Goal: Task Accomplishment & Management: Use online tool/utility

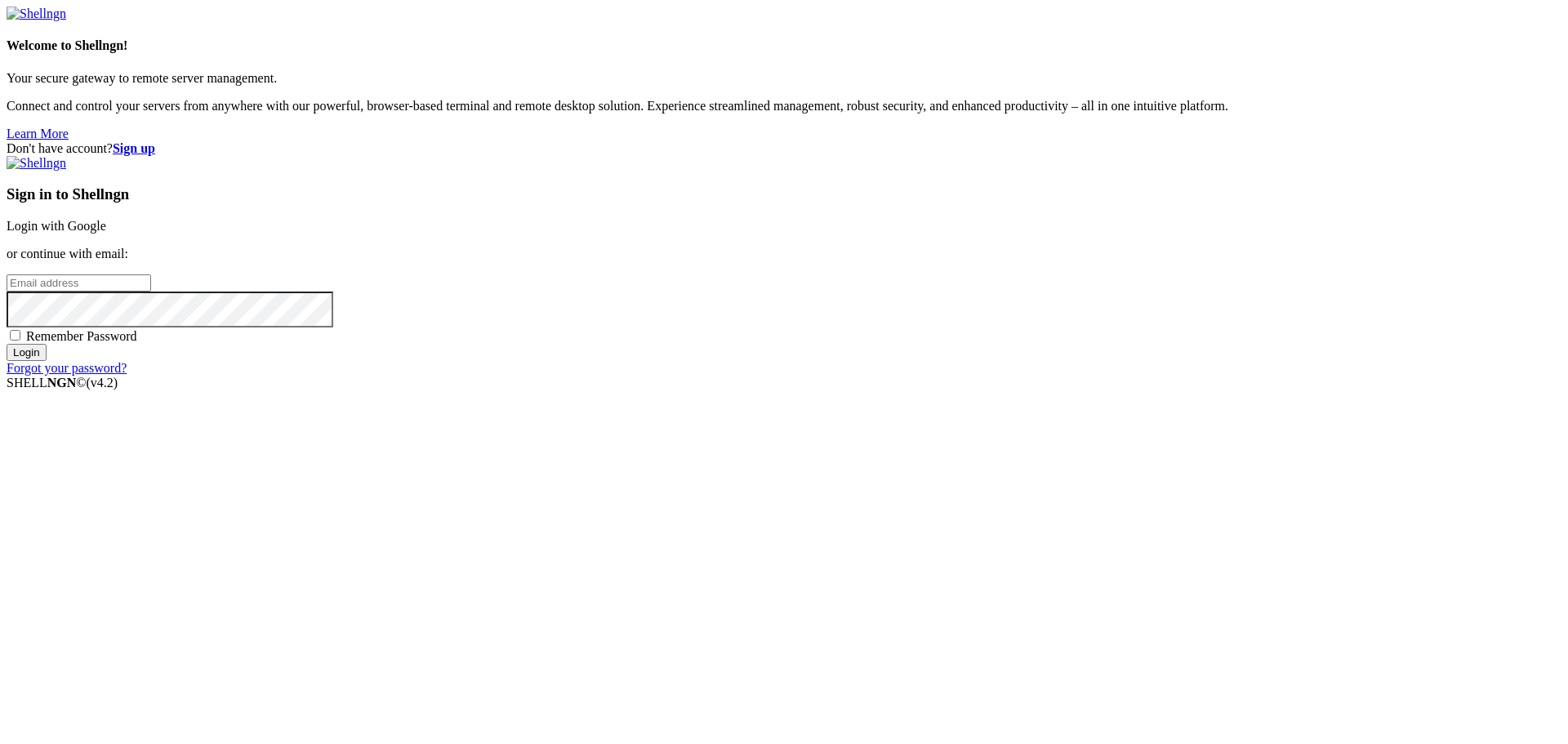
click at [106, 233] on link "Login with Google" at bounding box center [56, 225] width 99 height 14
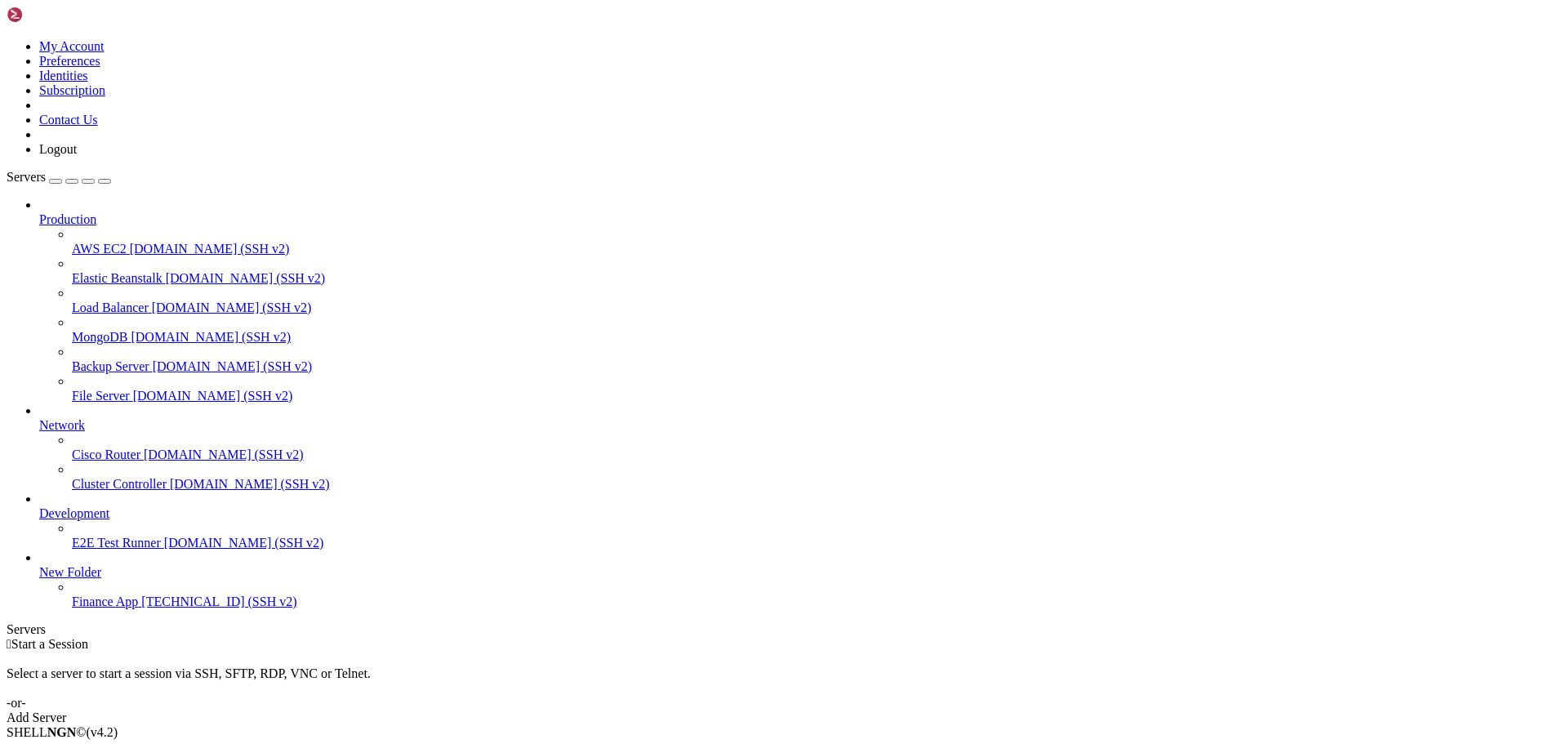
click at [142, 609] on span "[TECHNICAL_ID] (SSH v2)" at bounding box center [219, 601] width 155 height 14
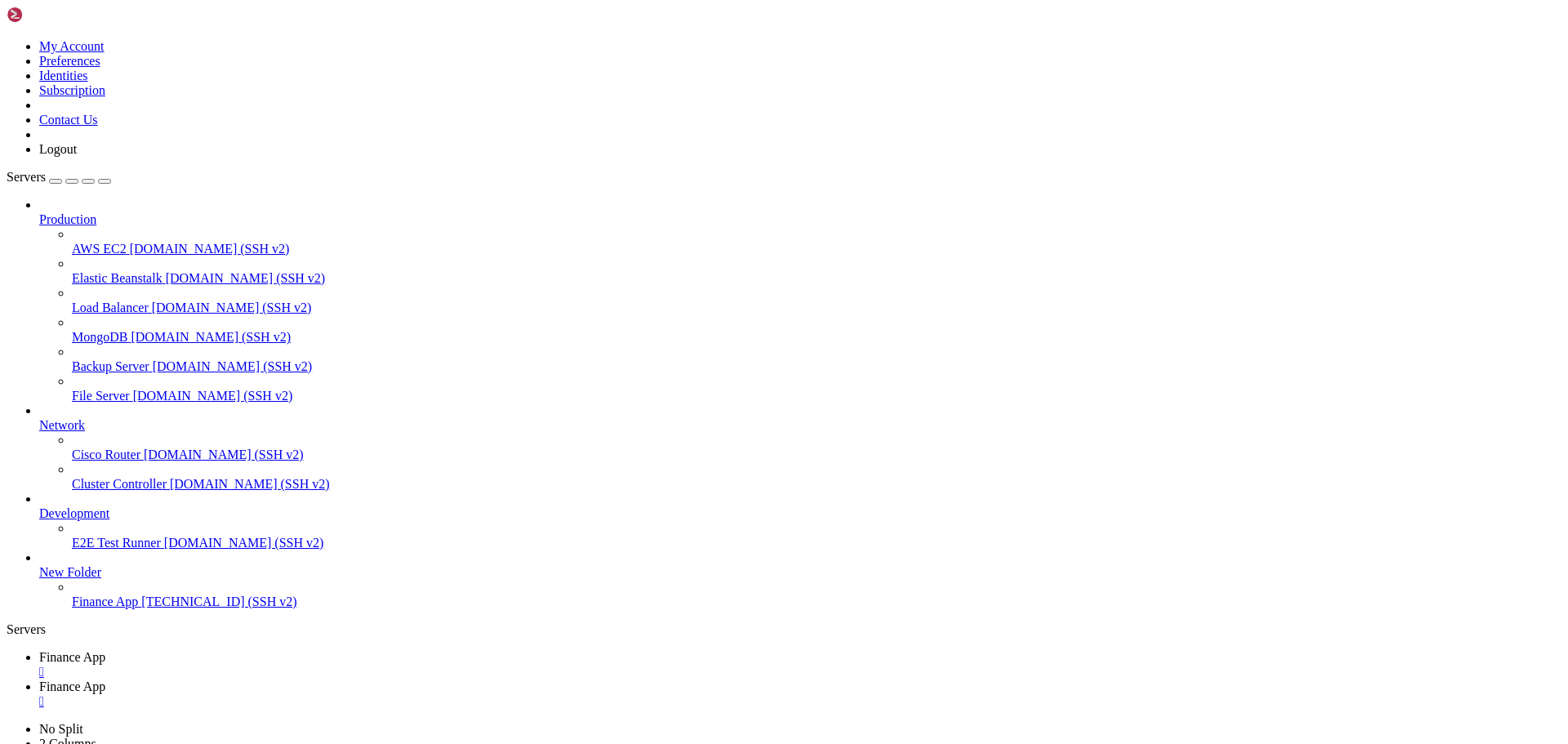
scroll to position [0, 0]
type input "/"
click at [436, 694] on div "" at bounding box center [800, 702] width 1522 height 15
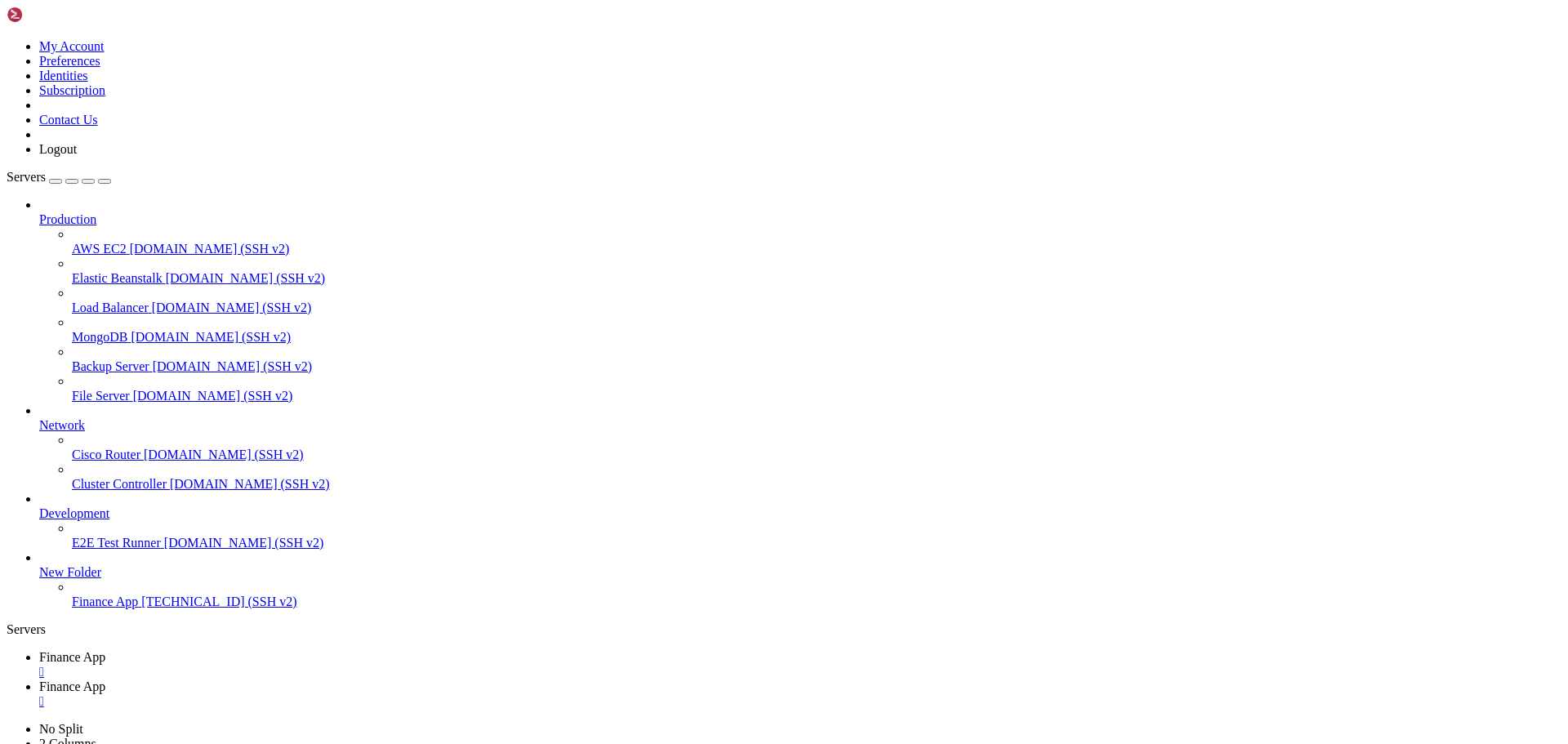
type input "/home/ubuntu/financeapp"
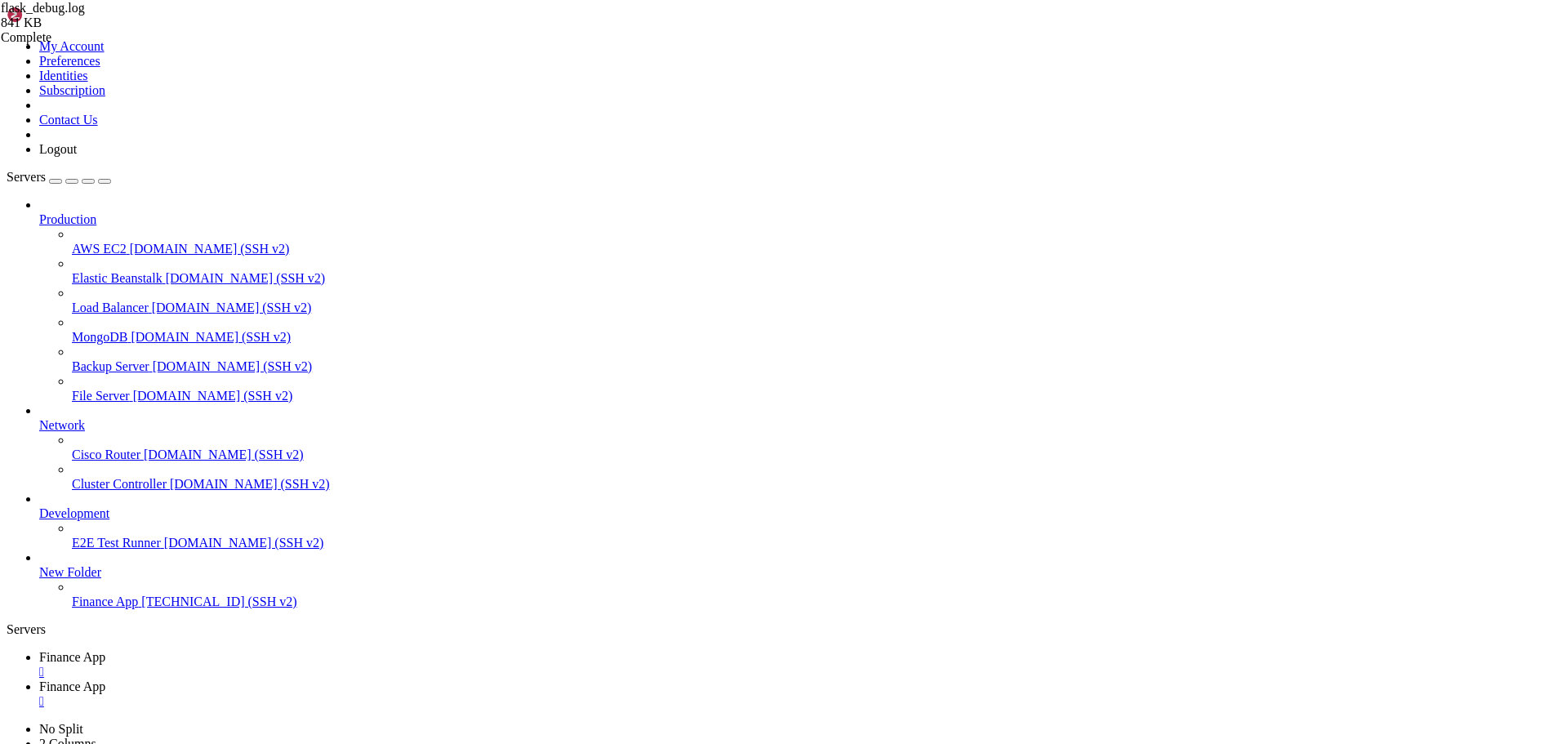
click at [142, 609] on span "[TECHNICAL_ID] (SSH v2)" at bounding box center [219, 601] width 155 height 14
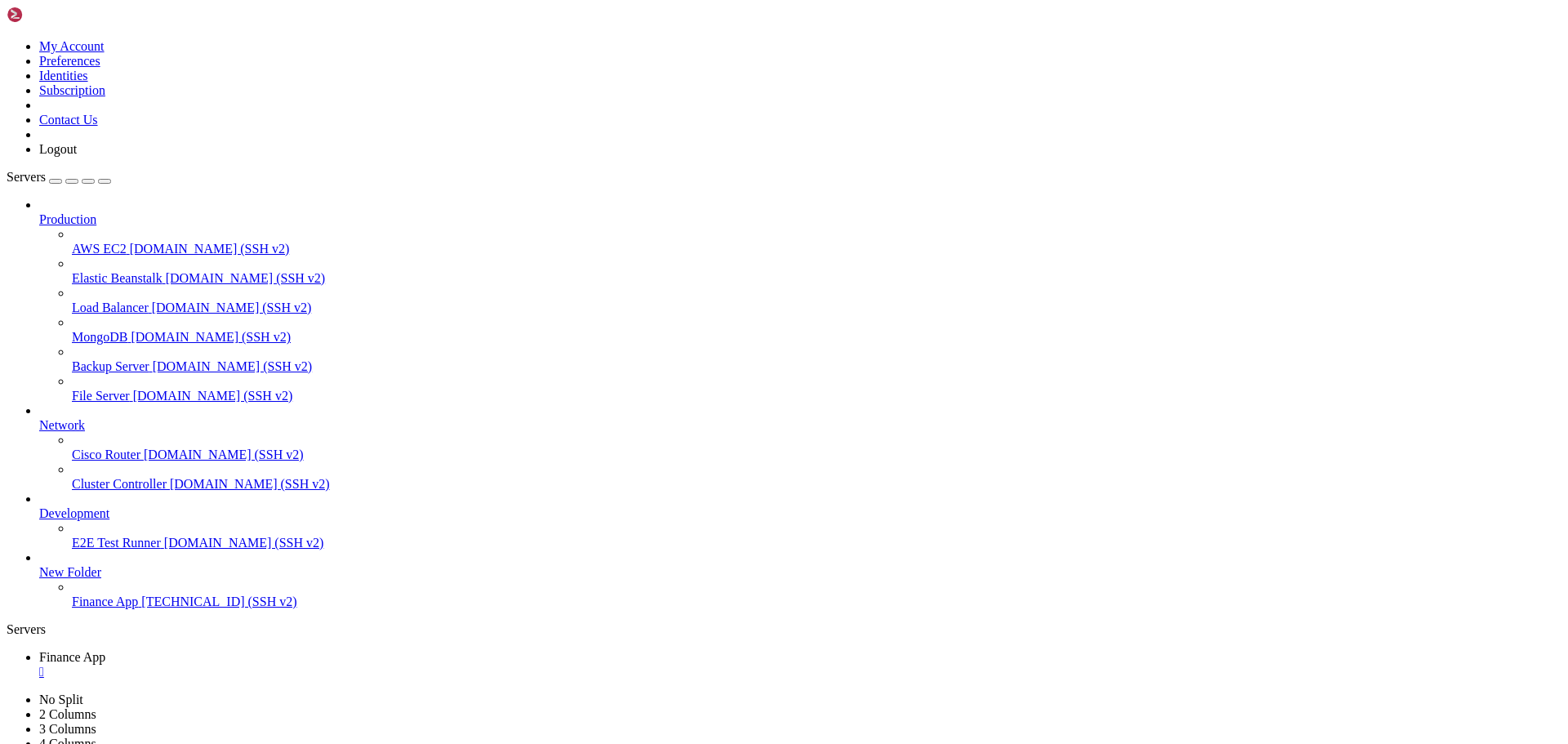
drag, startPoint x: 570, startPoint y: 1375, endPoint x: 581, endPoint y: 1375, distance: 11.0
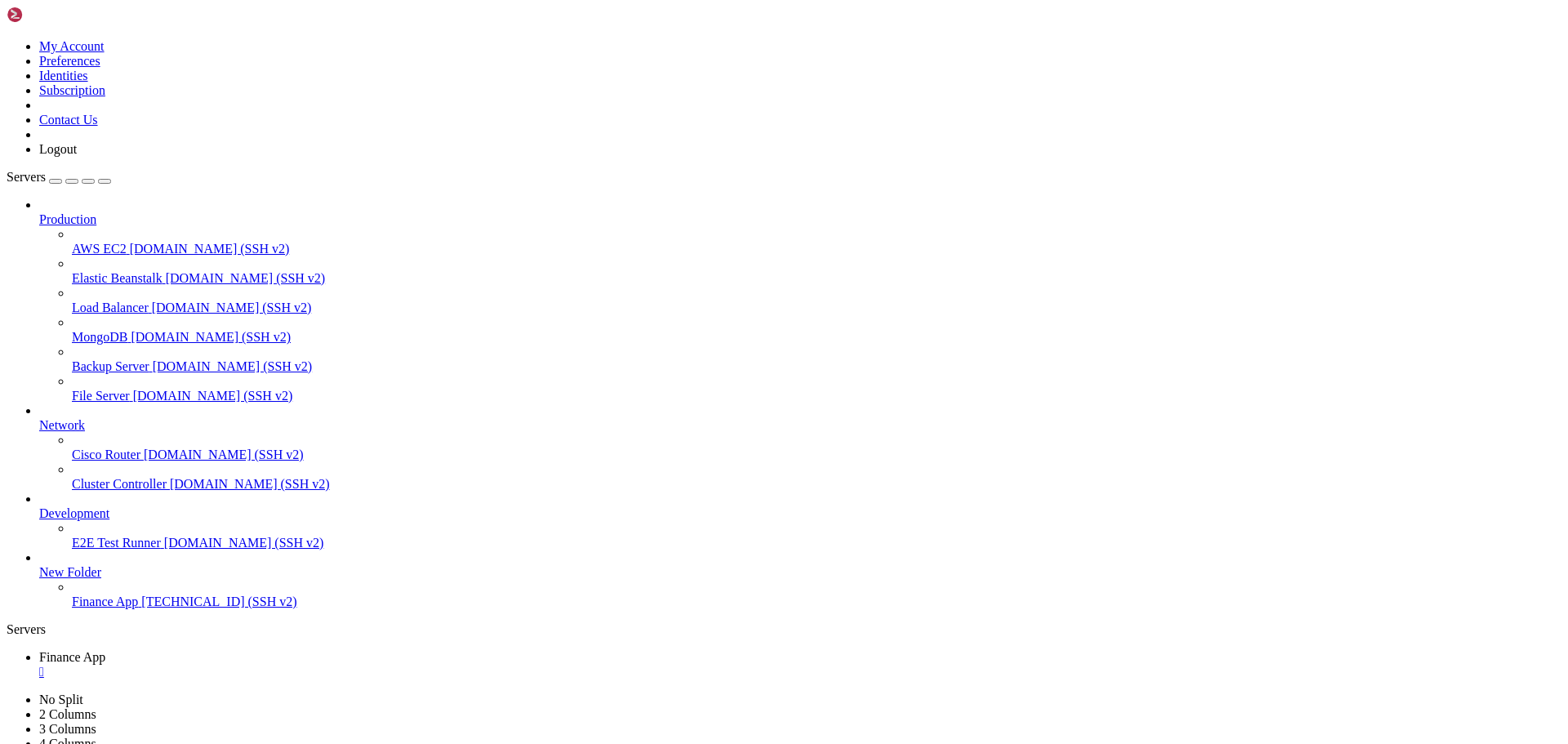
scroll to position [431, 0]
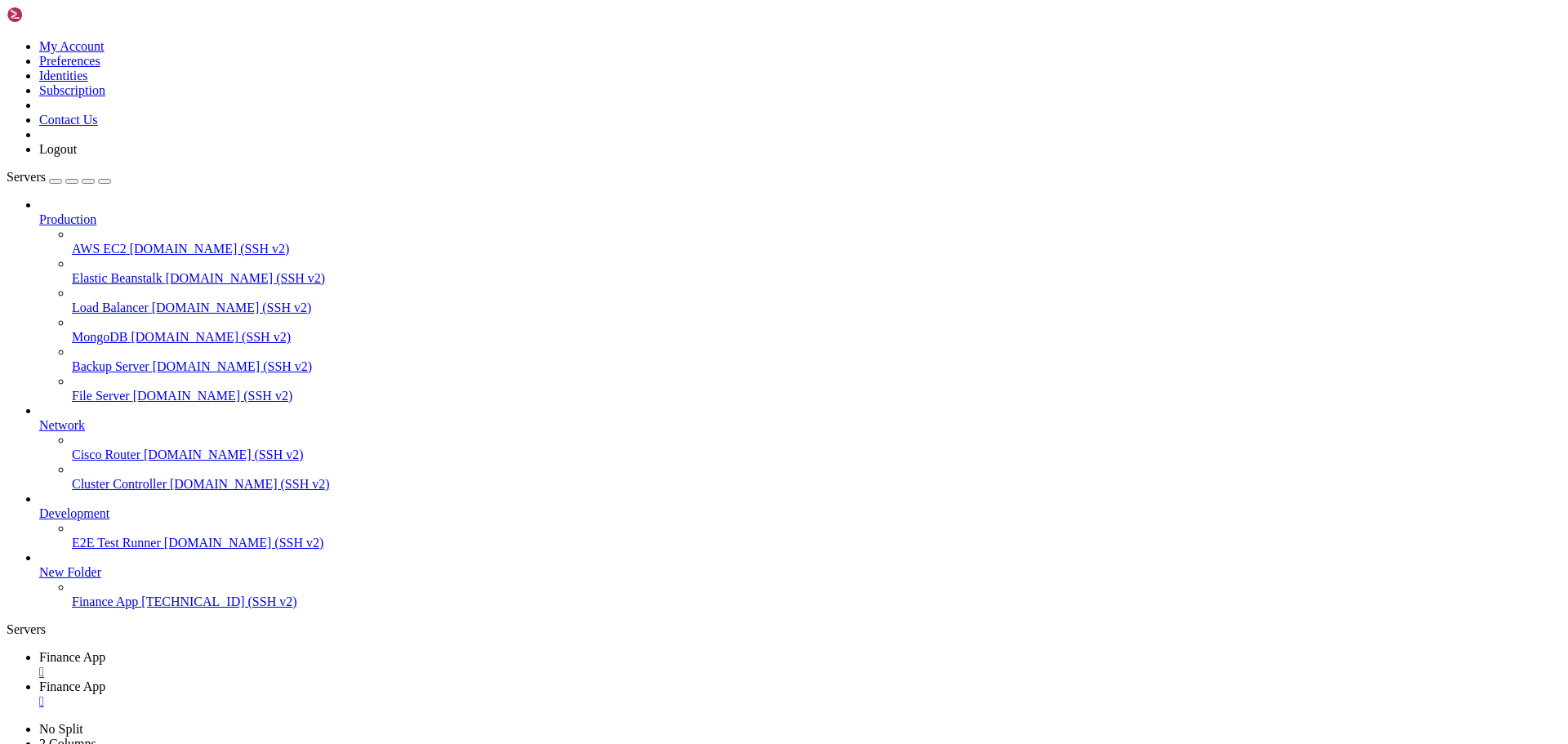
type input "/home/ubuntu/financeapp"
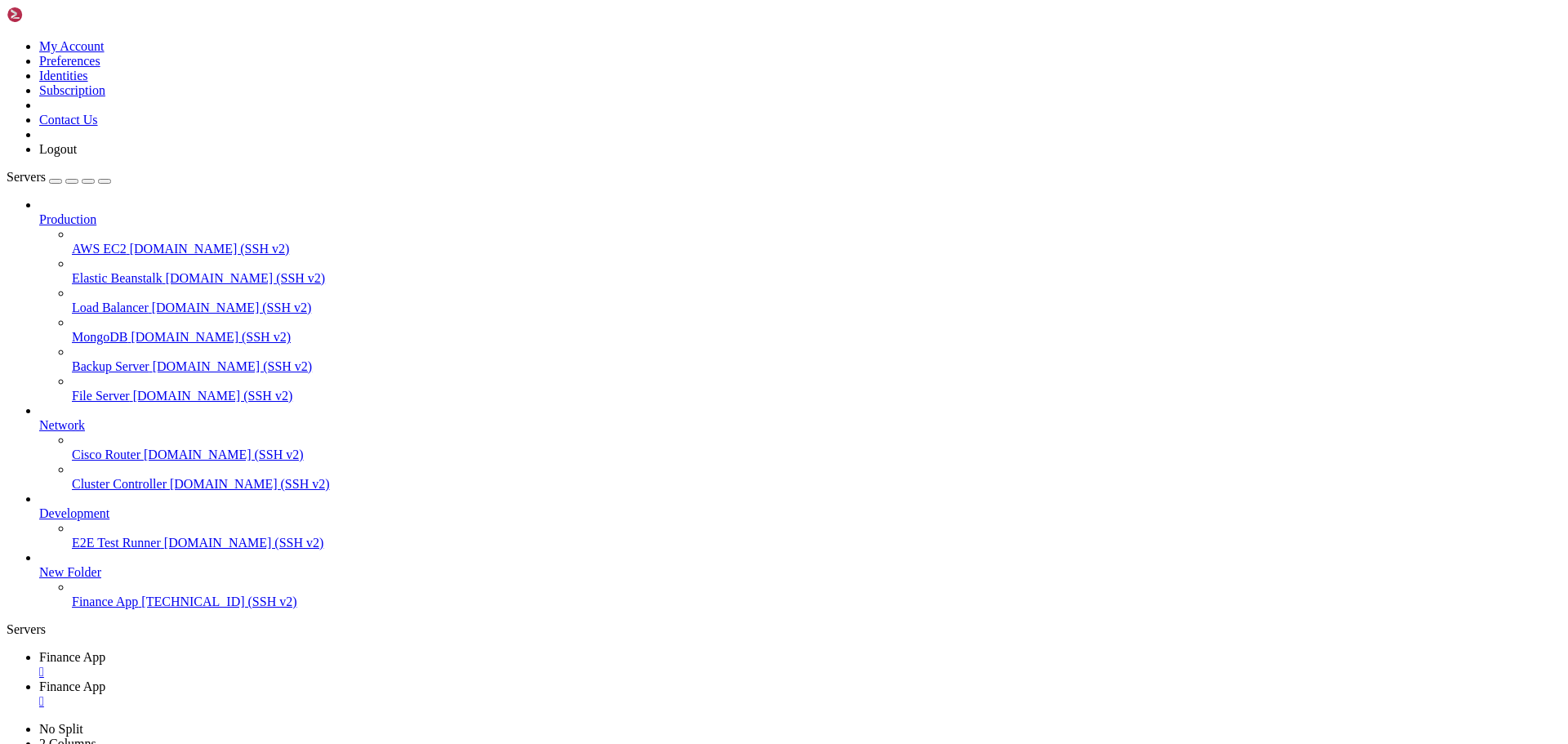
drag, startPoint x: 1555, startPoint y: 53, endPoint x: 1532, endPoint y: 53, distance: 23.0
click at [105, 650] on span "Finance App" at bounding box center [72, 657] width 67 height 14
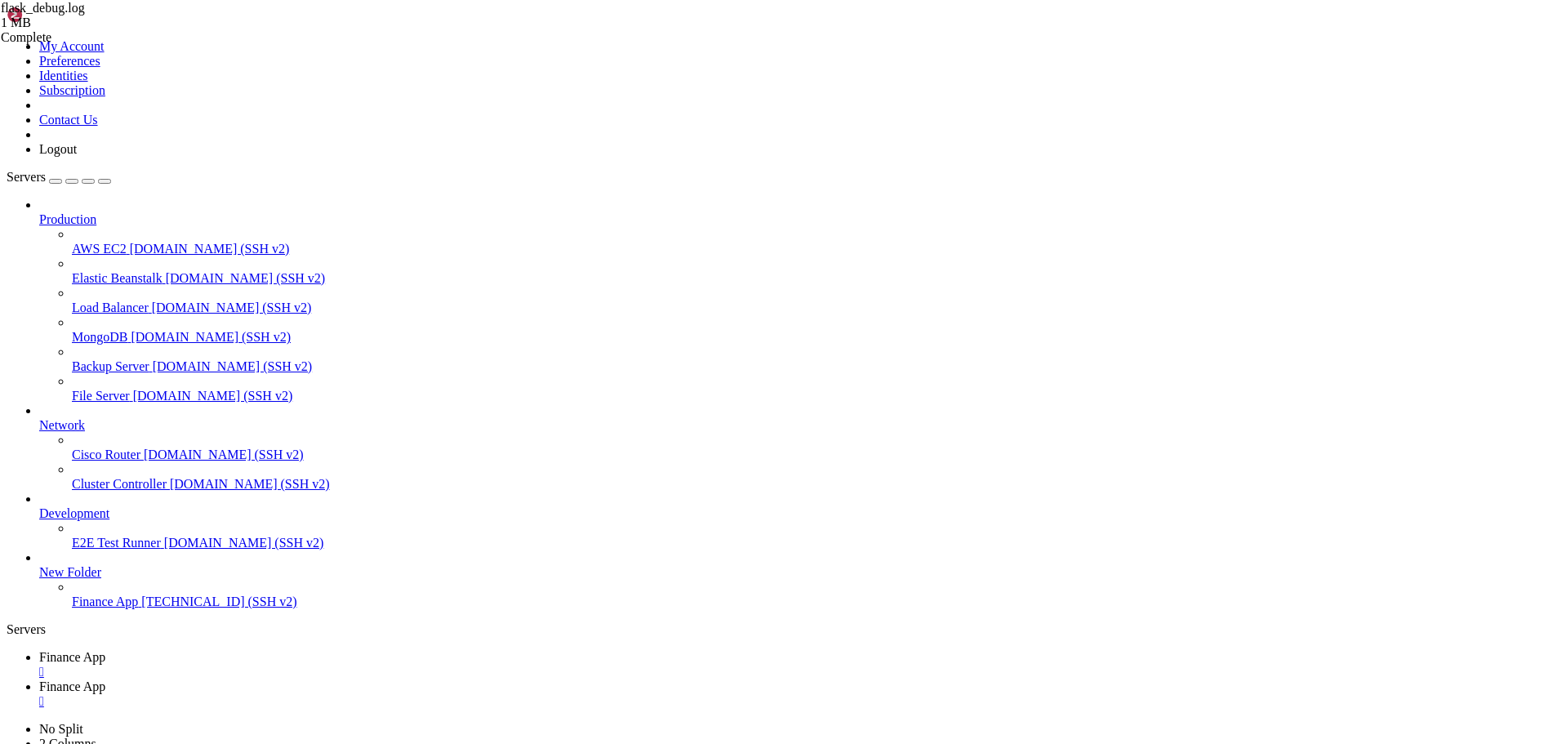
drag, startPoint x: 674, startPoint y: 1390, endPoint x: 663, endPoint y: 1389, distance: 11.0
click at [105, 679] on span "Finance App" at bounding box center [72, 686] width 67 height 14
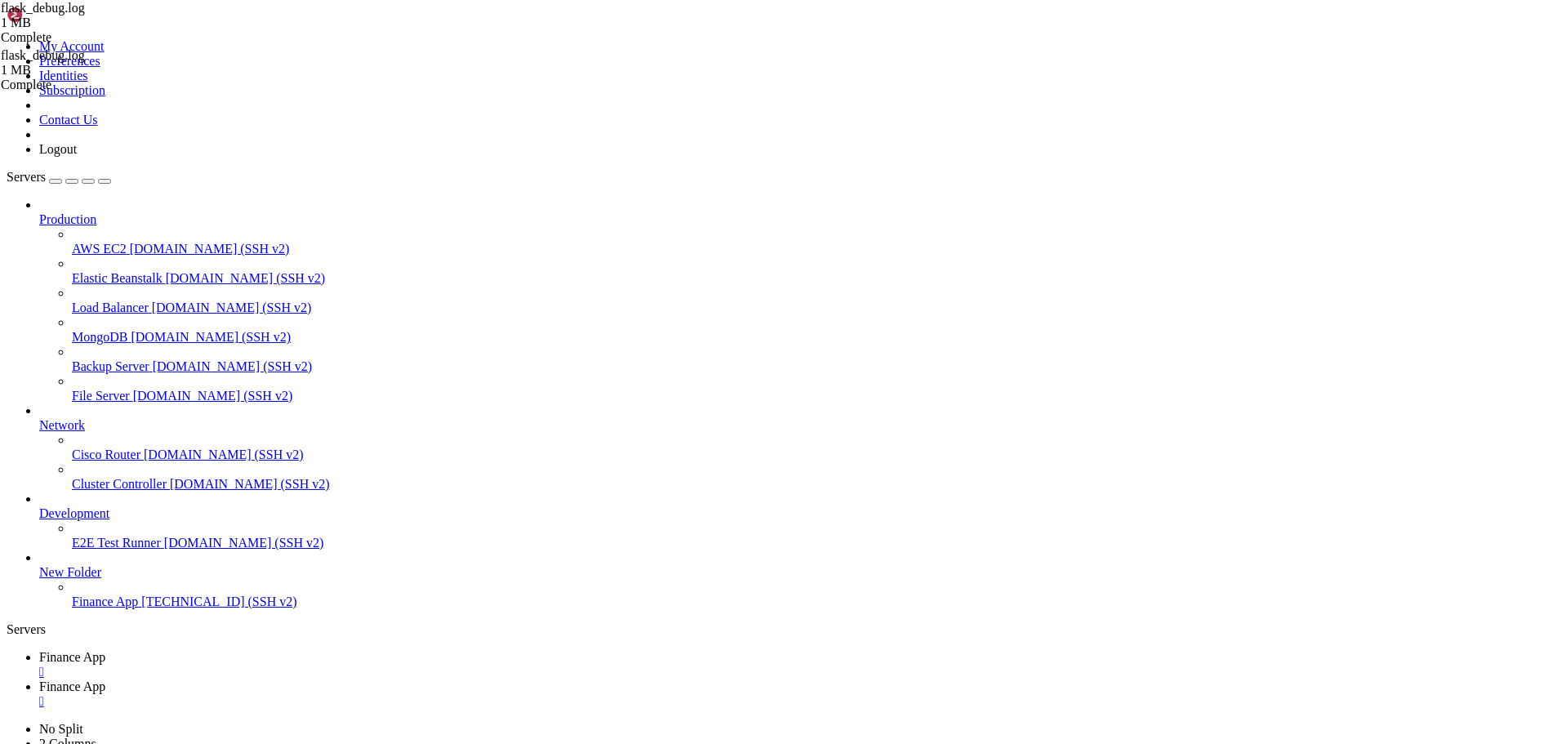
type textarea "INFO:sqlalchemy.engine.Engine:BEGIN (implicit)"
drag, startPoint x: 257, startPoint y: 16, endPoint x: 274, endPoint y: 30, distance: 22.0
click at [105, 650] on span "Finance App" at bounding box center [72, 657] width 67 height 14
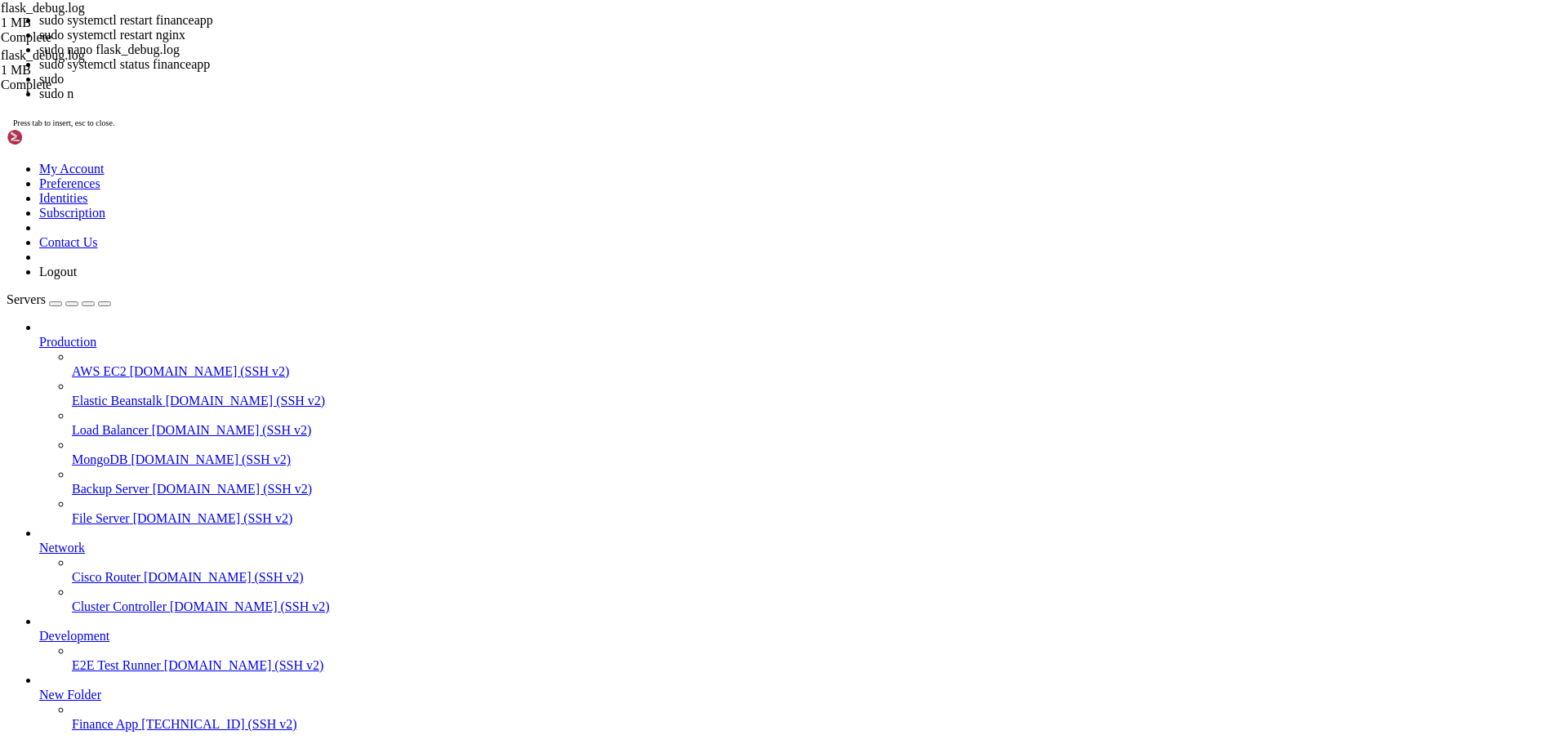
scroll to position [1292, 0]
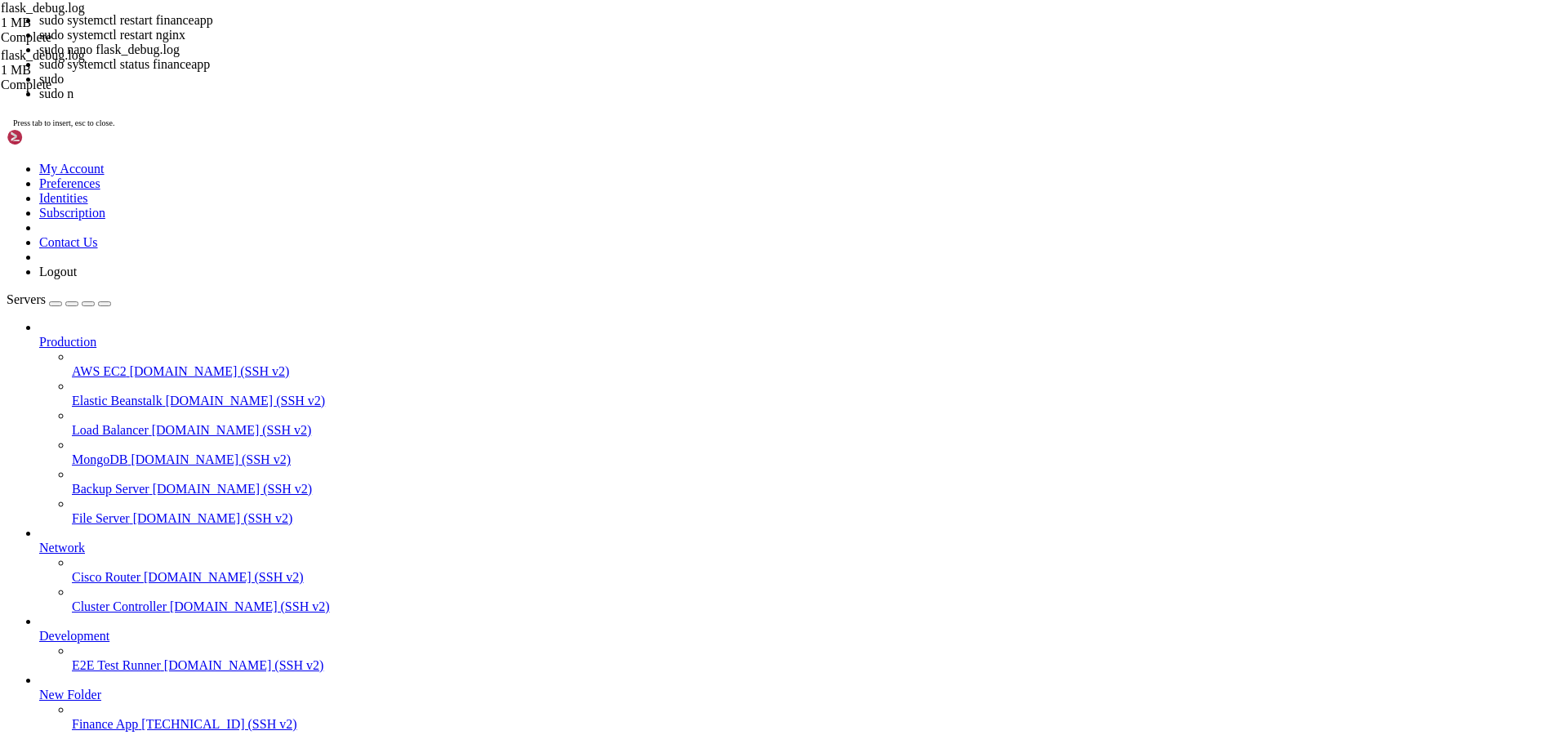
scroll to position [1527, 0]
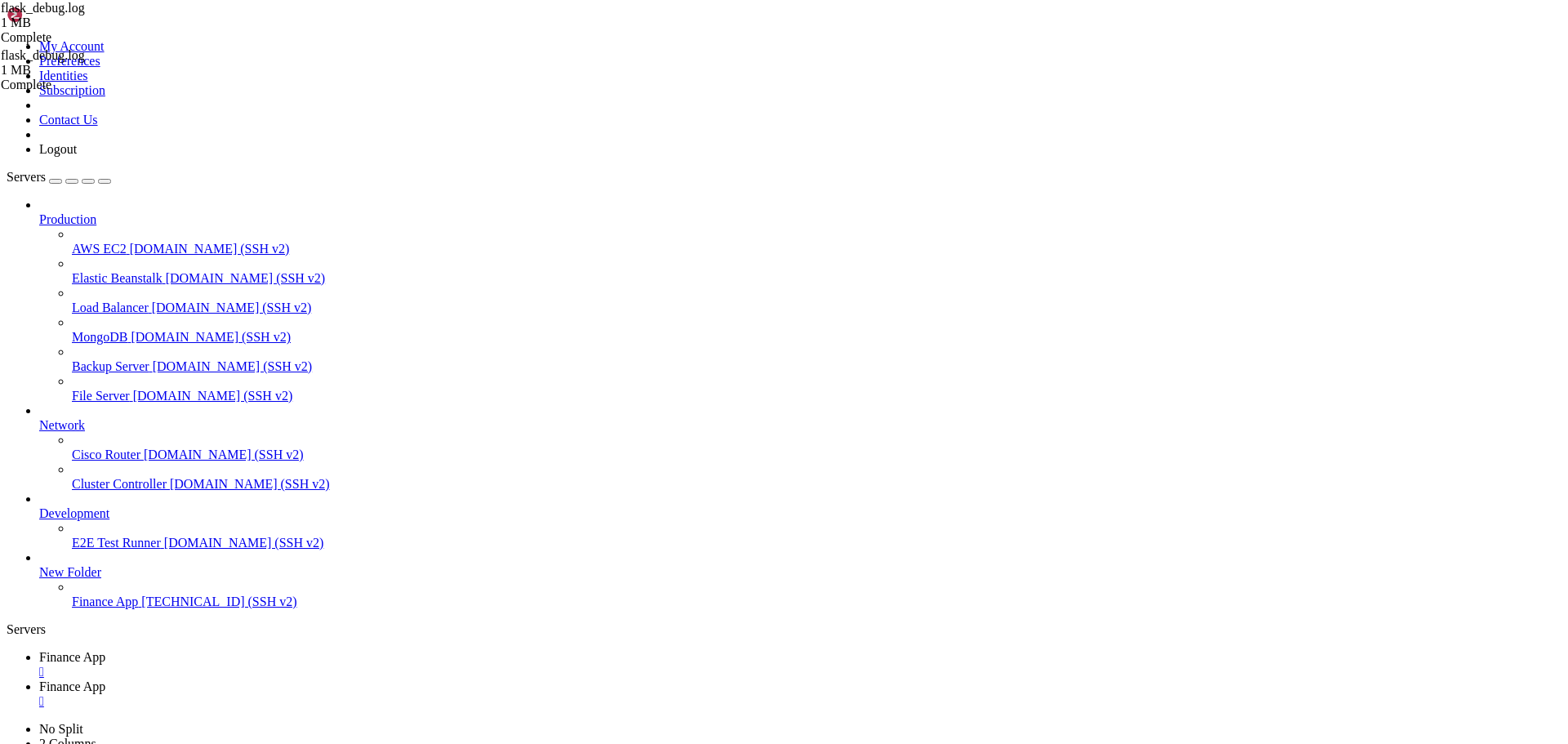
click at [378, 679] on link "Finance App " at bounding box center [800, 693] width 1522 height 29
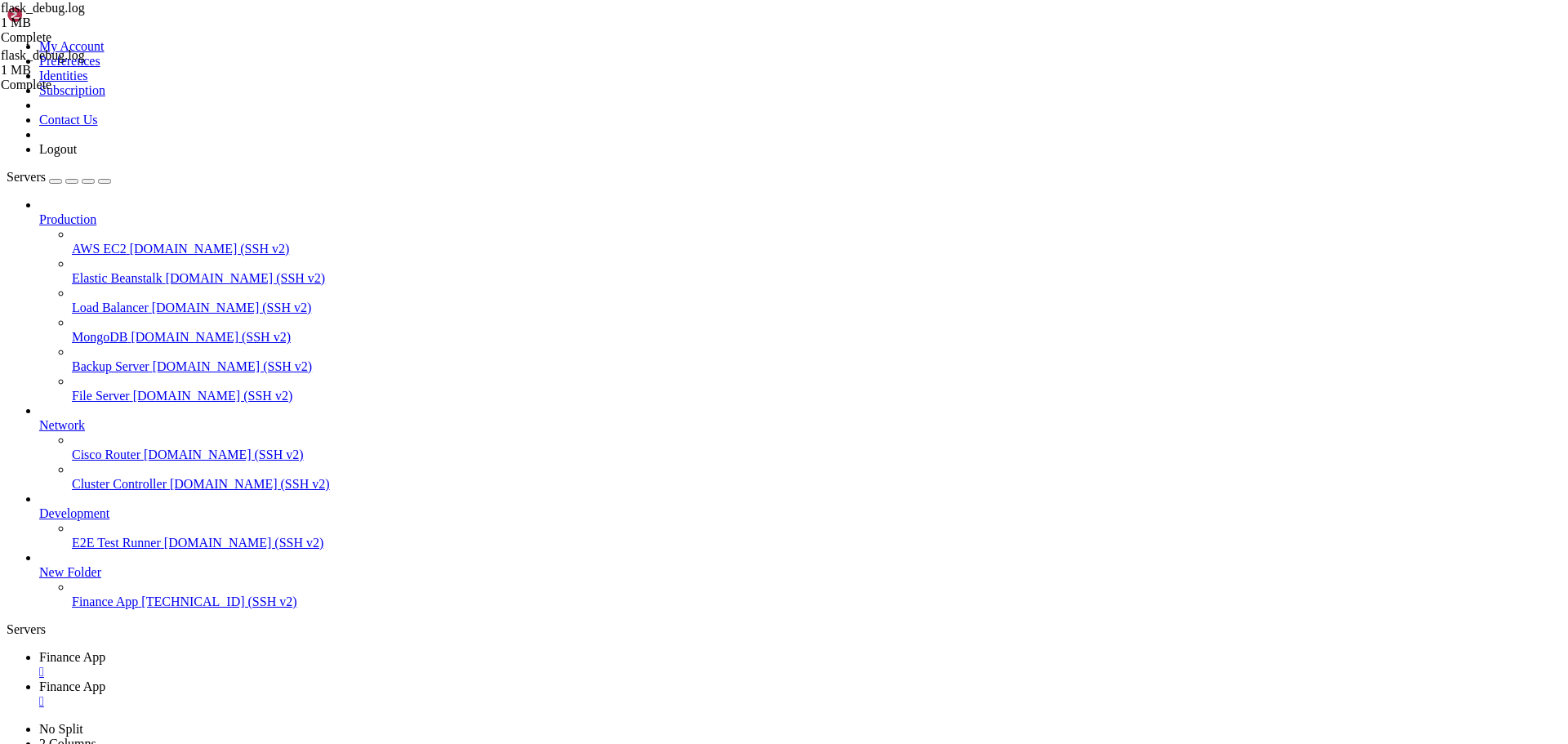
type input "/home/ubuntu/financeapp"
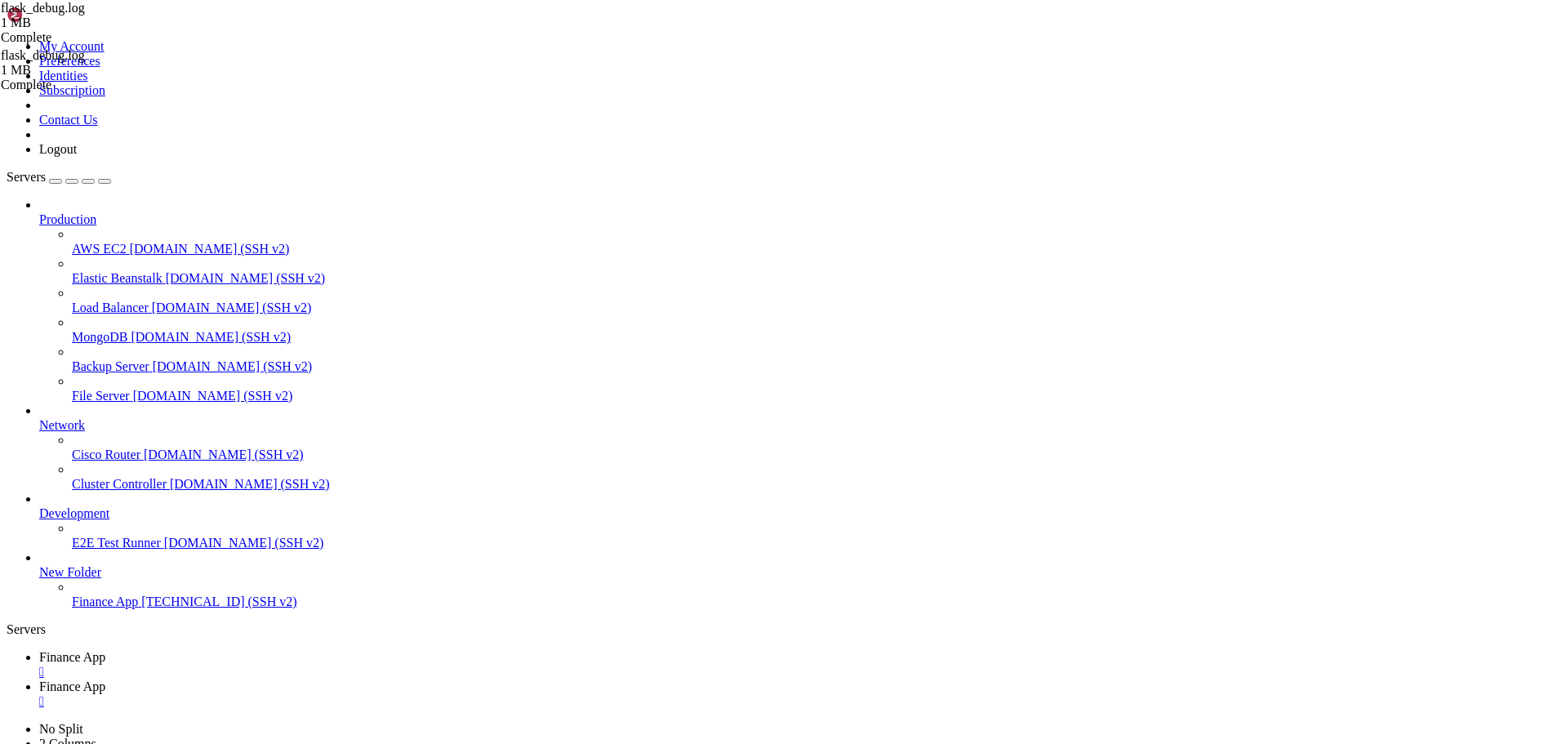
drag, startPoint x: 1556, startPoint y: 53, endPoint x: 1128, endPoint y: 53, distance: 428.0
click at [105, 650] on span "Finance App" at bounding box center [72, 657] width 67 height 14
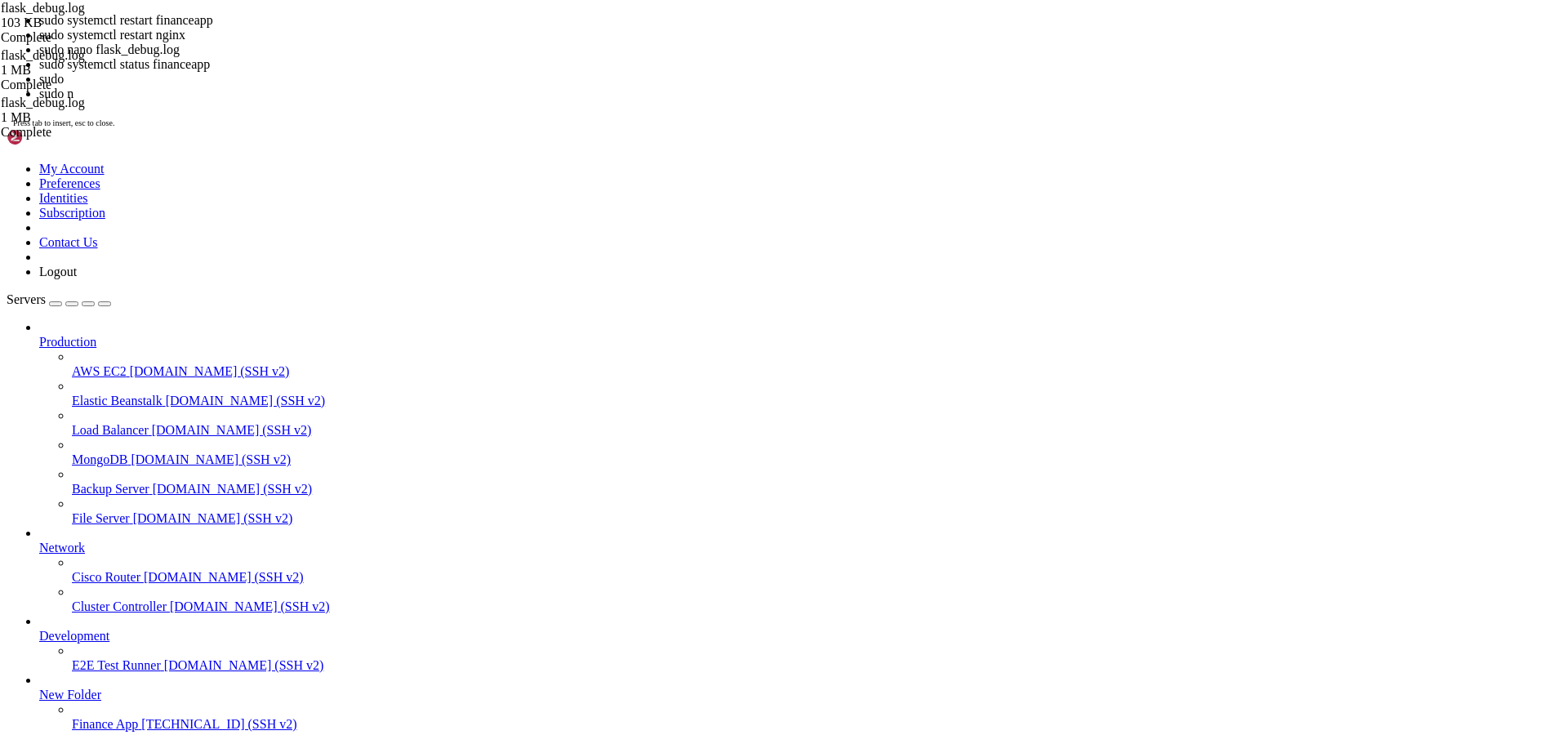
scroll to position [1944, 0]
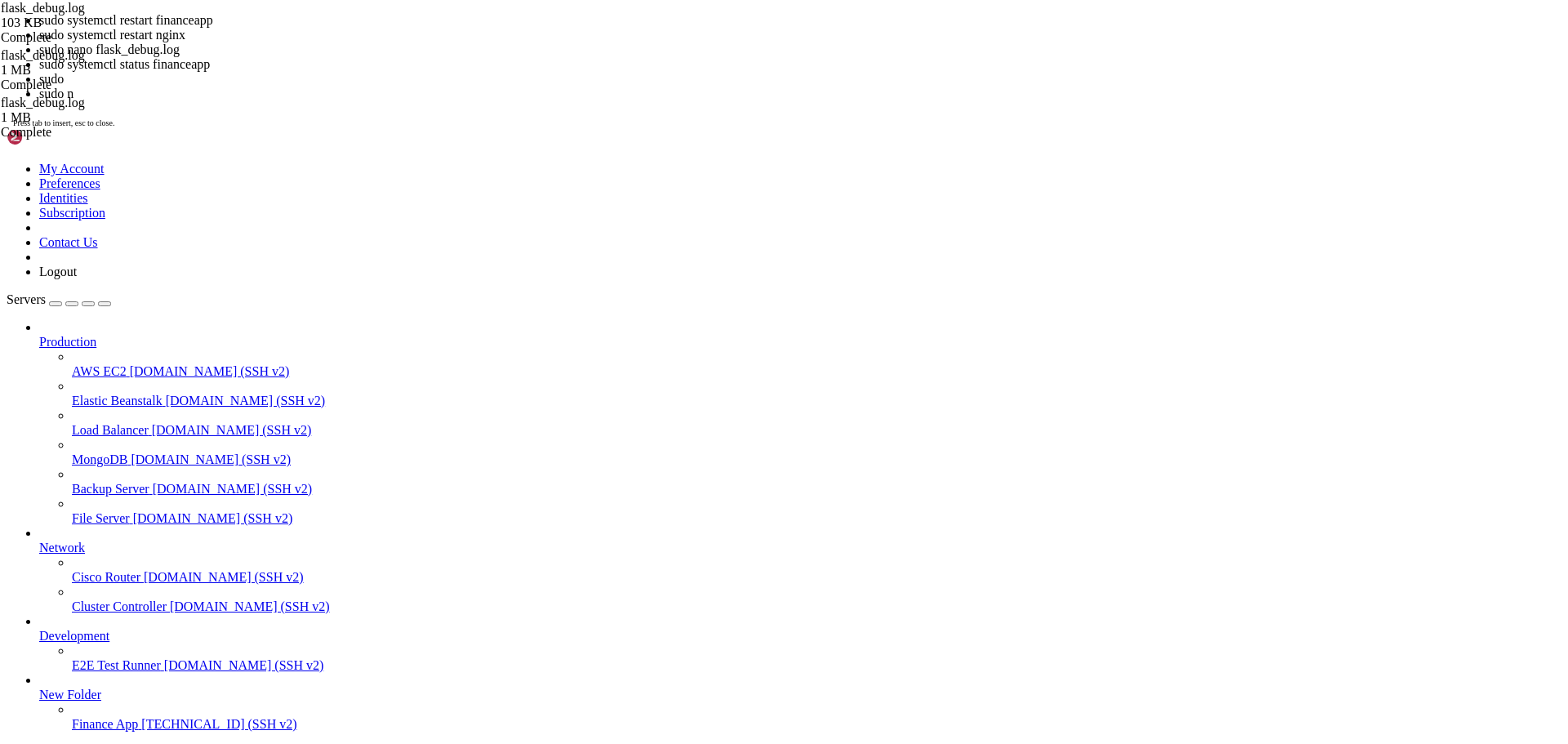
scroll to position [2152, 0]
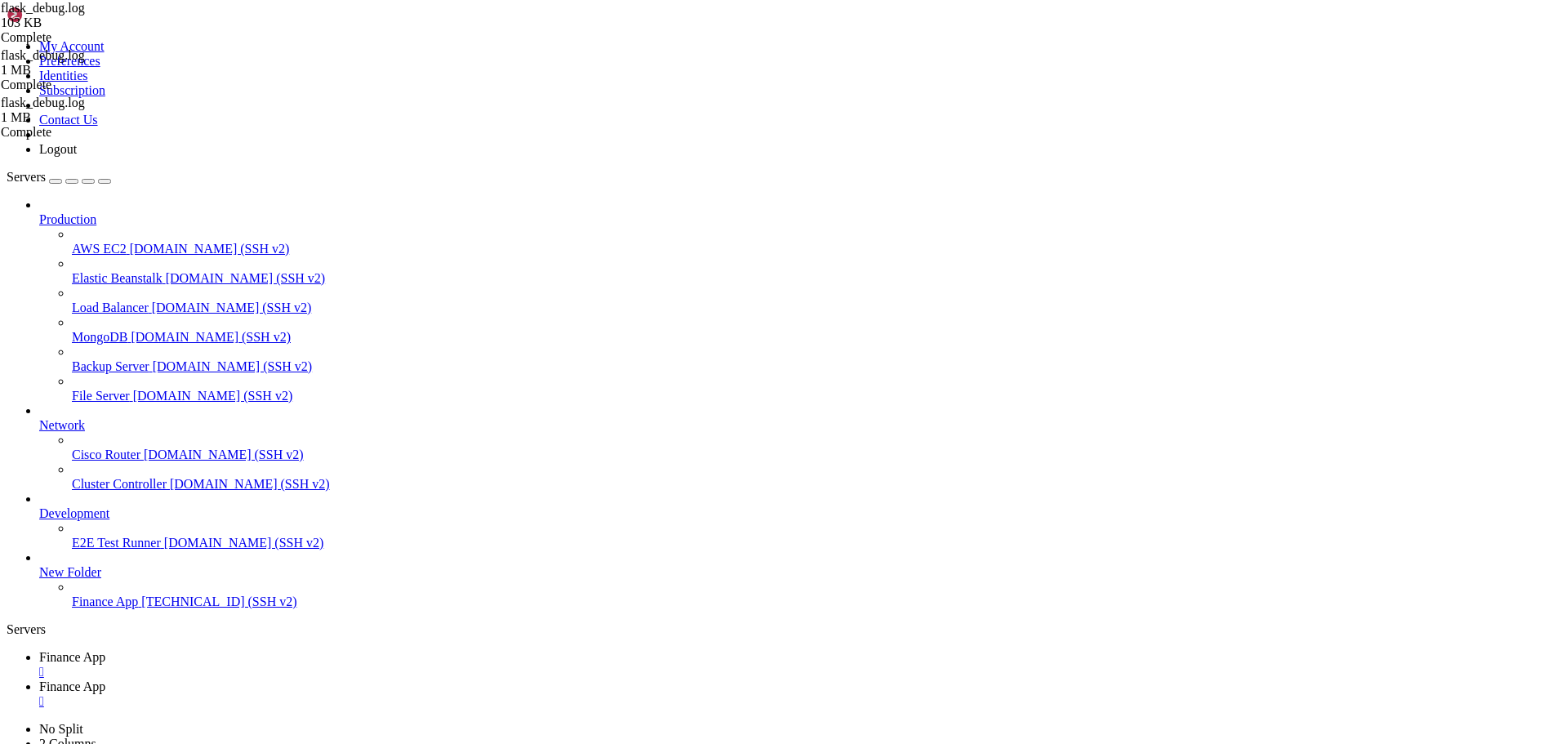
click at [365, 679] on link "Finance App " at bounding box center [800, 693] width 1522 height 29
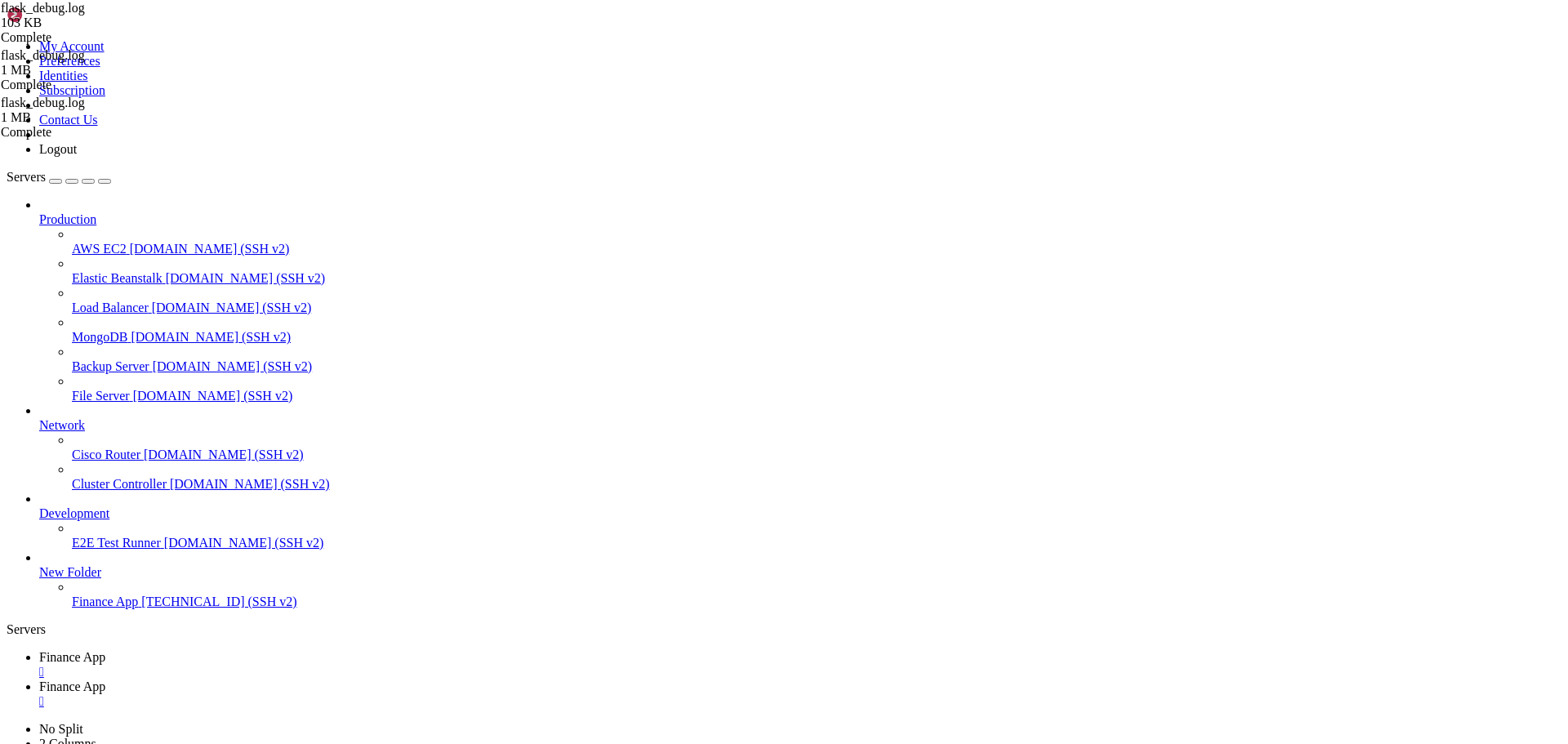
click at [105, 650] on span "Finance App" at bounding box center [72, 657] width 67 height 14
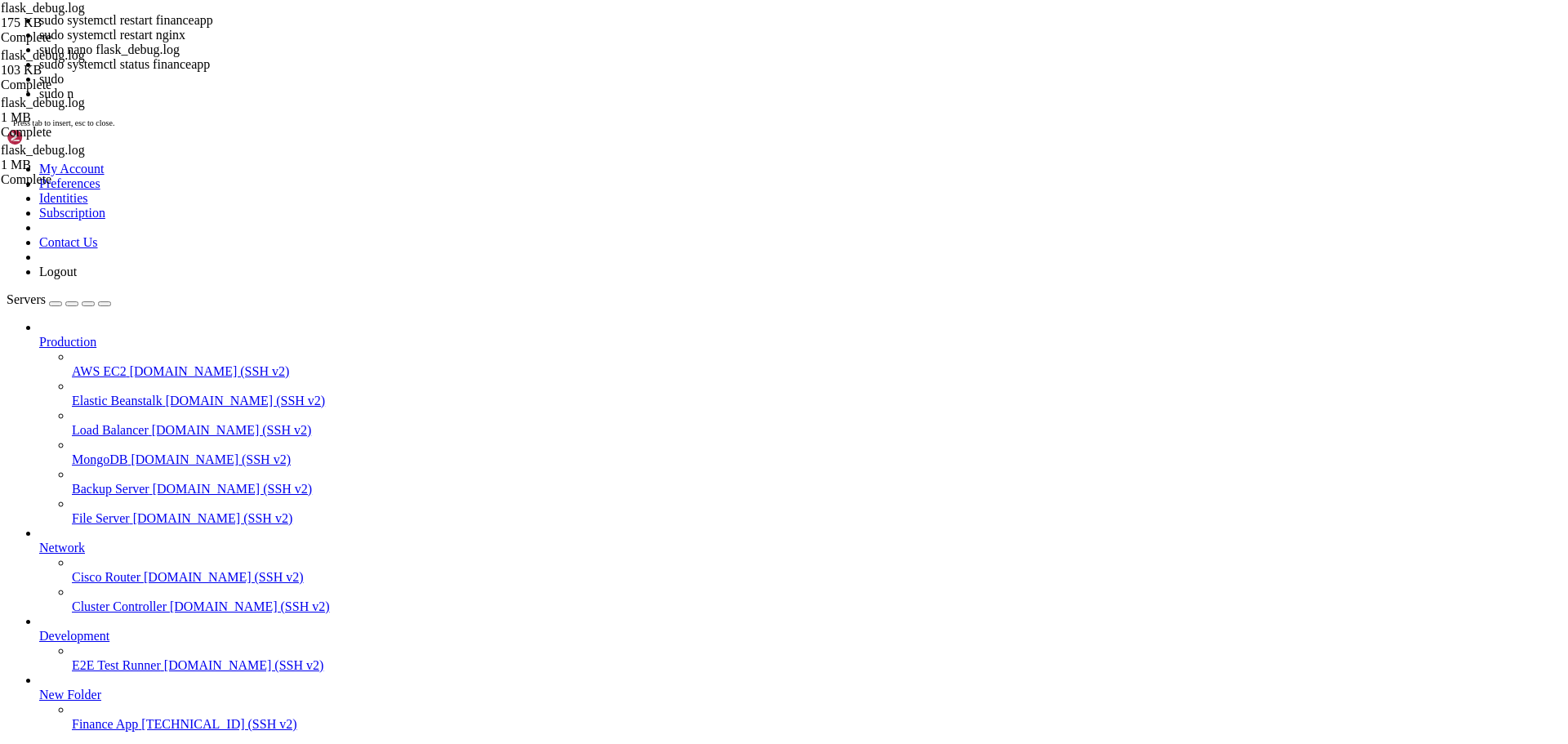
scroll to position [2611, 0]
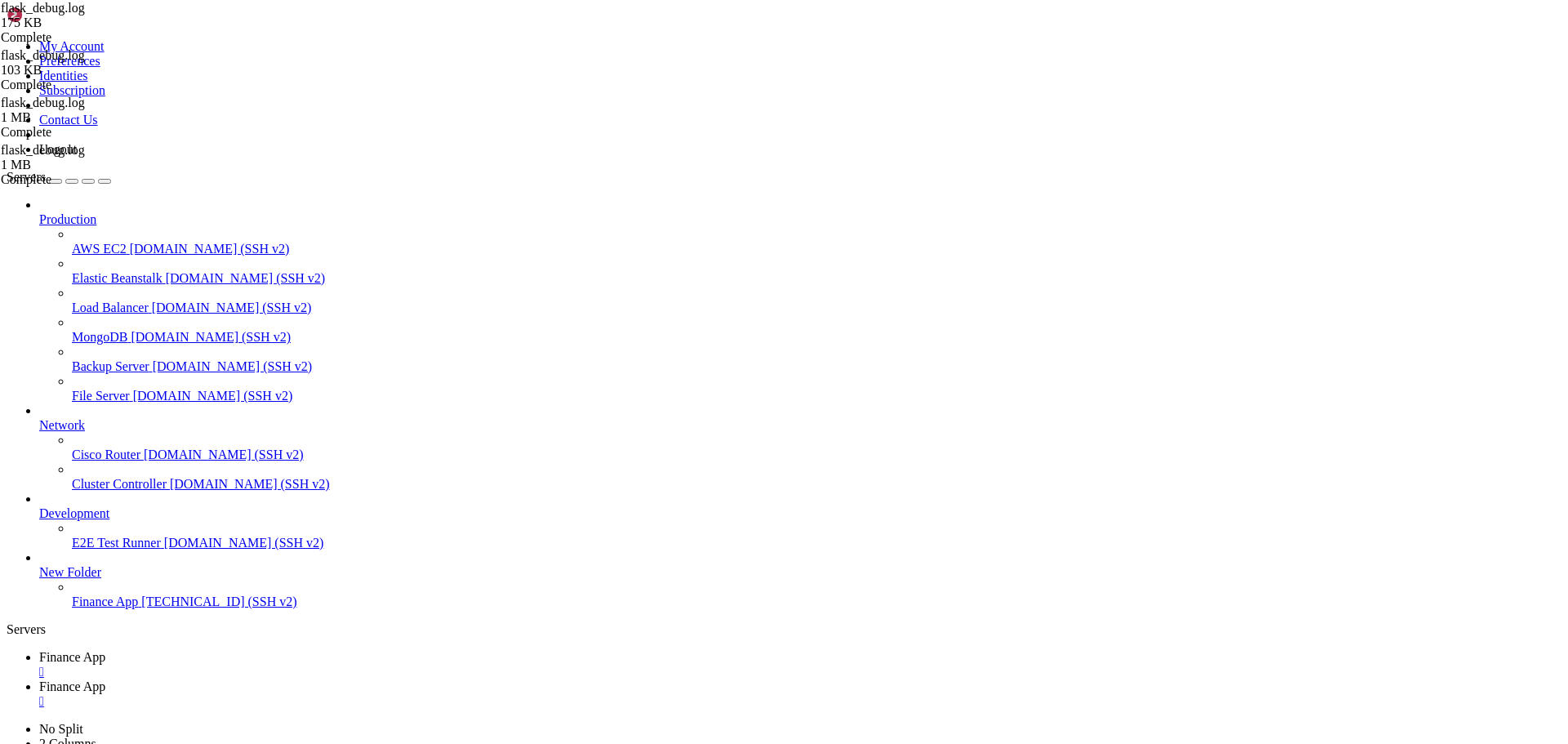
click at [369, 679] on link "Finance App " at bounding box center [800, 693] width 1522 height 29
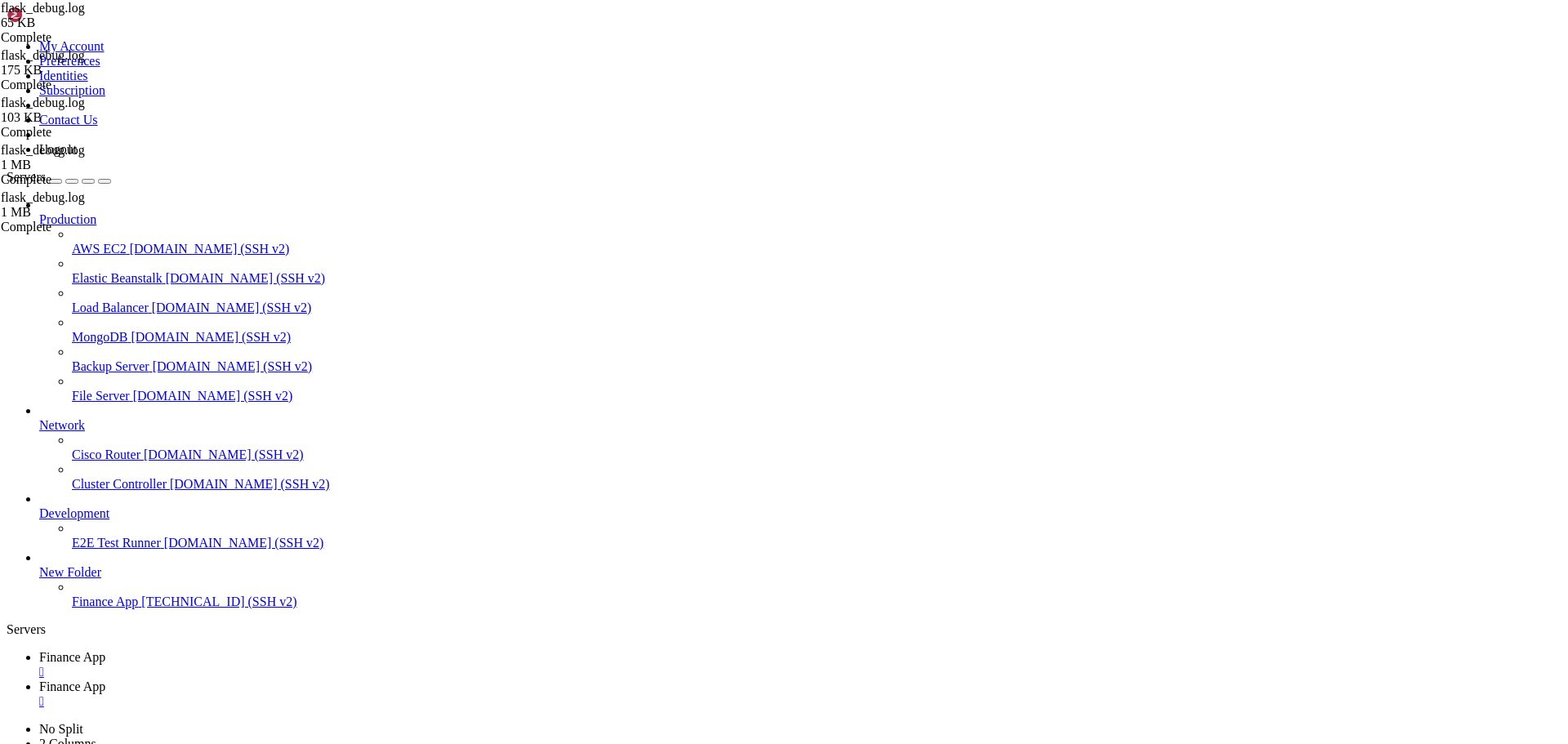
click at [269, 650] on link "Finance App " at bounding box center [800, 664] width 1522 height 29
drag, startPoint x: 740, startPoint y: 1372, endPoint x: 754, endPoint y: 1372, distance: 14.0
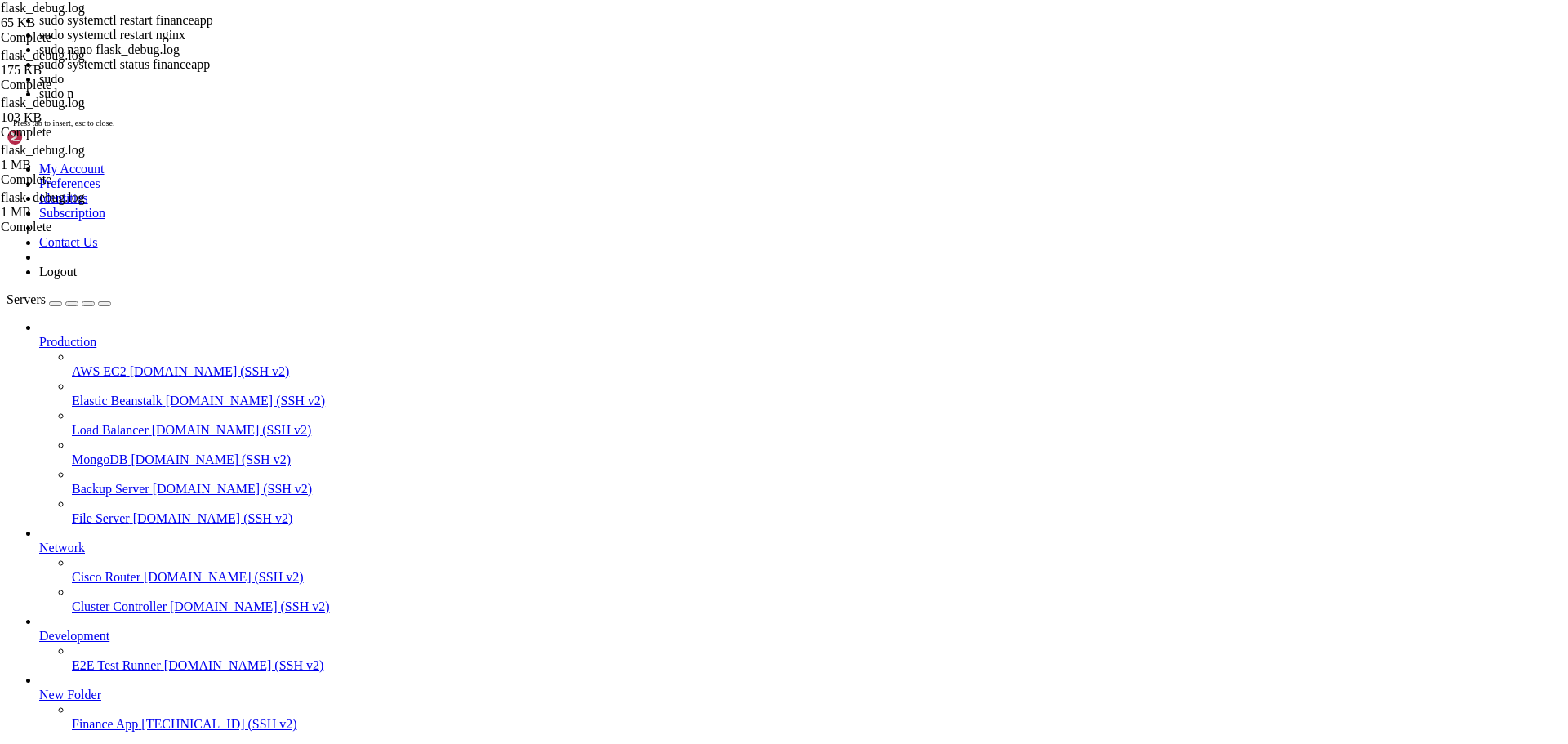
scroll to position [2819, 0]
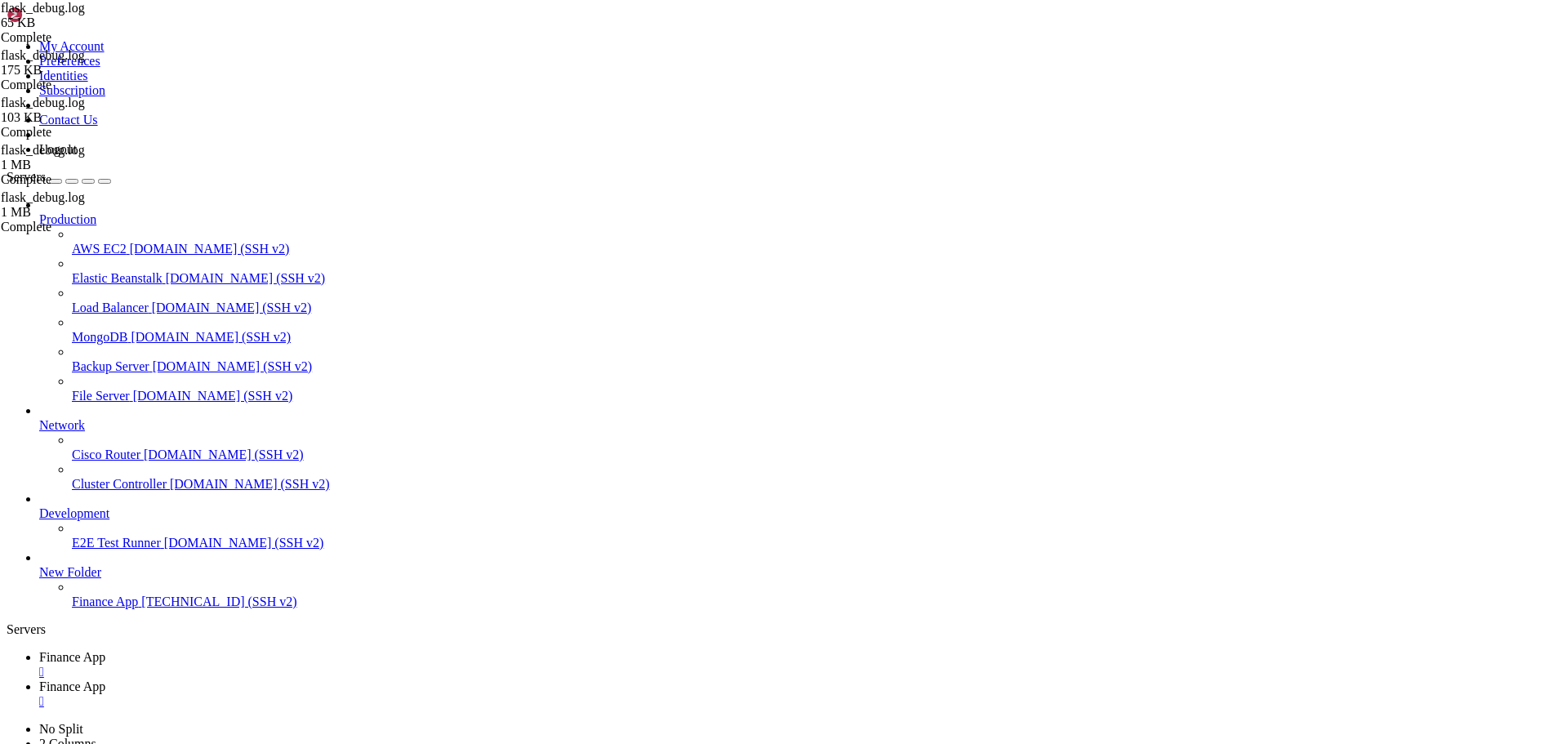
click at [362, 679] on link "Finance App " at bounding box center [800, 693] width 1522 height 29
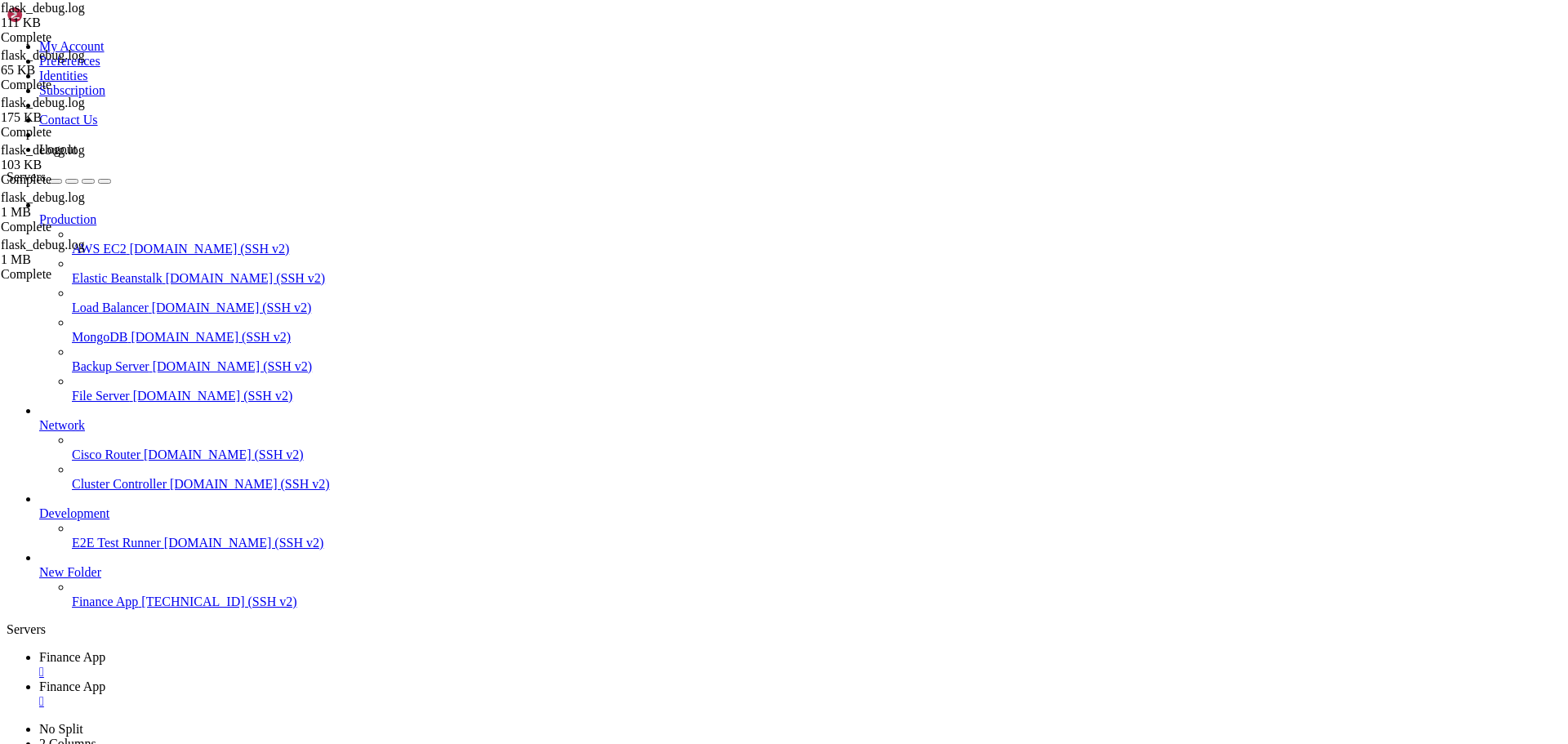
type textarea "^^^^^^^^^^^^^^^^^^^^^^^^^^^^"
type input "price"
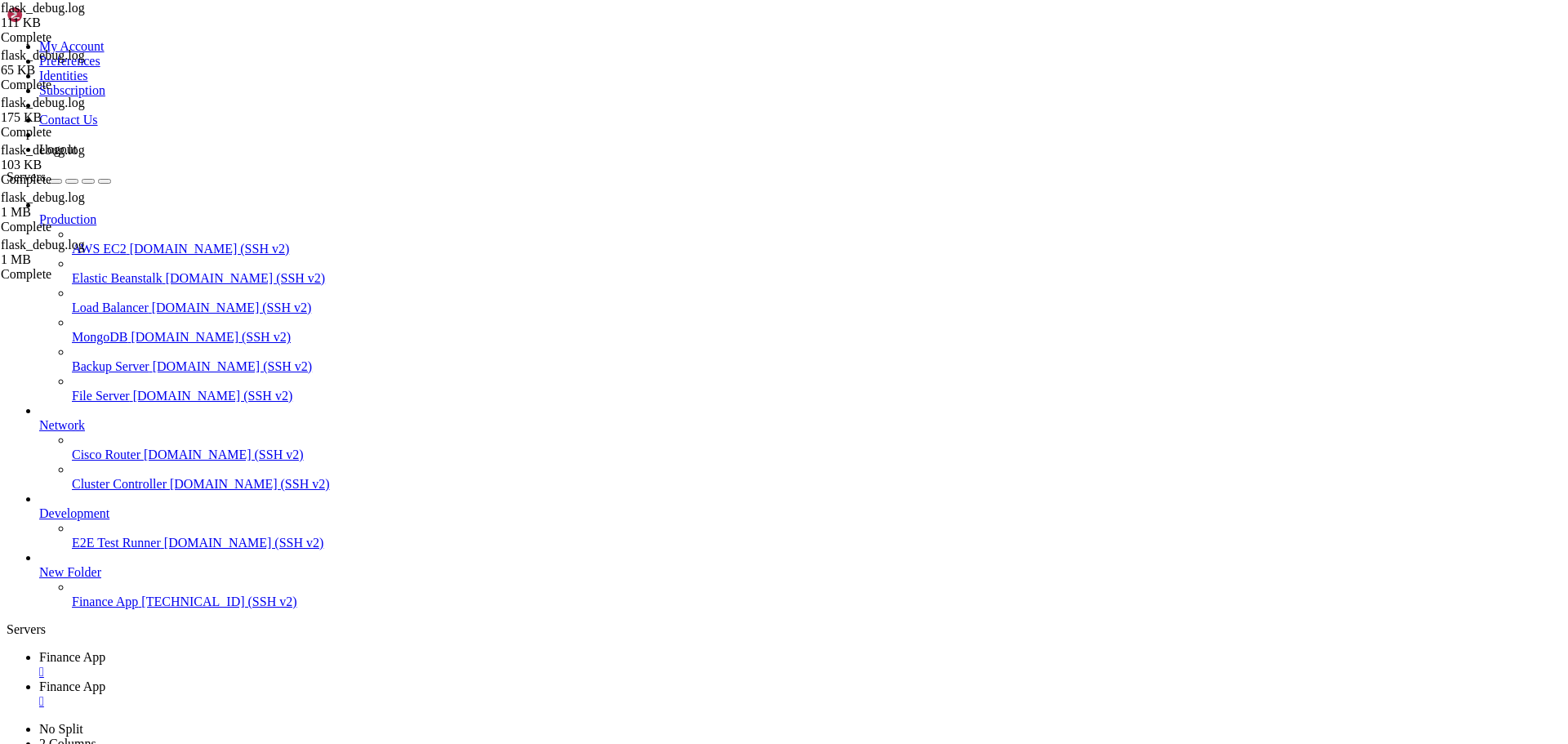
scroll to position [0, 29953]
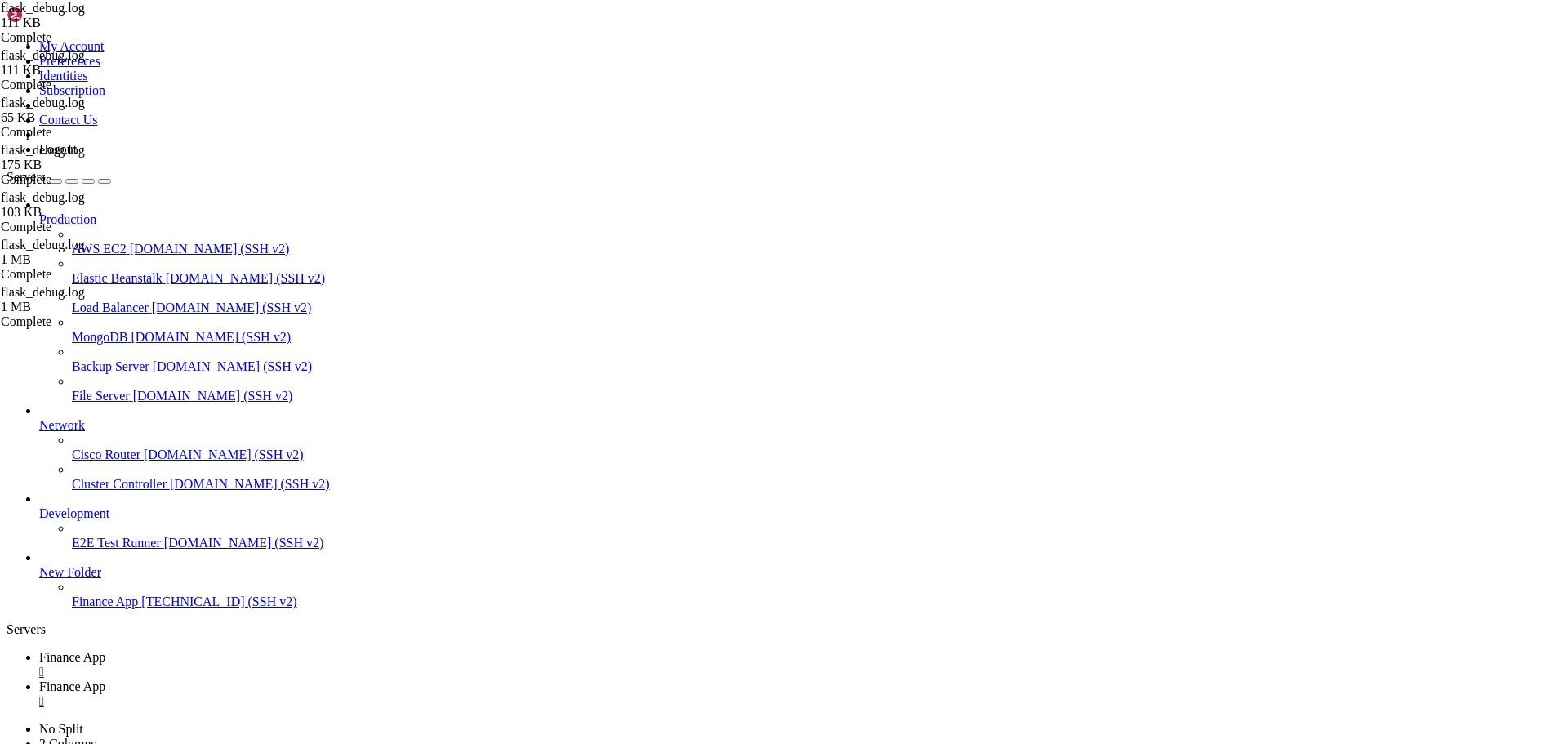
type textarea "DEBUG:main:{'address1': '[STREET_ADDRESS][PERSON_NAME]': '[GEOGRAPHIC_DATA]', '…"
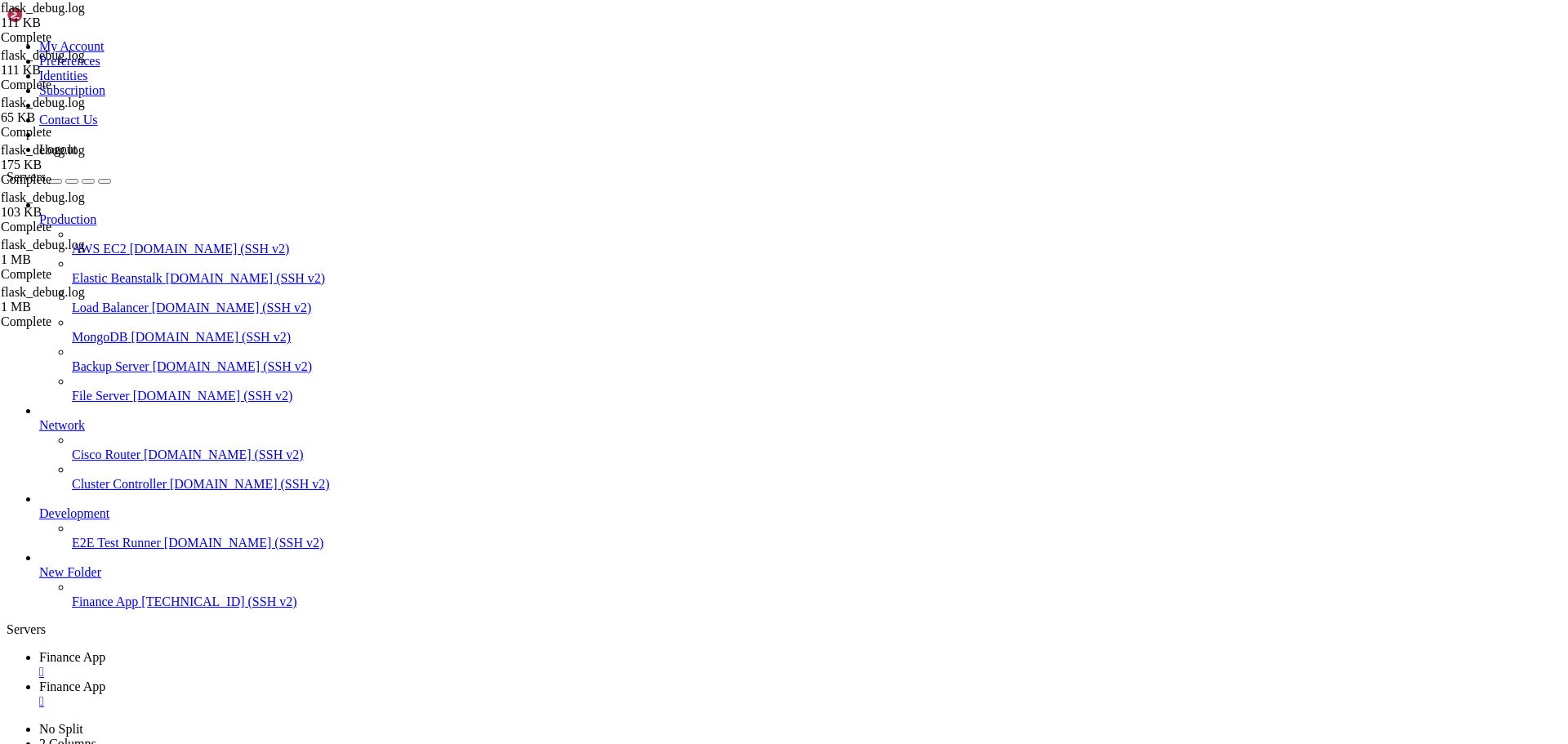
scroll to position [0, 18694]
type input "price"
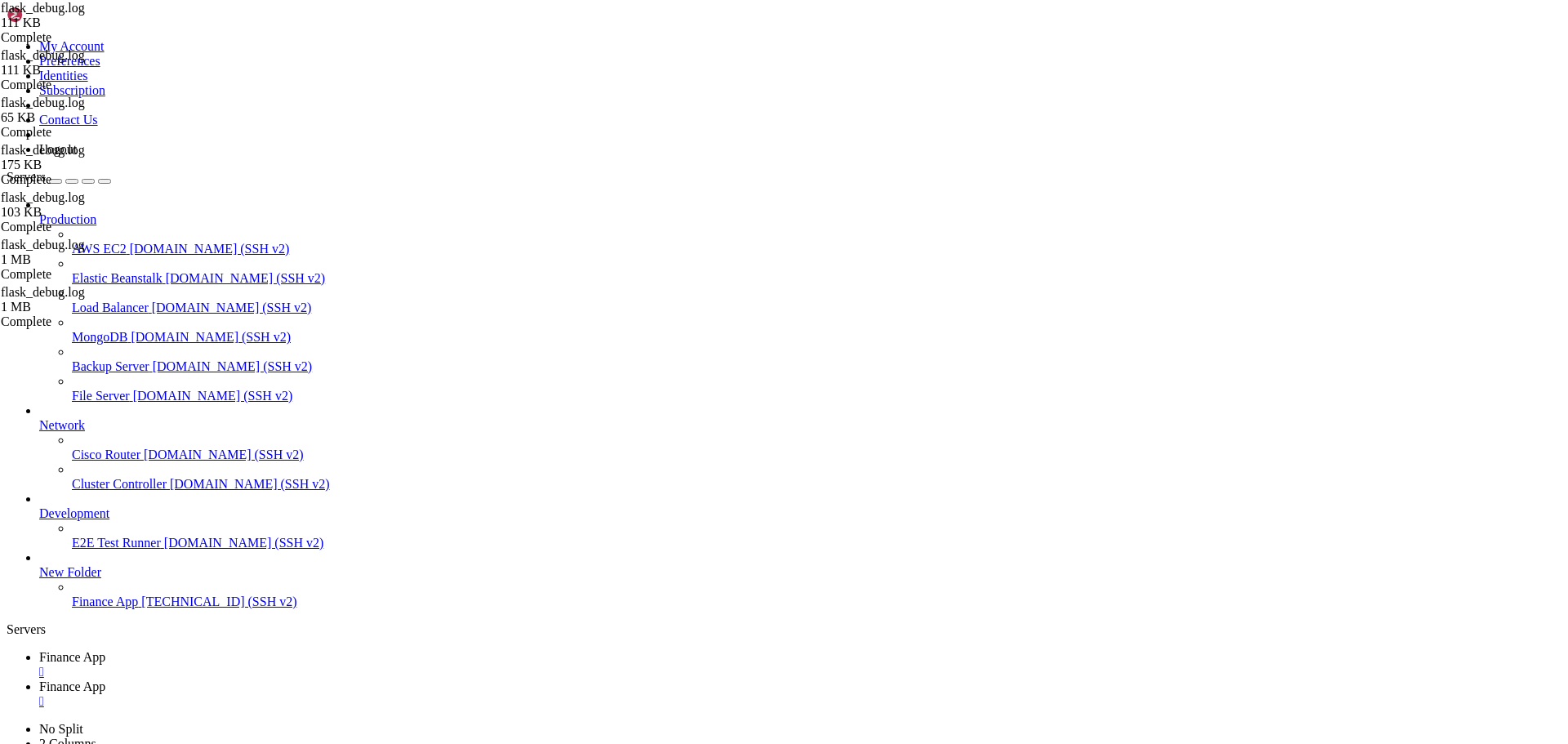
scroll to position [0, 8915]
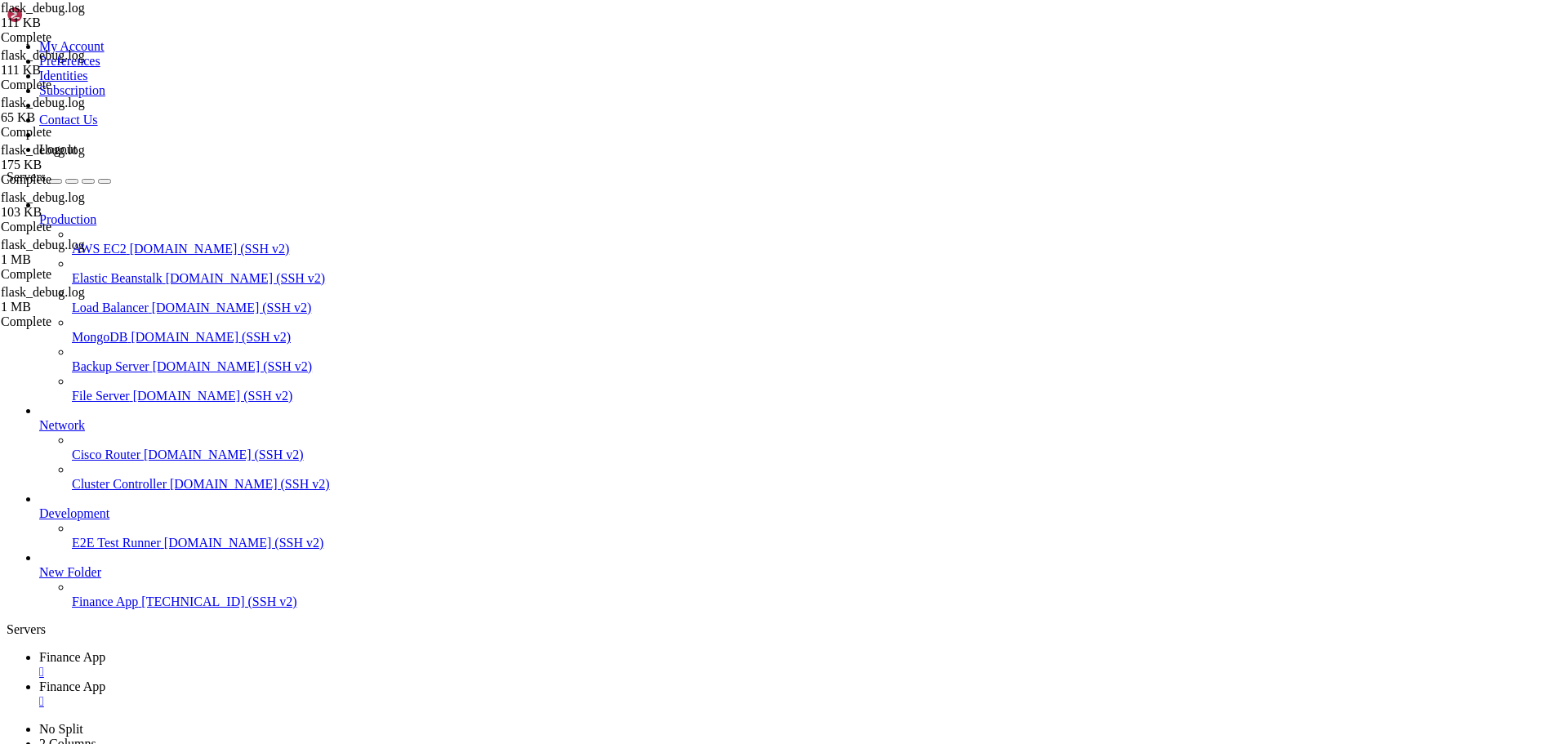
scroll to position [0, 8321]
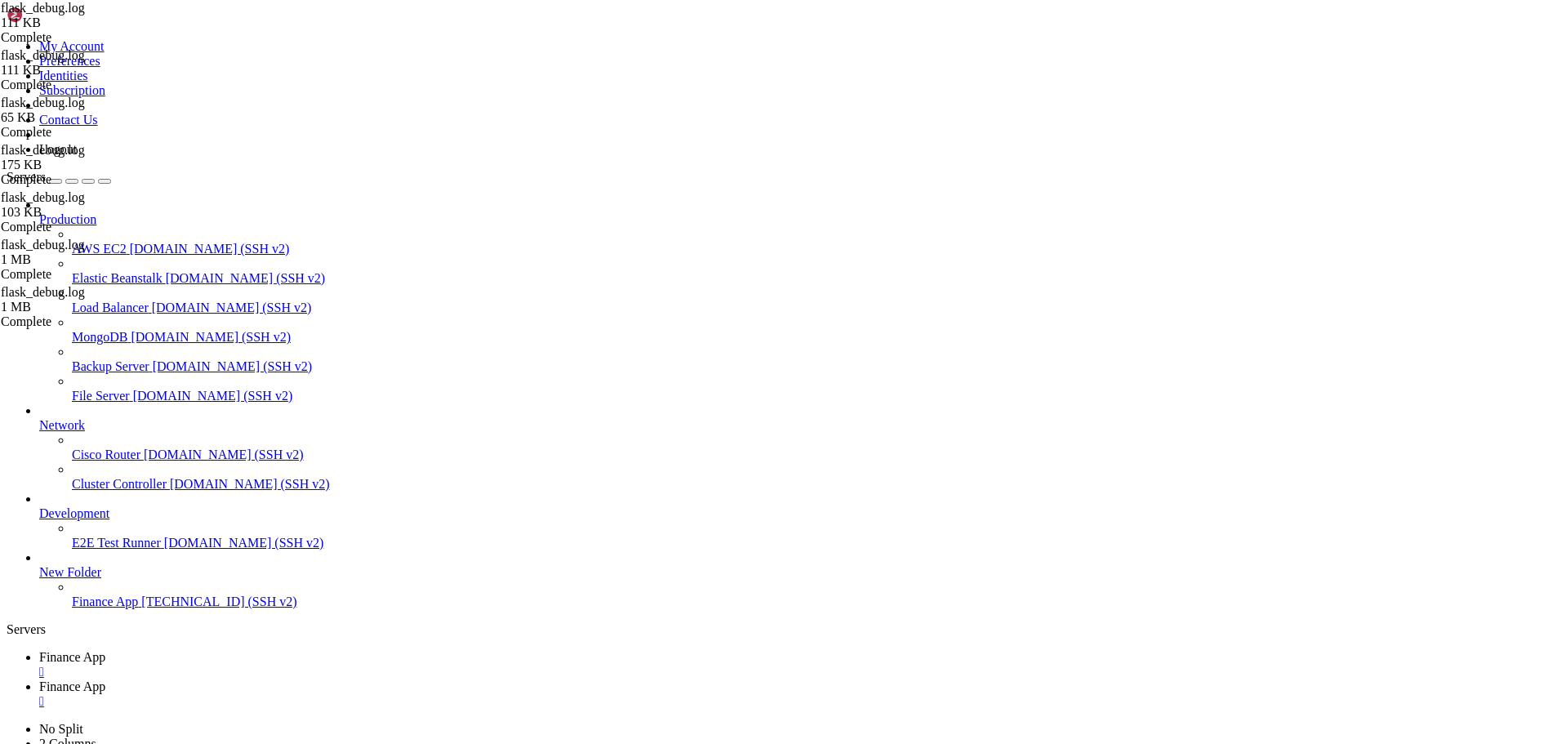
scroll to position [0, 9772]
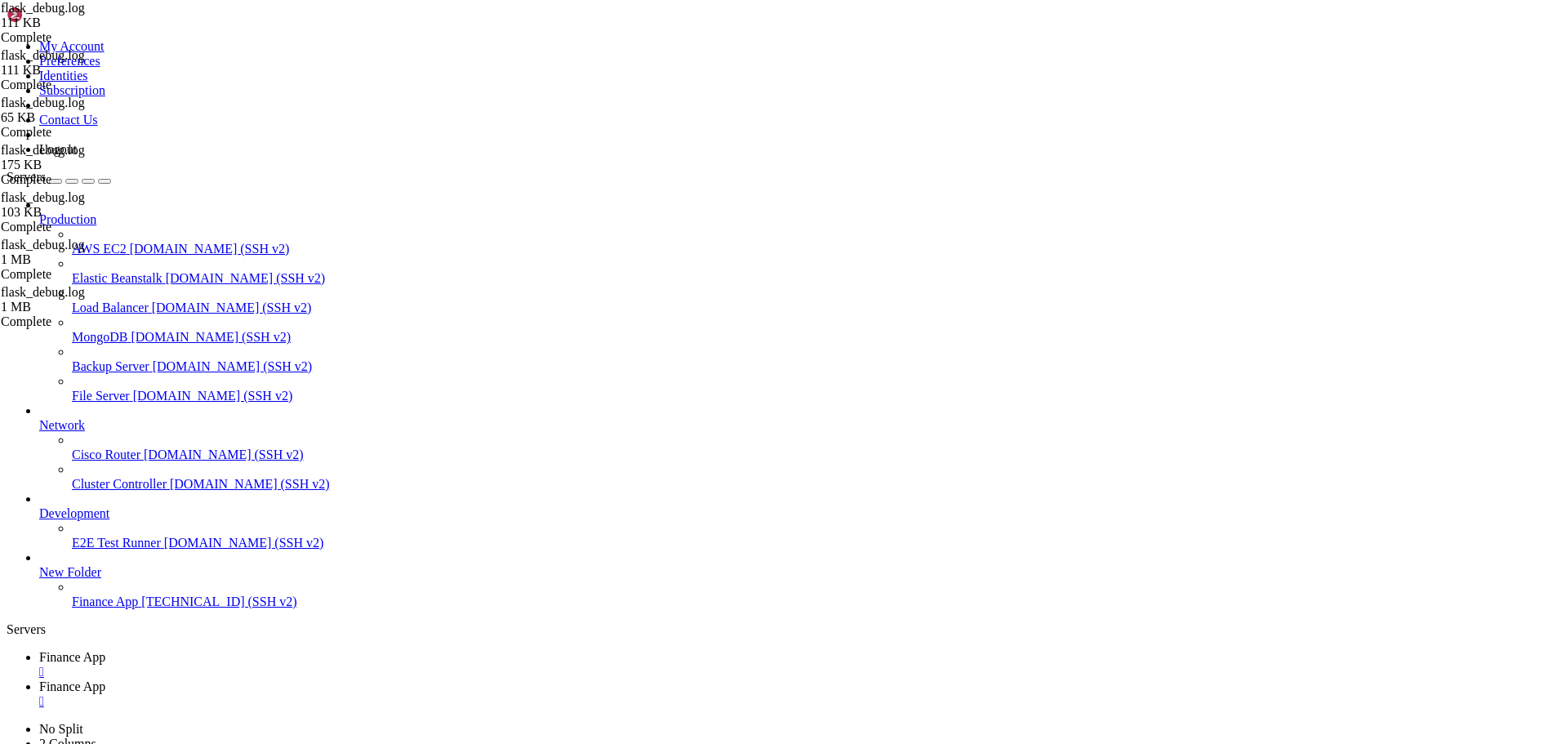
scroll to position [0, 2619]
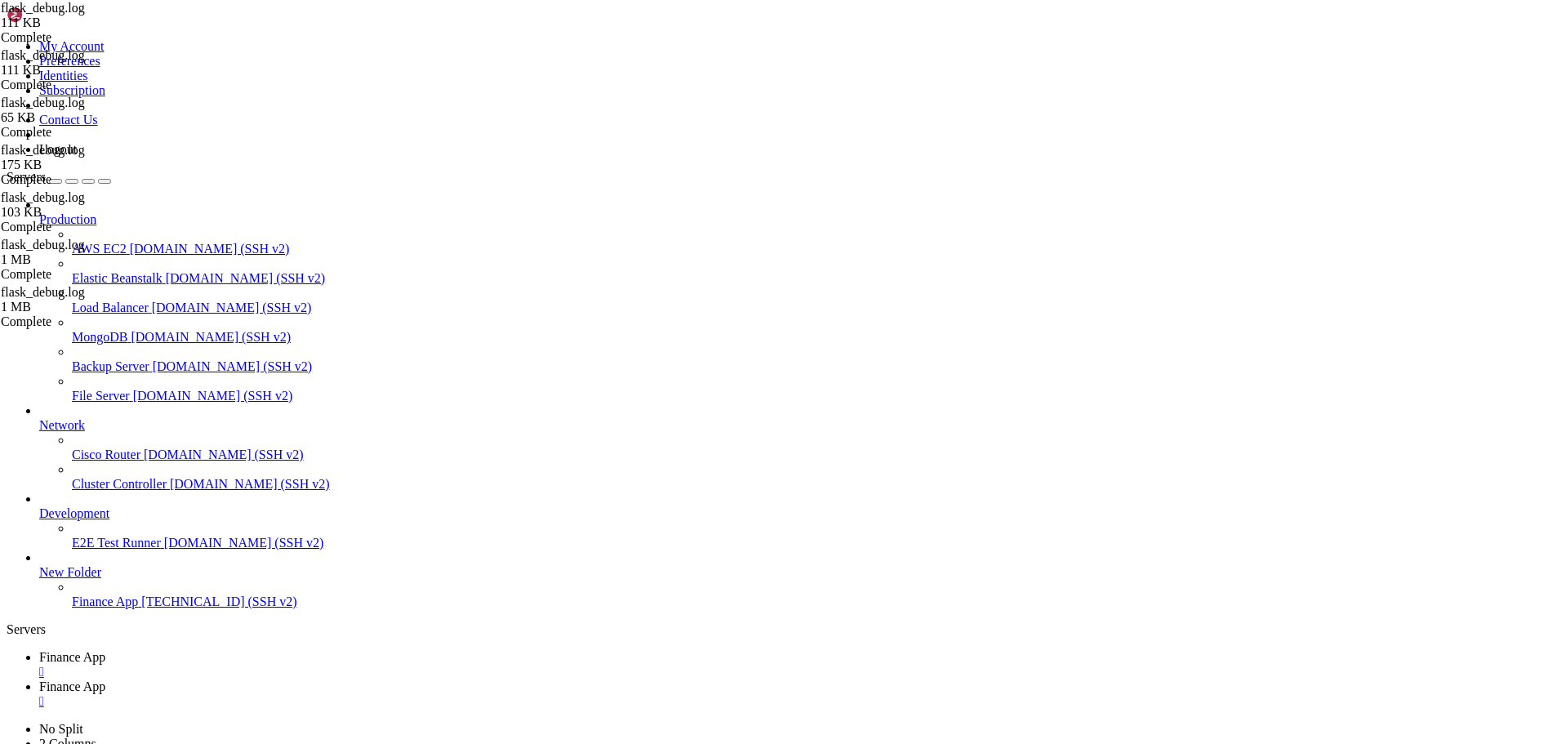
type textarea "^^^^^^^^^^^^^^^^^^^^^^^^^^^^^"
type input "price"
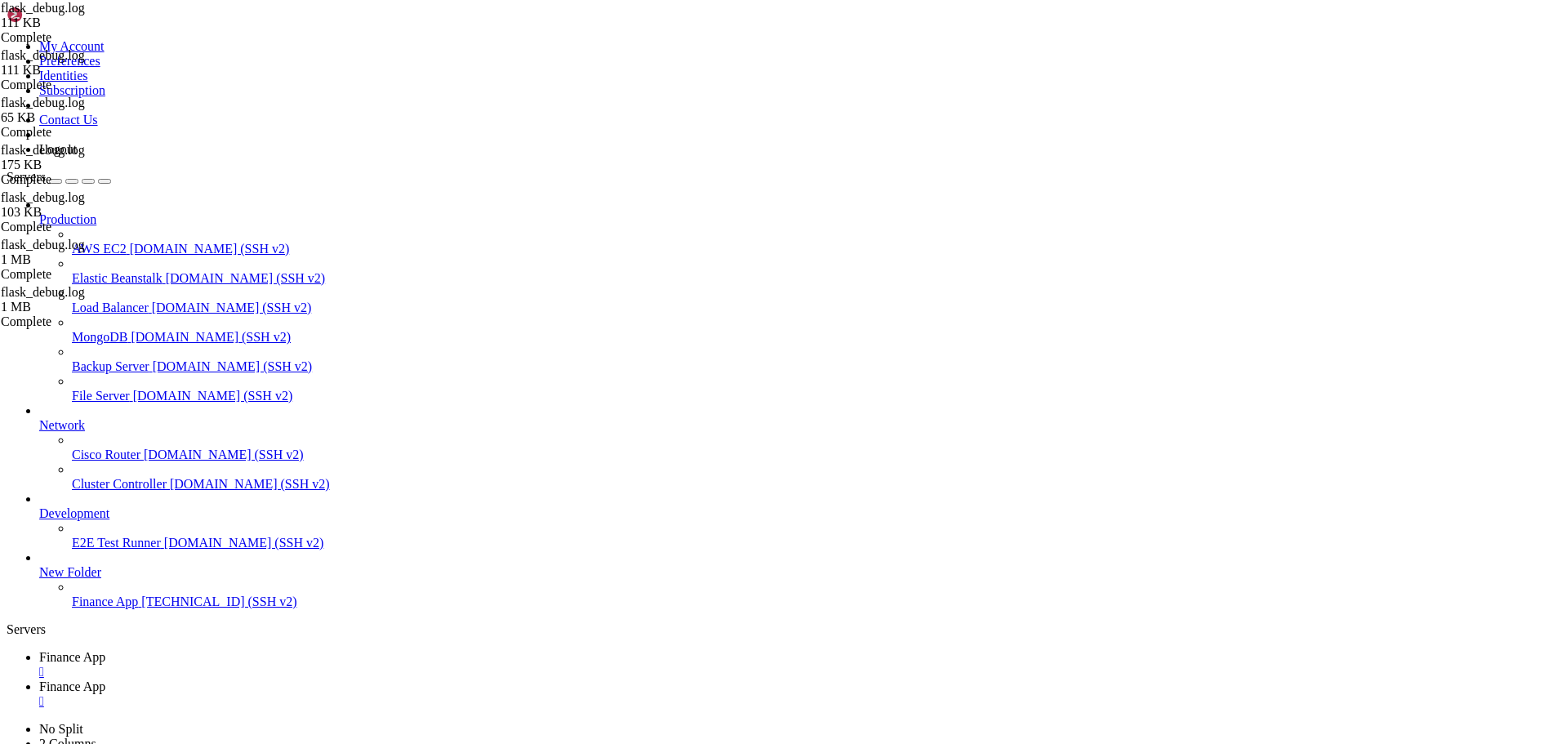
drag, startPoint x: 949, startPoint y: 521, endPoint x: 1005, endPoint y: 523, distance: 56.0
click at [300, 650] on link "Finance App " at bounding box center [800, 664] width 1522 height 29
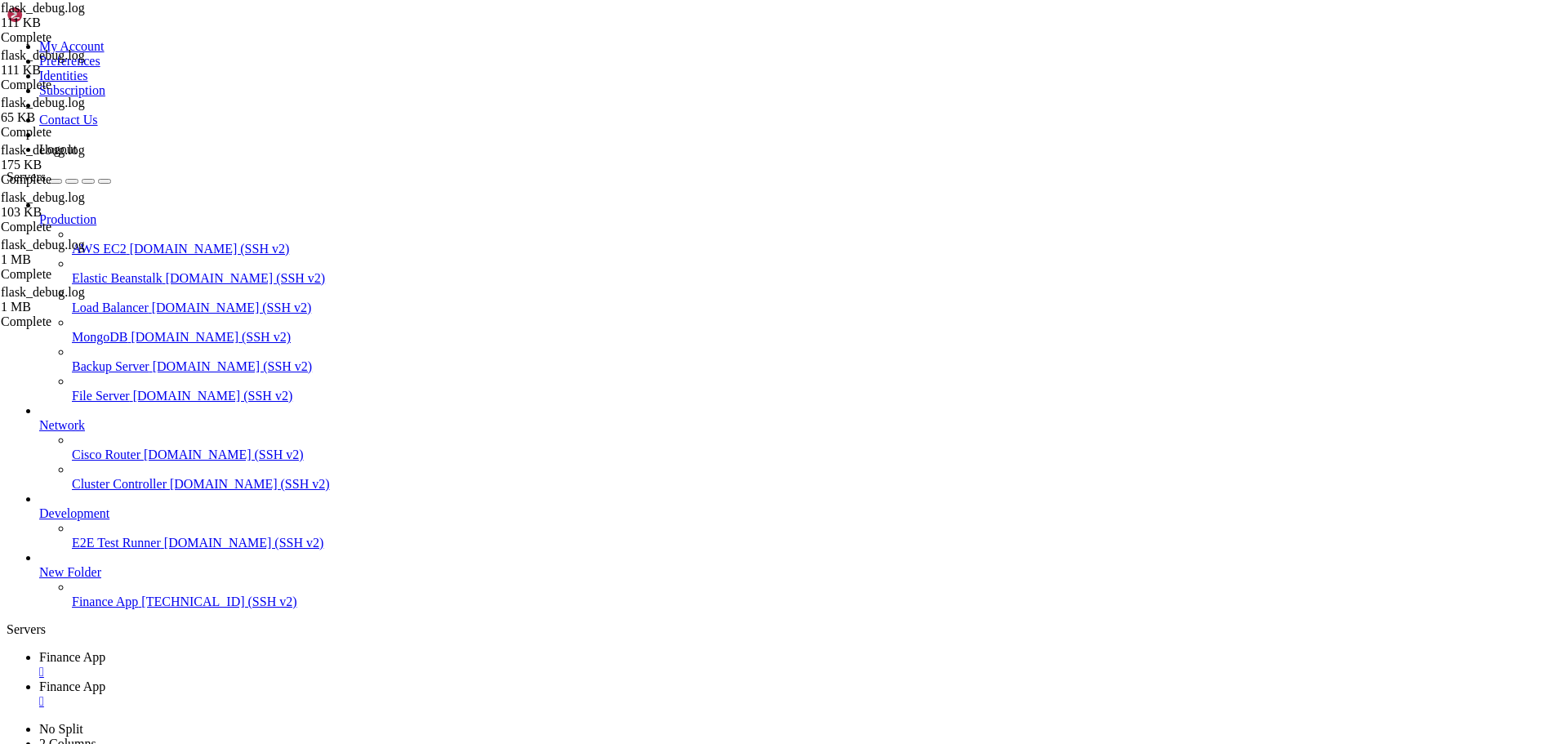
click at [105, 679] on span "Finance App" at bounding box center [72, 686] width 67 height 14
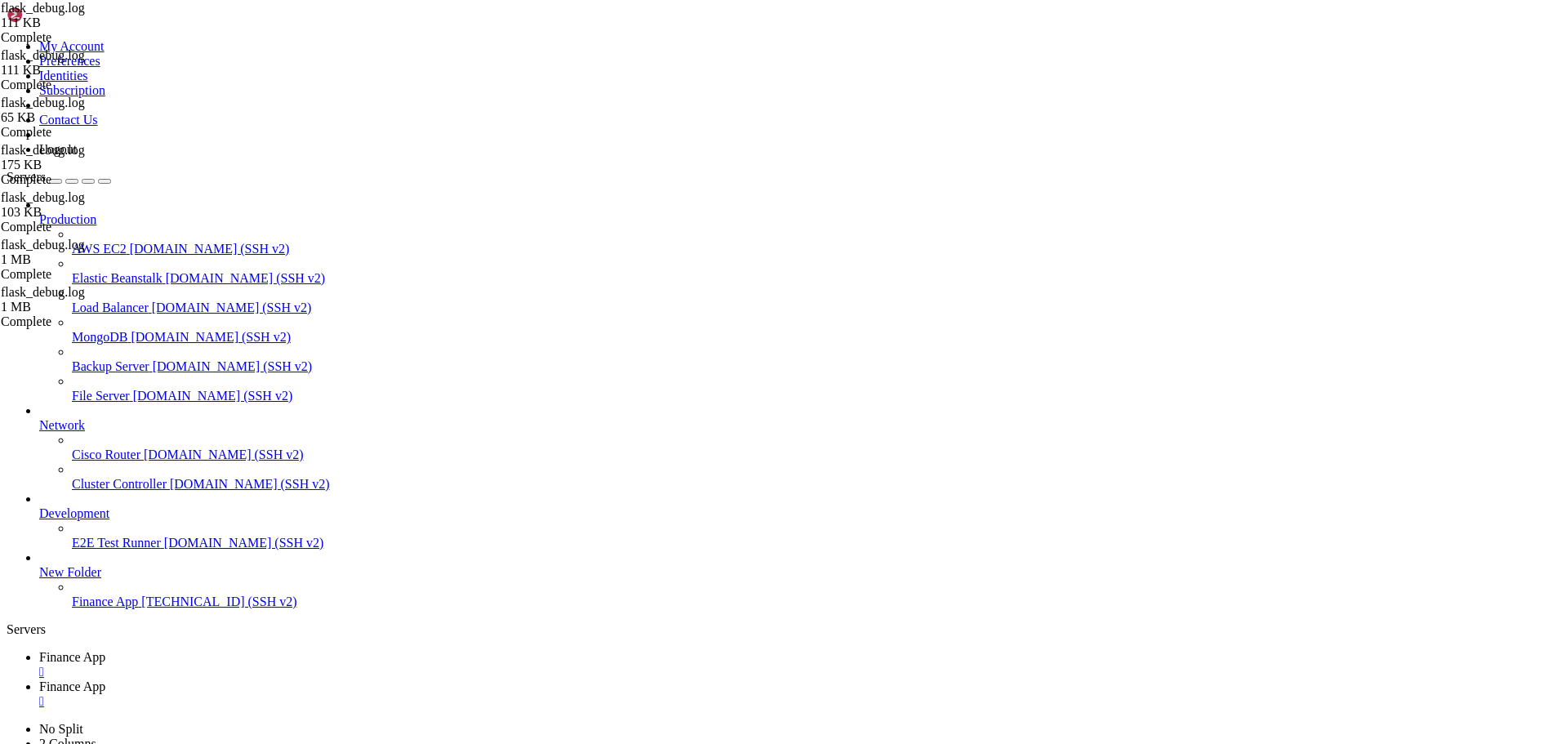
type textarea "DEBUG:yfinance:url=[URL][DOMAIN_NAME]"
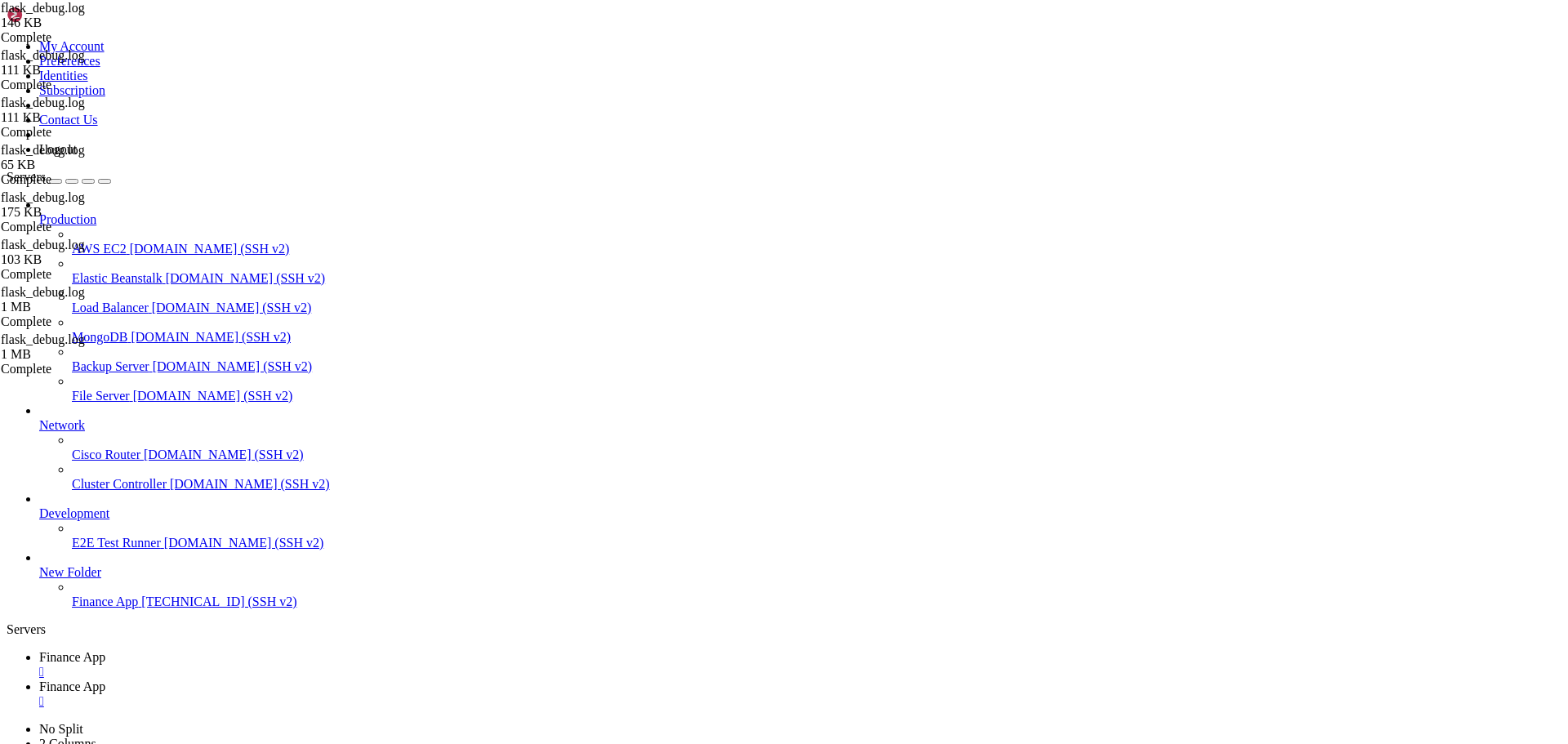
type input "price"
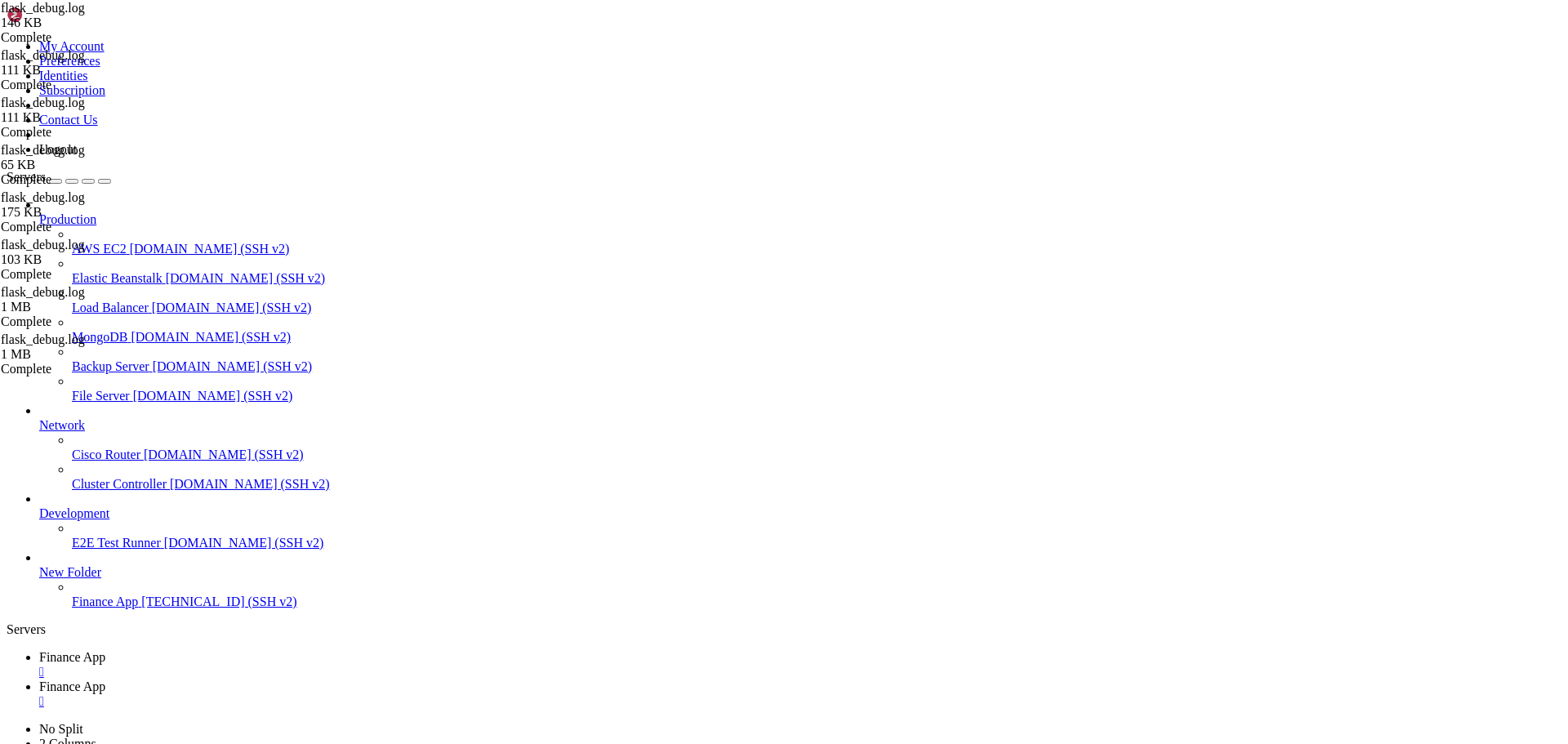
scroll to position [0, 449]
drag, startPoint x: 576, startPoint y: 398, endPoint x: 626, endPoint y: 405, distance: 50.5
drag, startPoint x: 1344, startPoint y: 89, endPoint x: 1089, endPoint y: 64, distance: 256.2
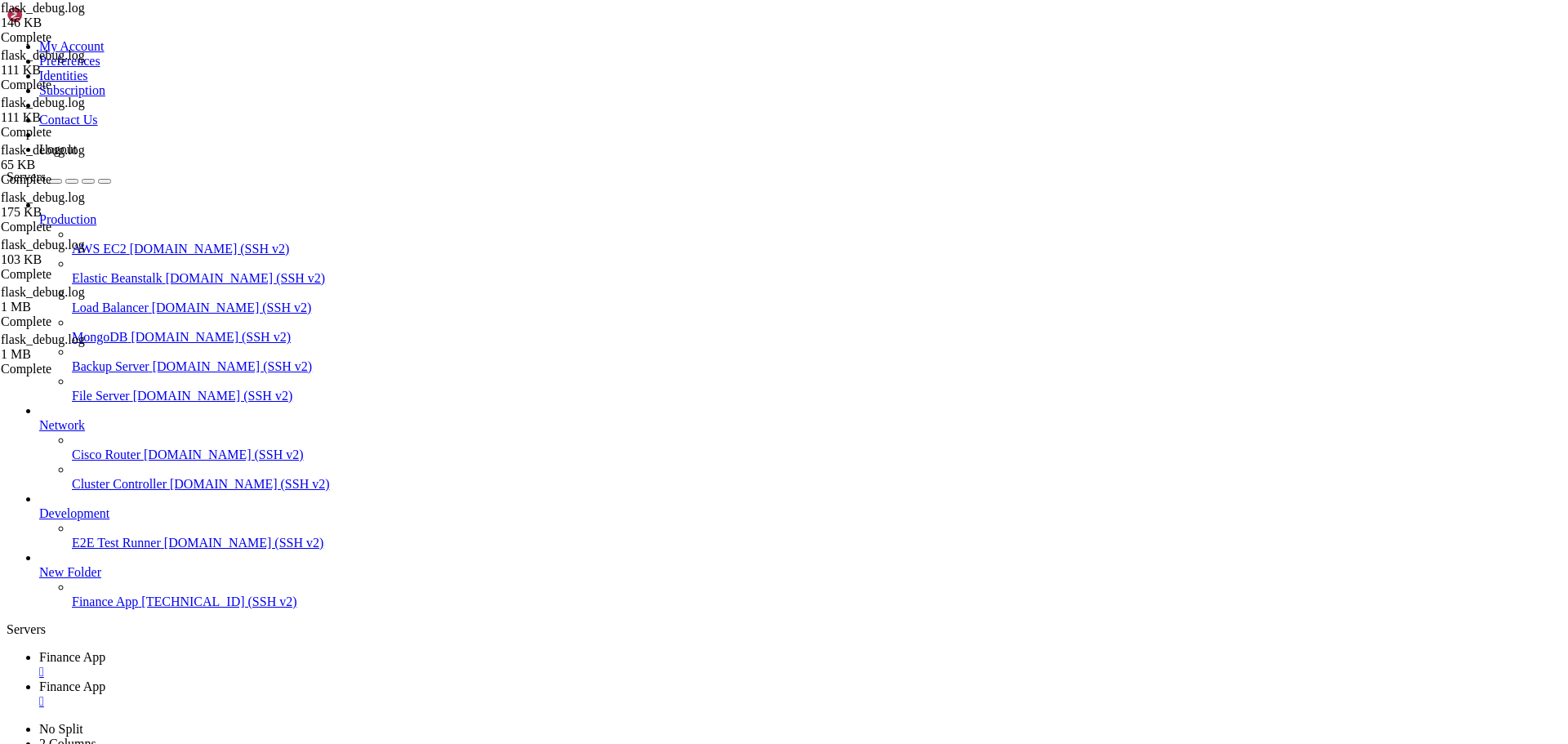
scroll to position [0, 29493]
drag, startPoint x: 1410, startPoint y: 86, endPoint x: 1245, endPoint y: 79, distance: 165.1
type input "regularMarketPrice"
type textarea "DEBUG:yfinance:Exiting get()"
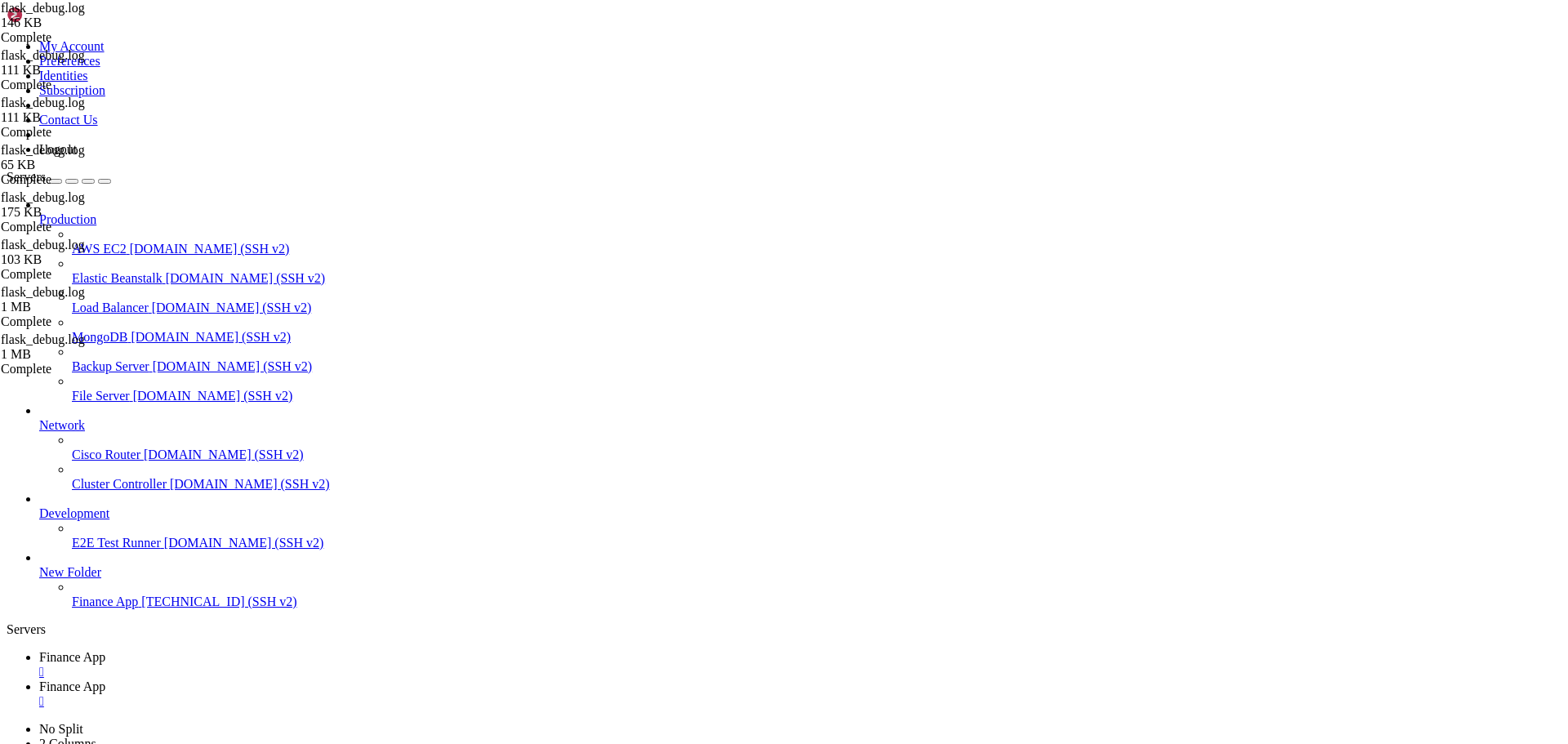
click at [105, 650] on span "Finance App" at bounding box center [72, 657] width 67 height 14
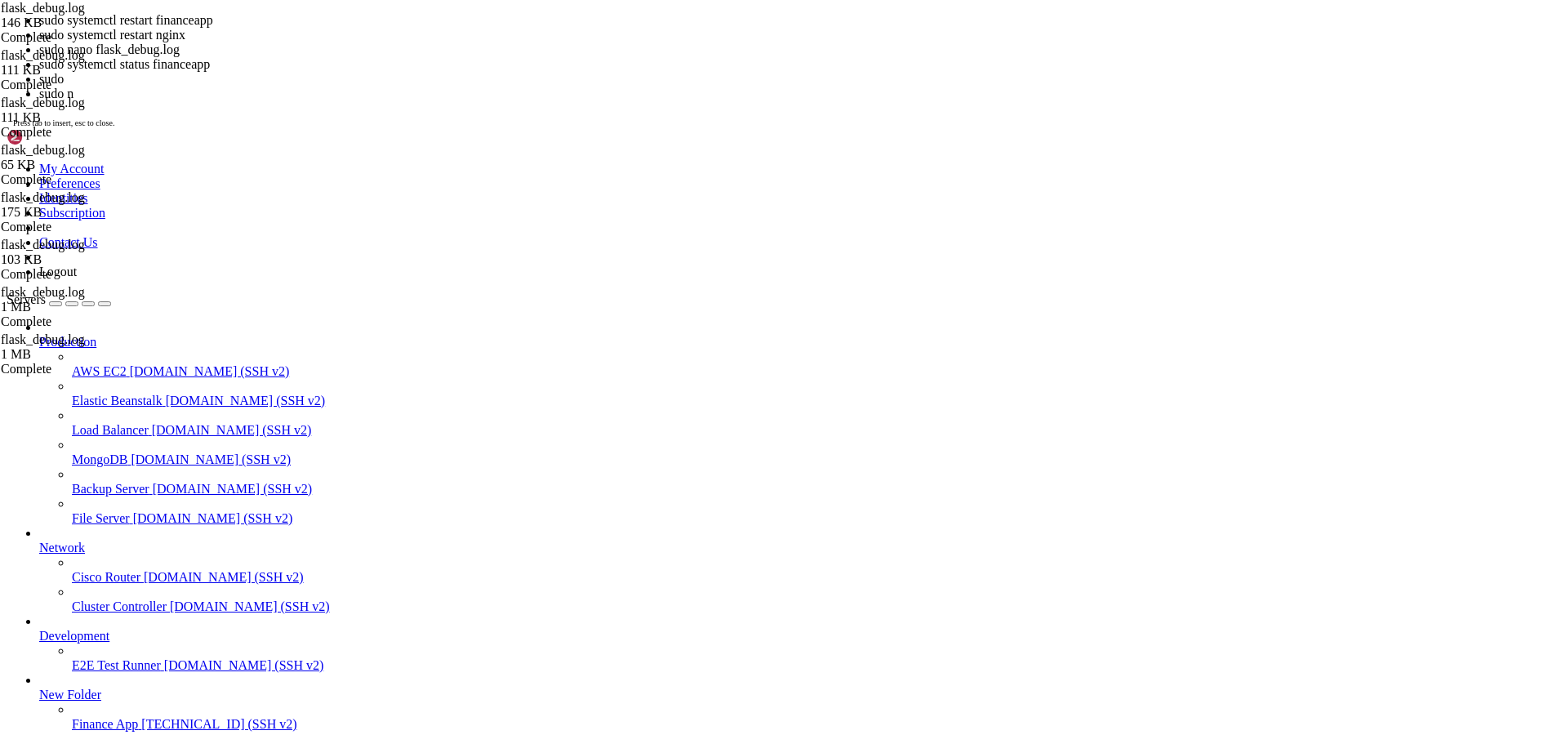
scroll to position [3236, 0]
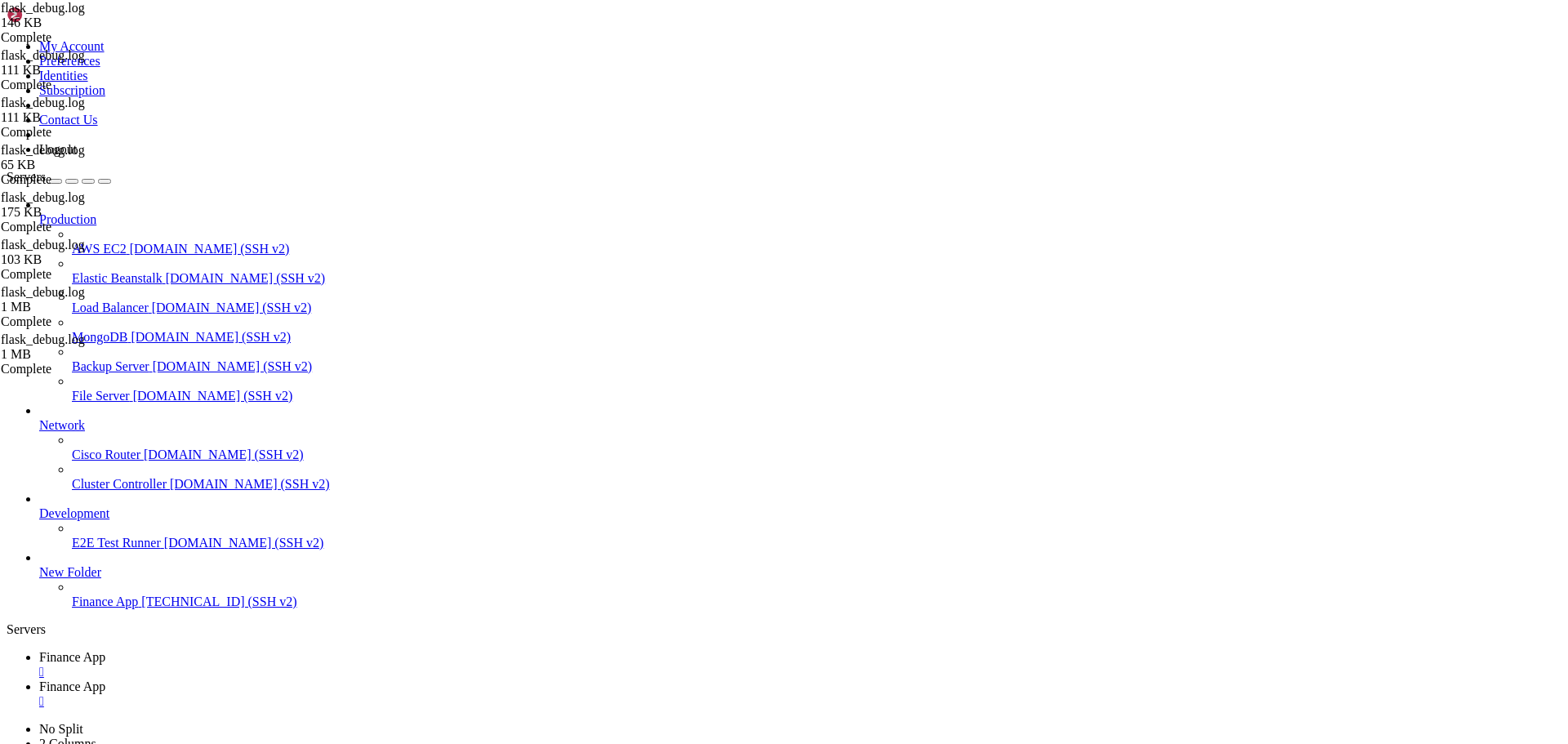
click at [105, 679] on span "Finance App" at bounding box center [72, 686] width 67 height 14
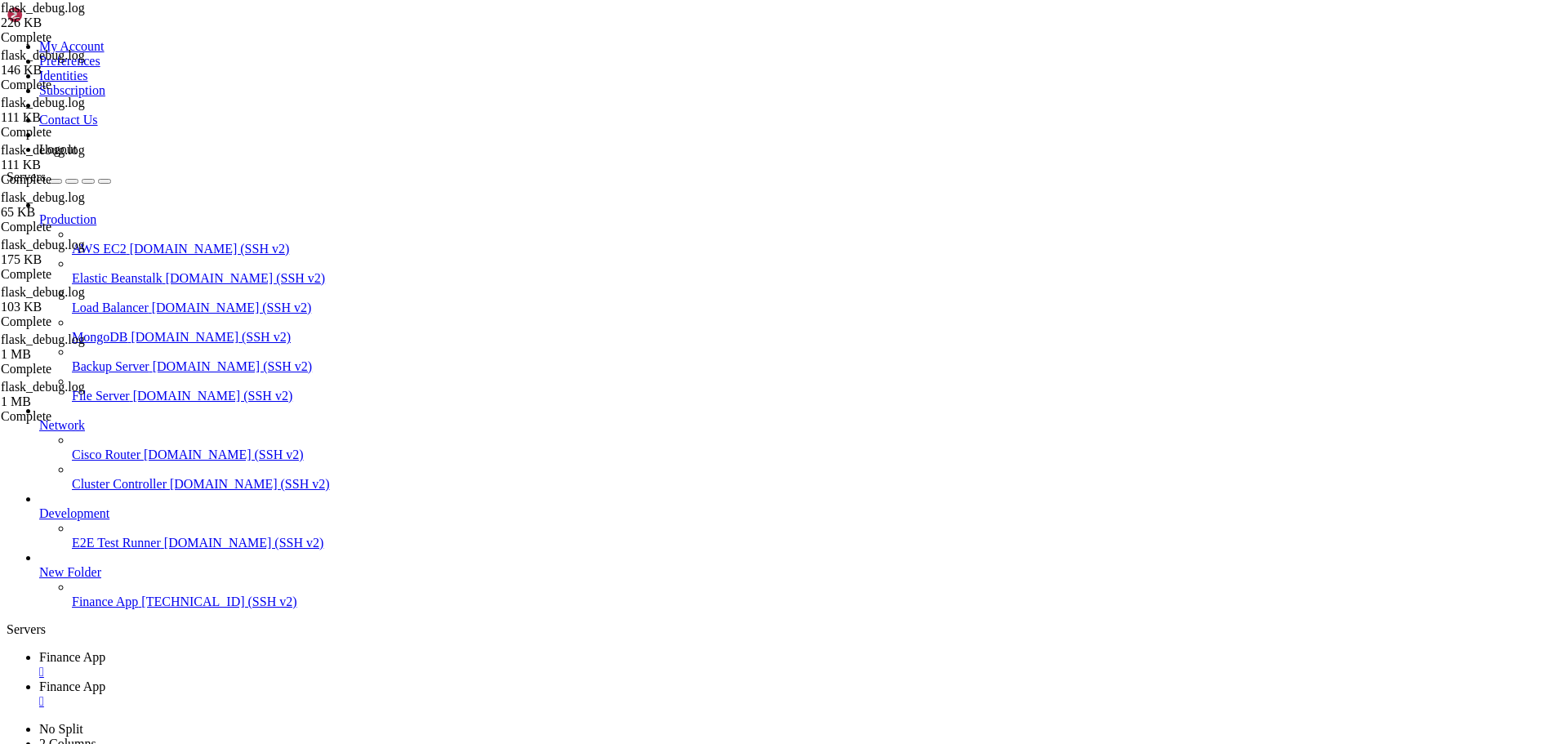
scroll to position [26135, 0]
drag, startPoint x: 609, startPoint y: 290, endPoint x: 599, endPoint y: 290, distance: 10.0
drag, startPoint x: 620, startPoint y: 294, endPoint x: 358, endPoint y: 296, distance: 262.0
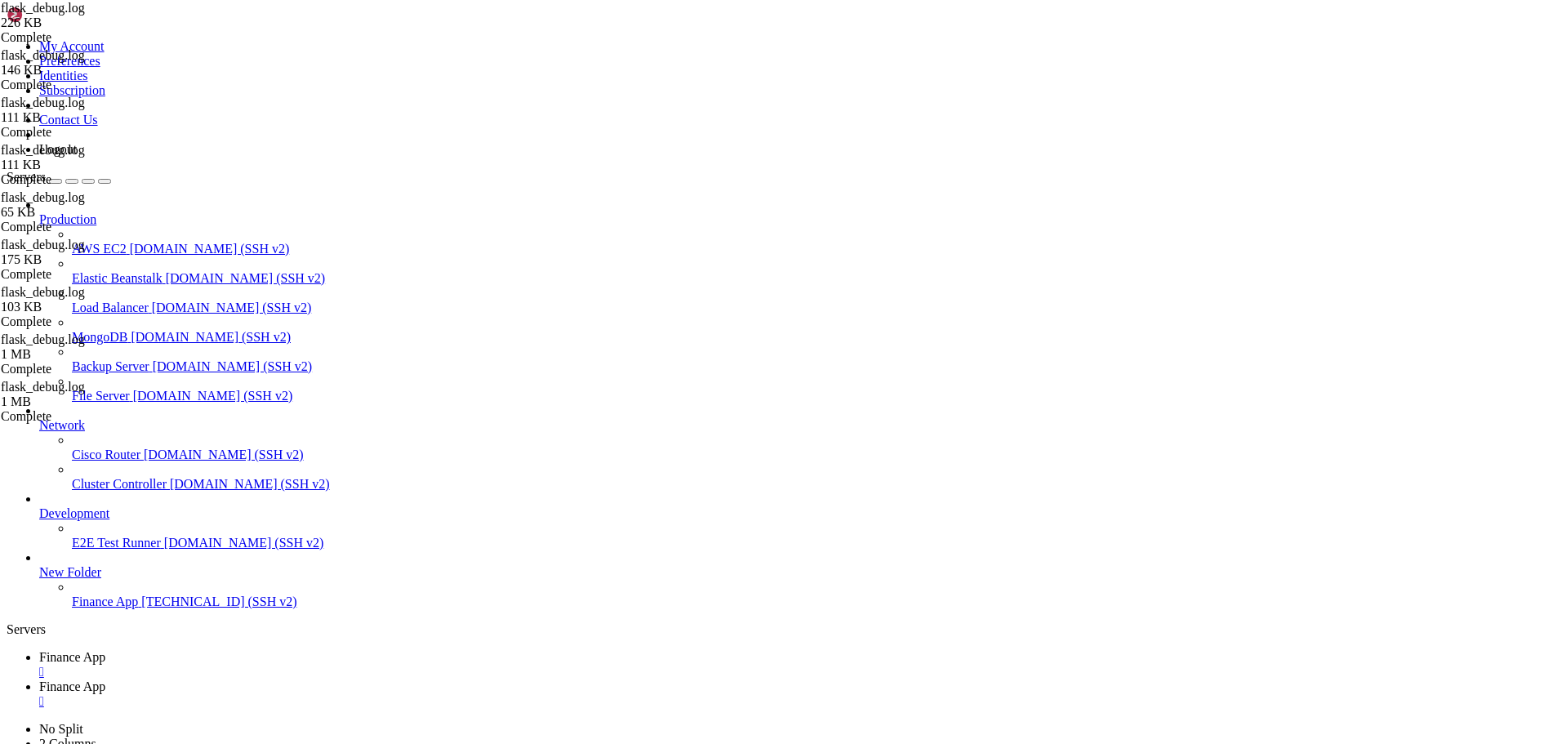
type textarea "DEBUG:yfinance:cookie_mode = 'basic'"
click at [244, 650] on link "Finance App " at bounding box center [800, 664] width 1522 height 29
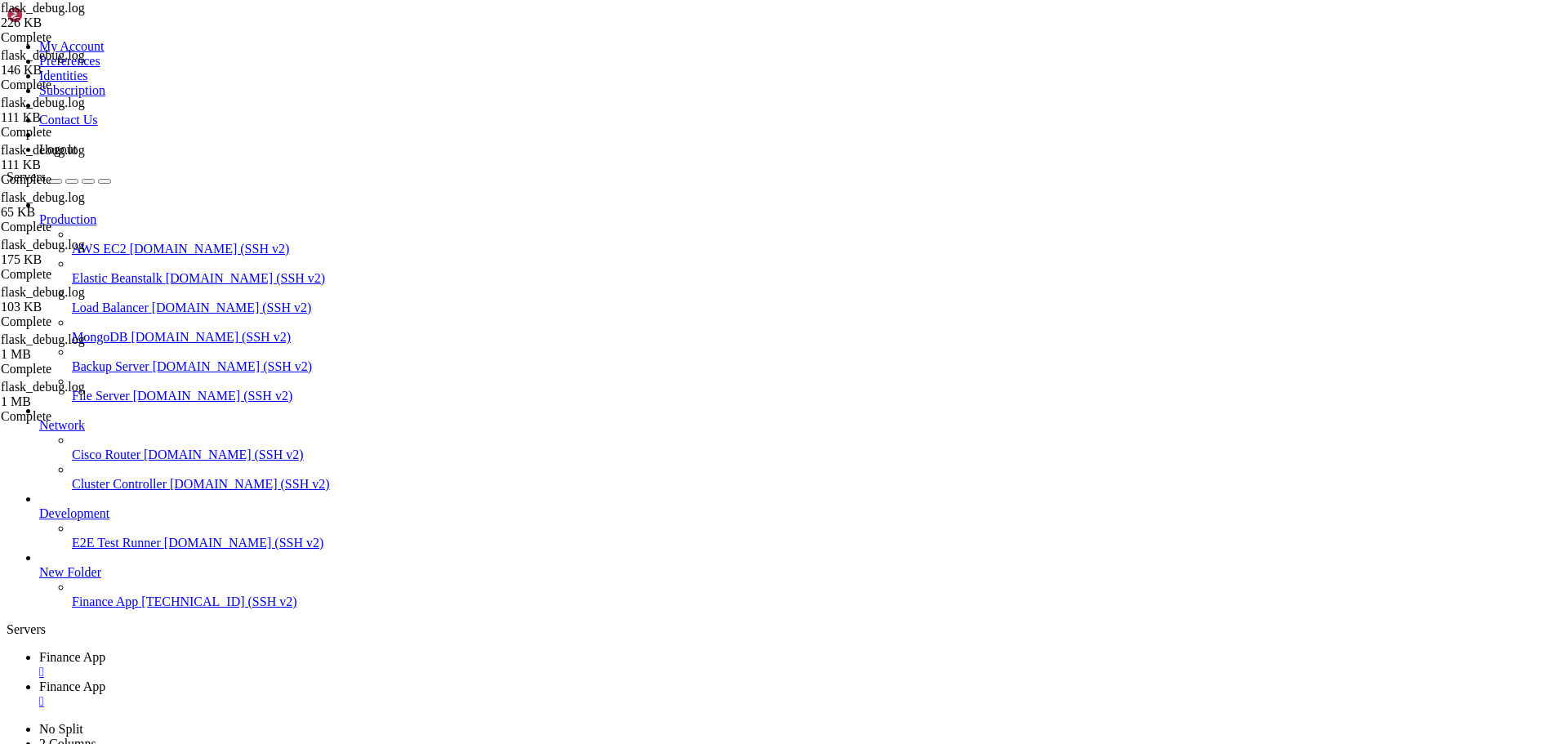
scroll to position [3444, 0]
click at [105, 679] on span "Finance App" at bounding box center [72, 686] width 67 height 14
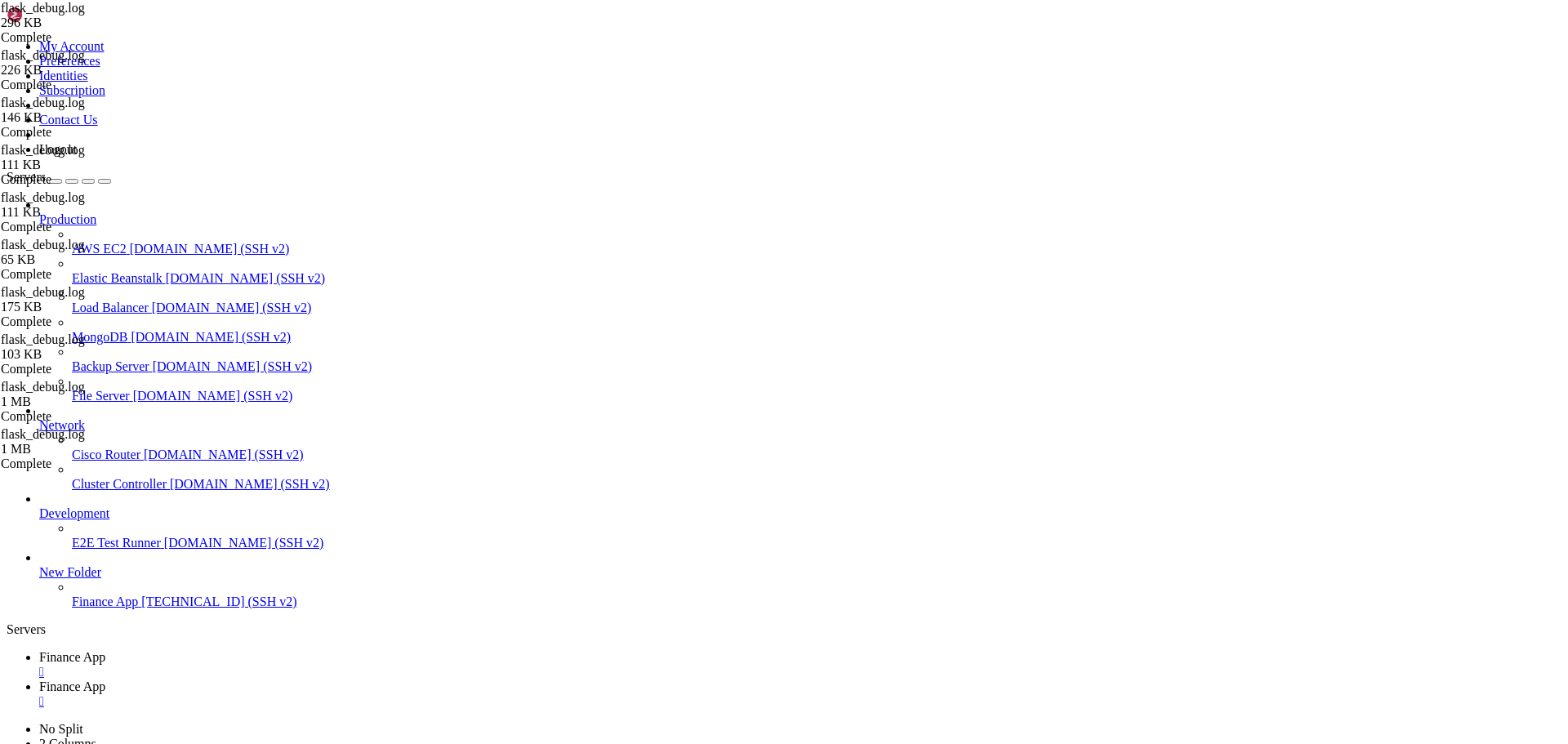
scroll to position [26135, 0]
type textarea "DEBUG:yfinance: Entering _get_cookie_basic()"
click at [105, 650] on span "Finance App" at bounding box center [72, 657] width 67 height 14
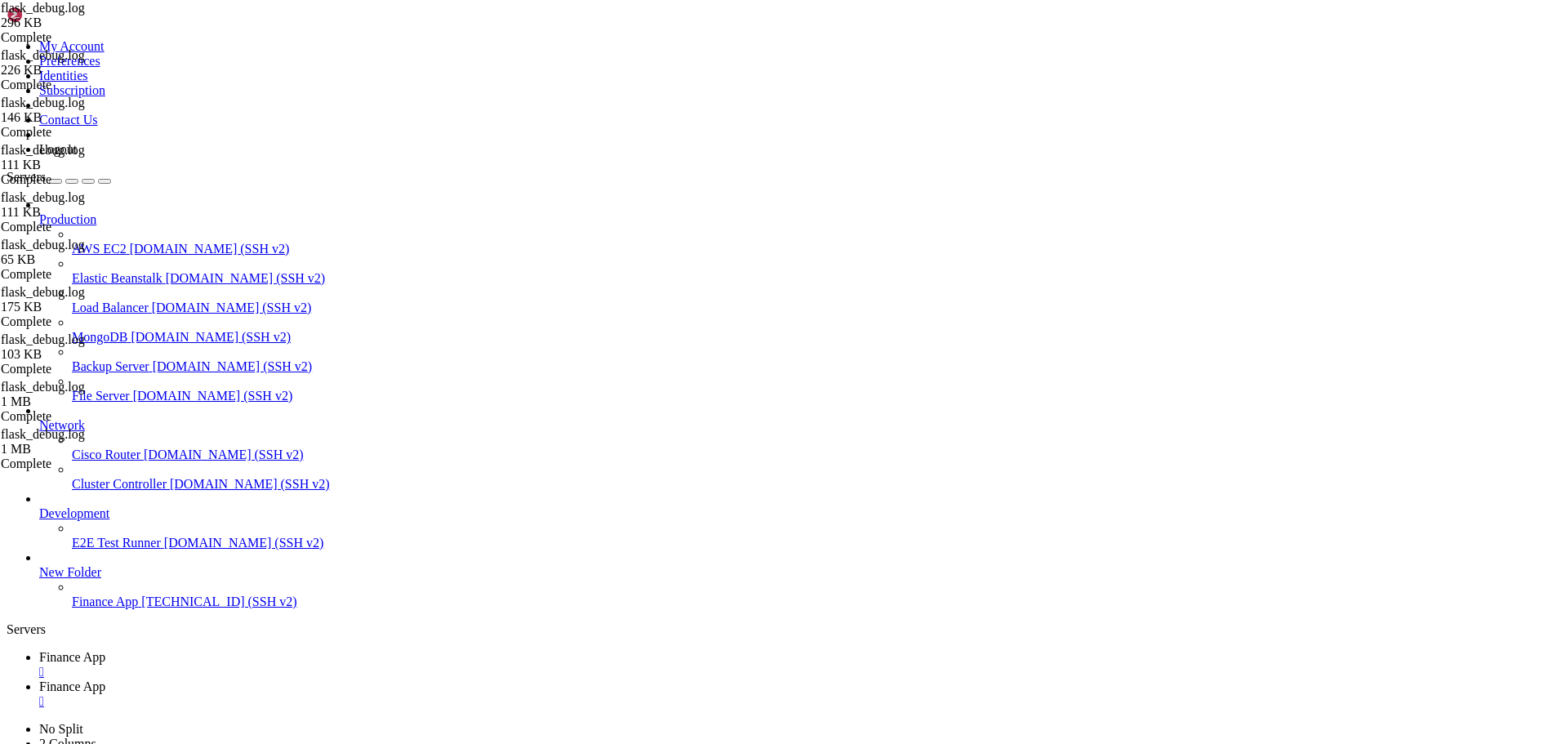
scroll to position [3652, 0]
click at [105, 679] on span "Finance App" at bounding box center [72, 686] width 67 height 14
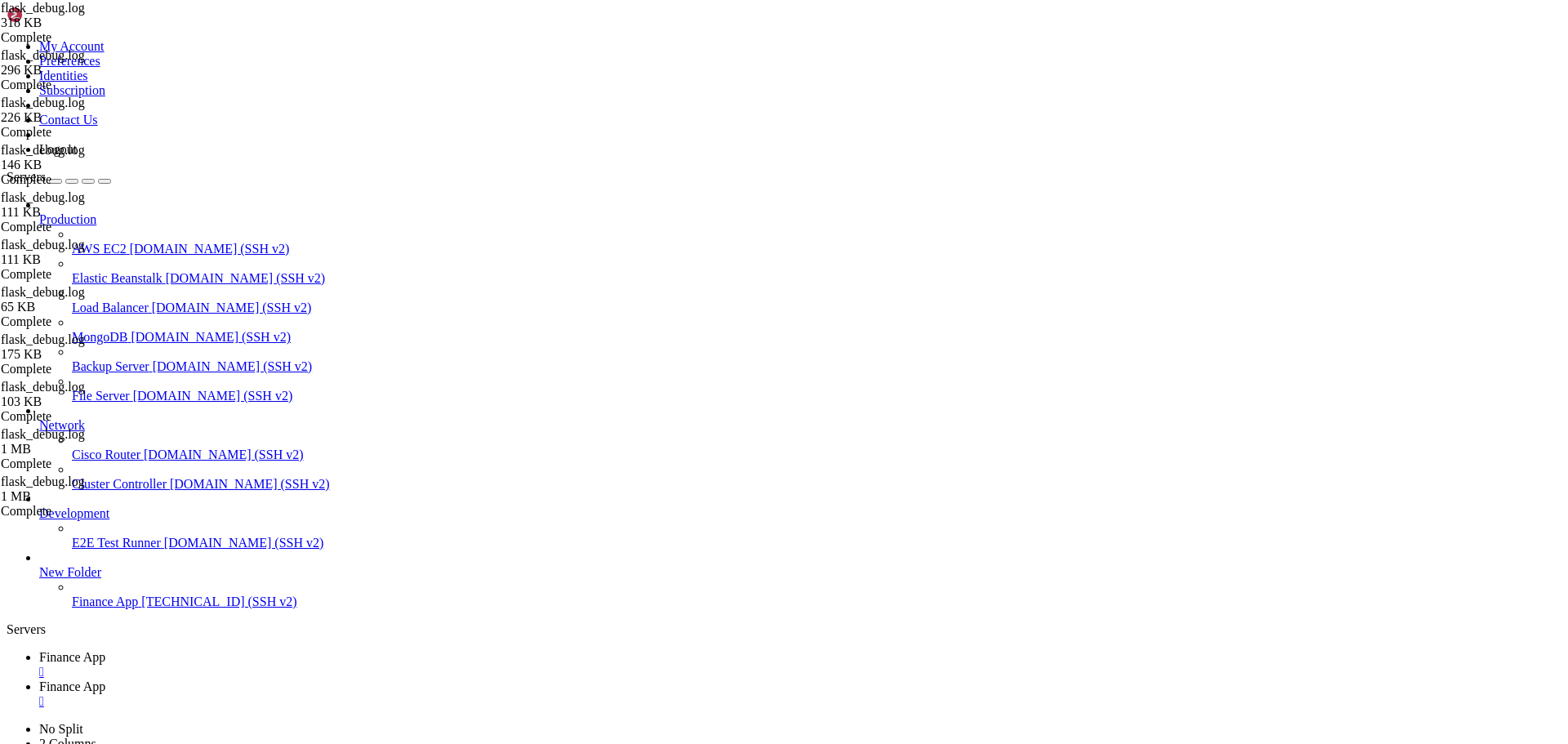
scroll to position [26135, 0]
drag, startPoint x: 261, startPoint y: 23, endPoint x: 302, endPoint y: 63, distance: 57.3
click at [105, 650] on span "Finance App" at bounding box center [72, 657] width 67 height 14
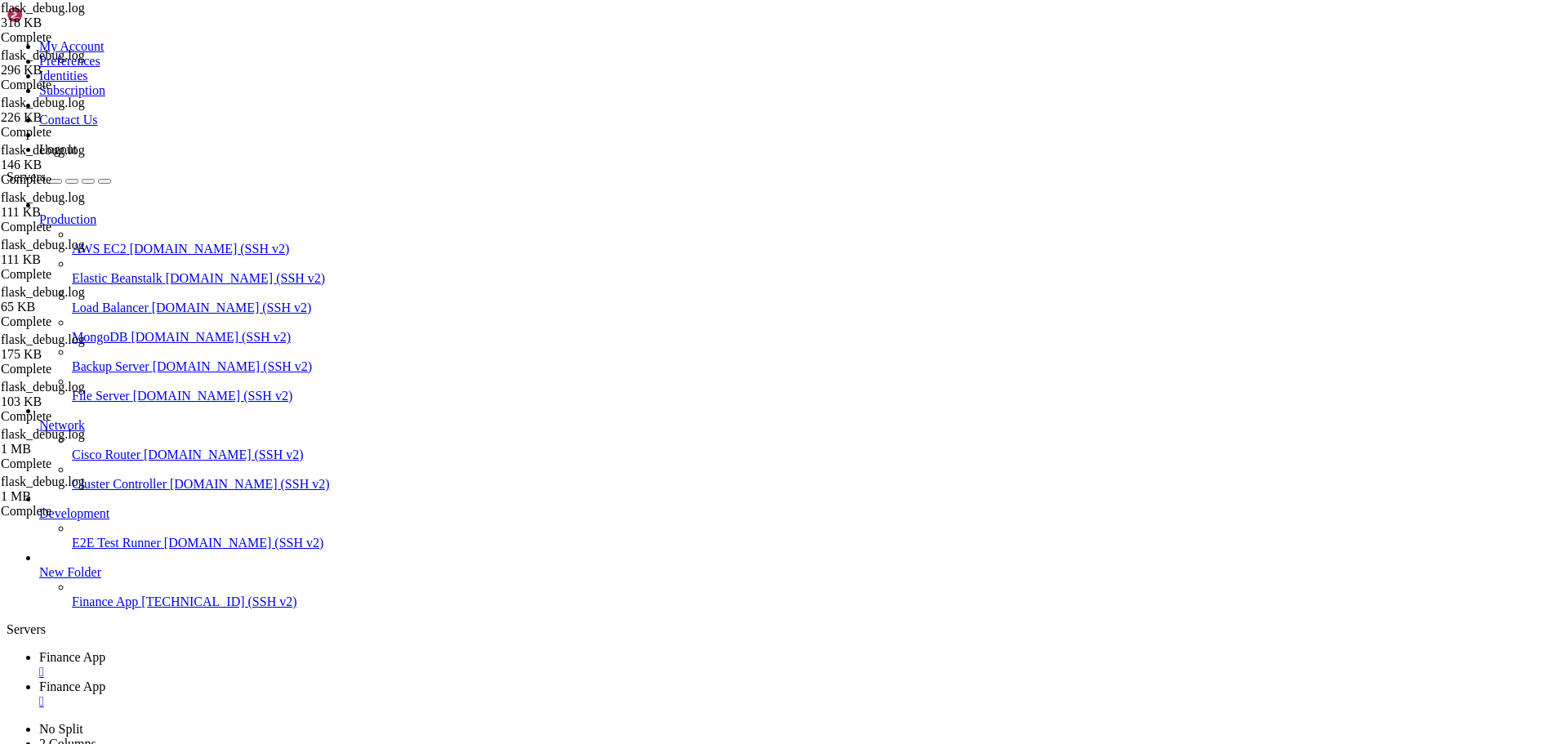
drag, startPoint x: 810, startPoint y: 1416, endPoint x: 502, endPoint y: 1071, distance: 462.5
click at [105, 679] on span "Finance App" at bounding box center [72, 686] width 67 height 14
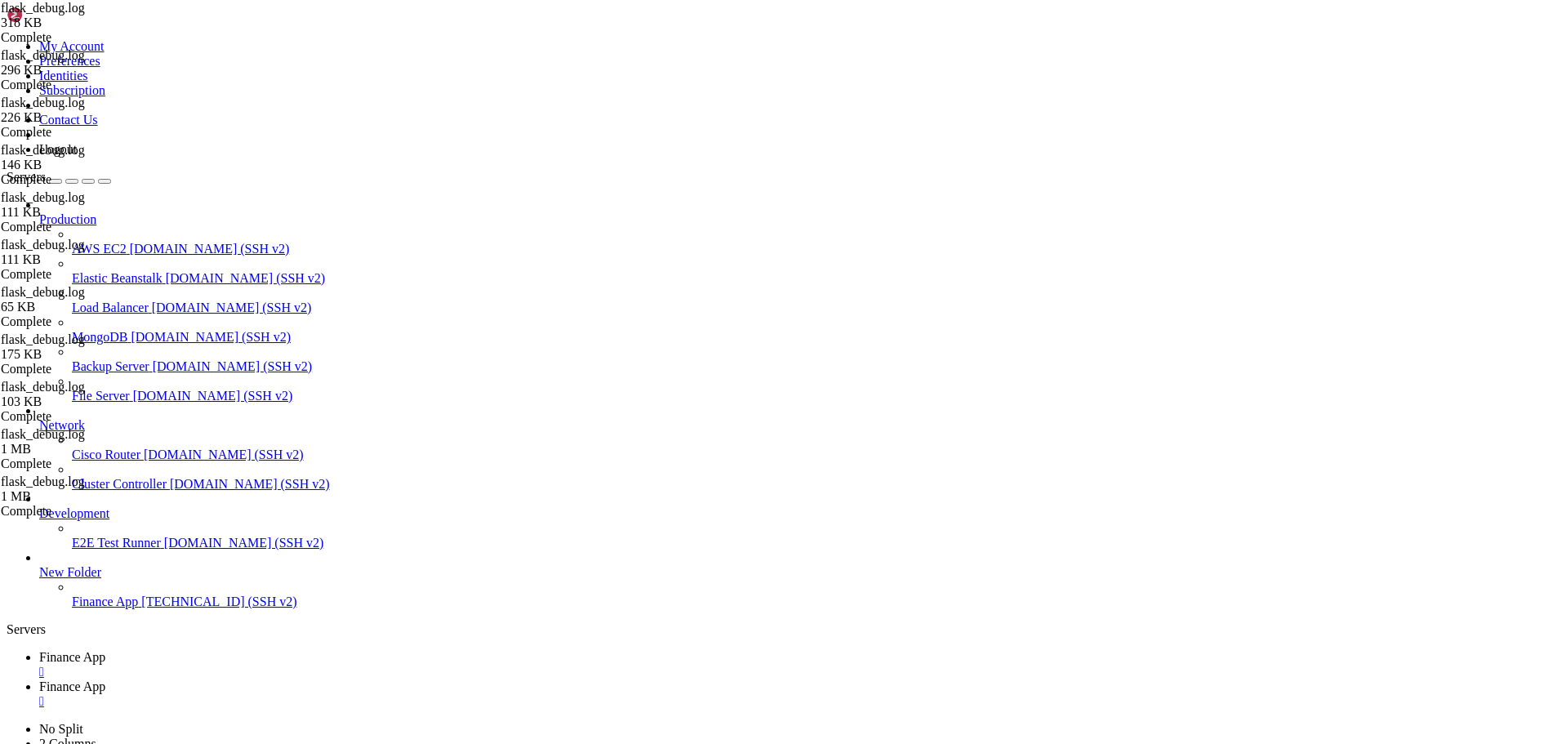
type textarea "KeyError: 'regularMarketPrice'"
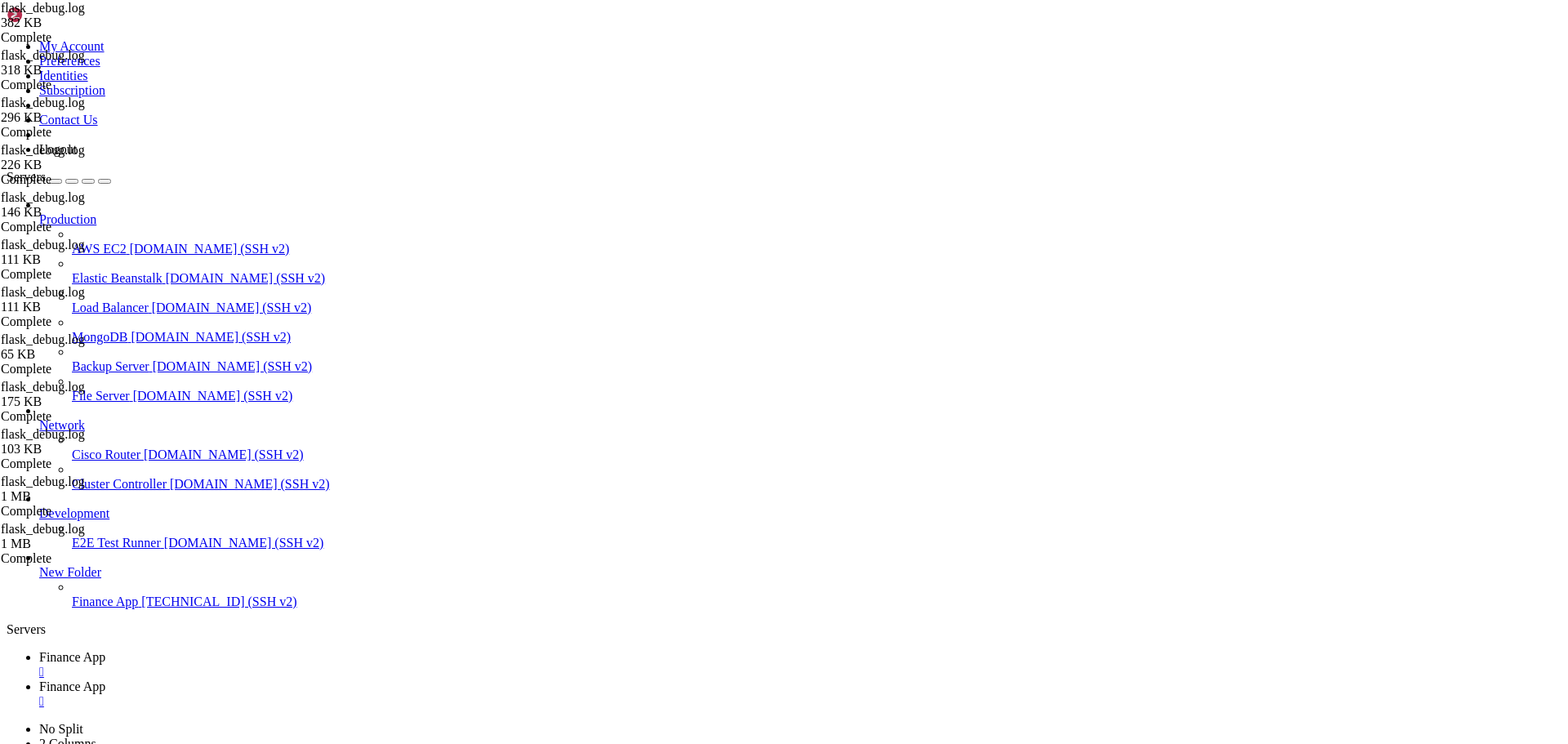
click at [105, 650] on span "Finance App" at bounding box center [72, 657] width 67 height 14
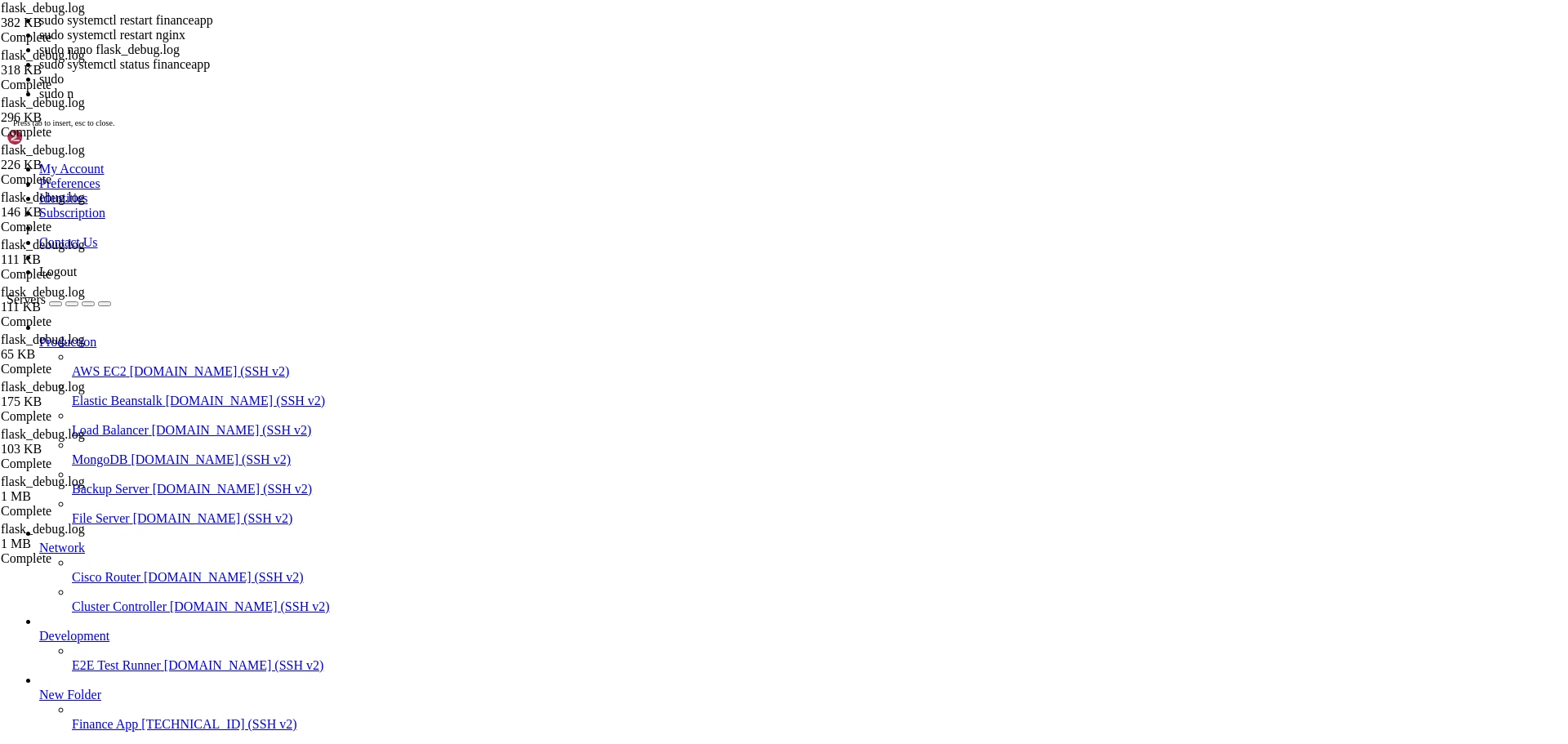
scroll to position [4083, 0]
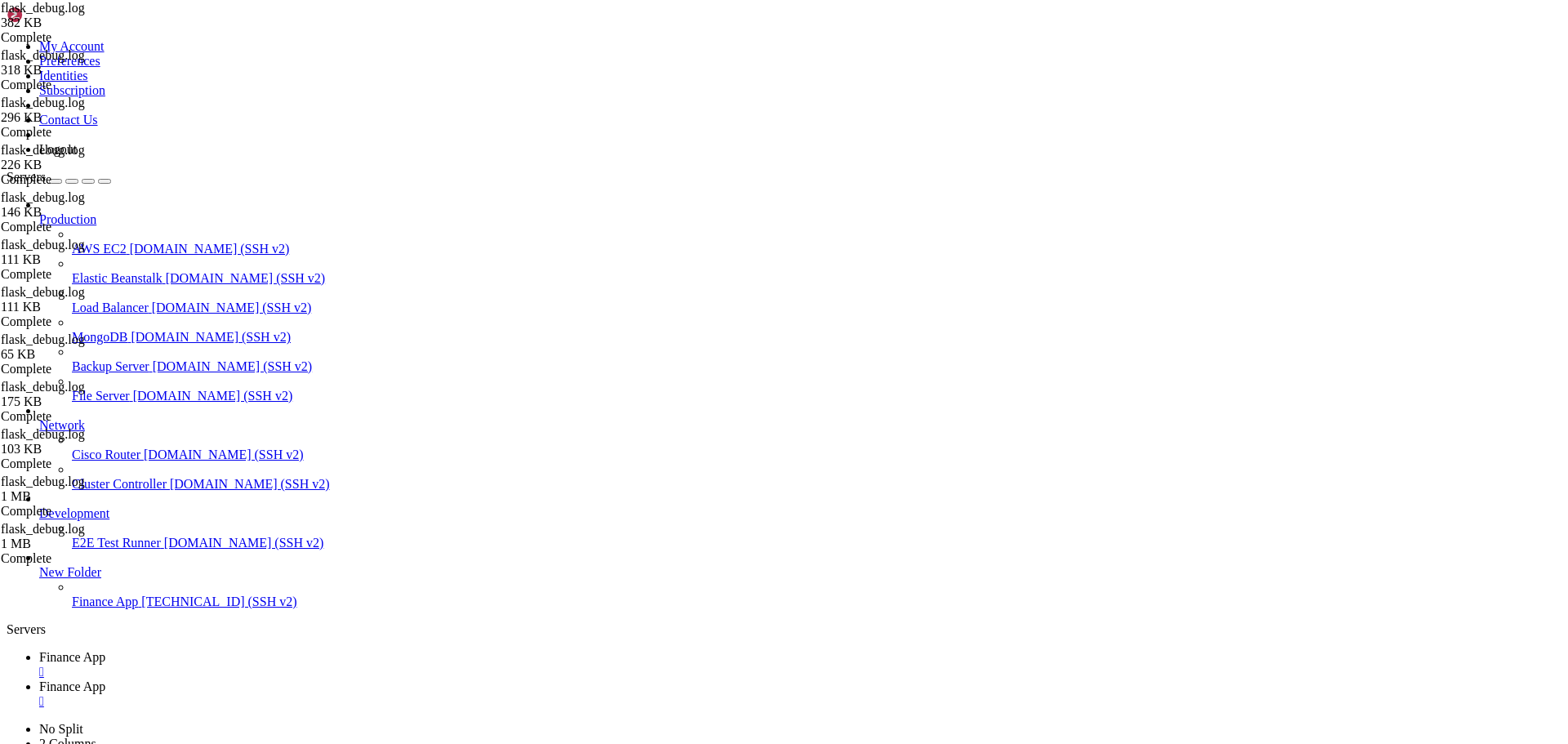
click at [384, 679] on link "Finance App " at bounding box center [800, 693] width 1522 height 29
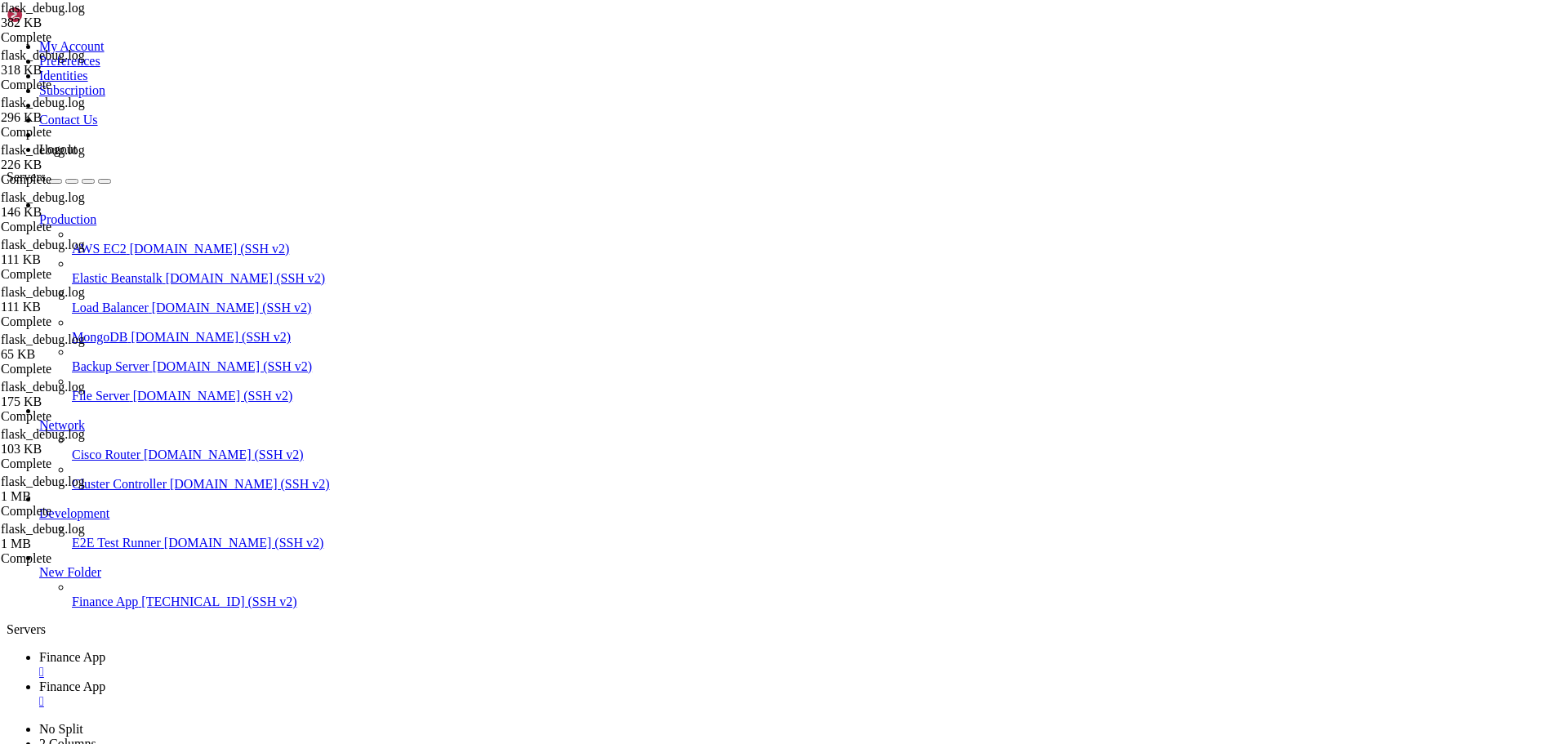
click at [435, 694] on div "" at bounding box center [800, 702] width 1522 height 15
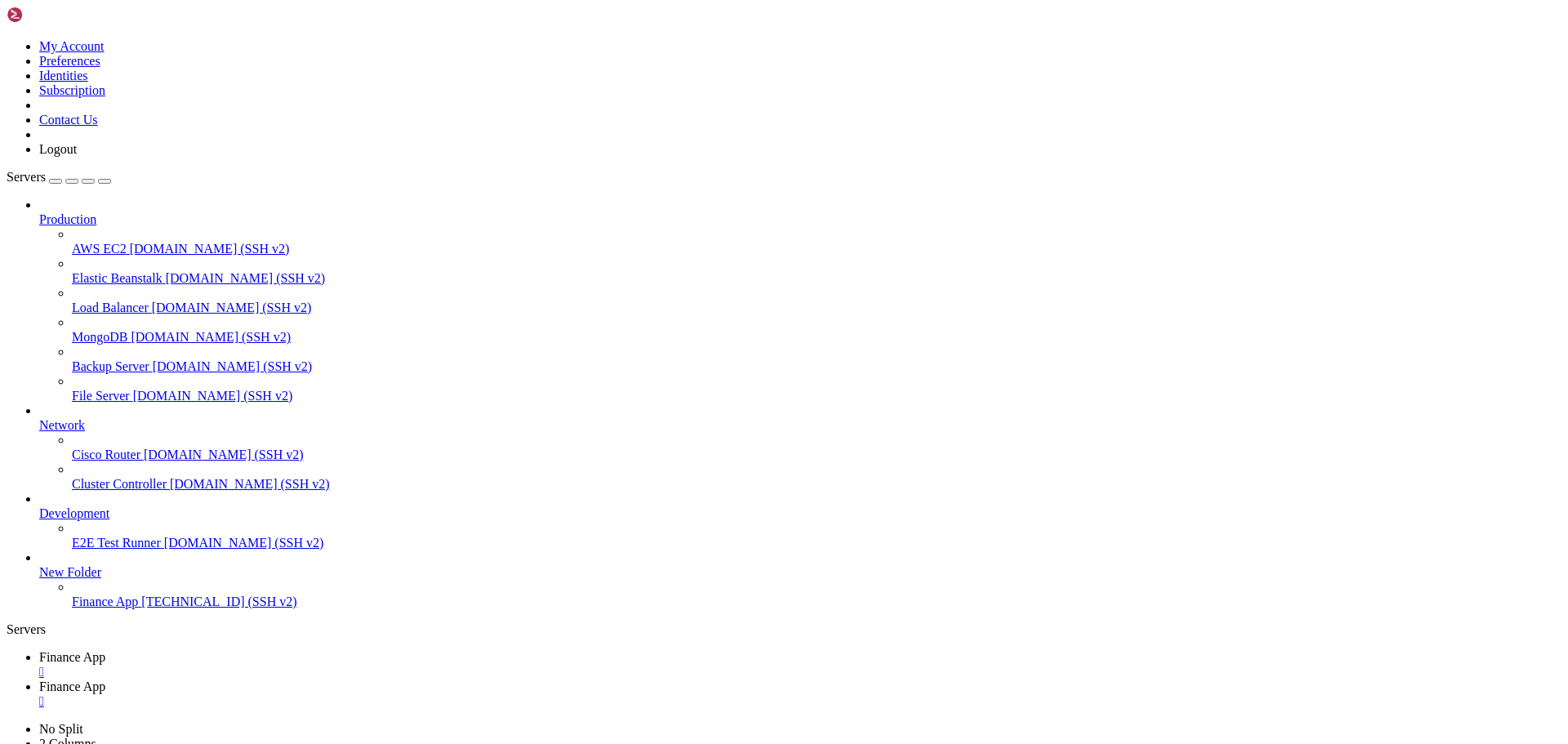
type input "/home/ubuntu/financeapp"
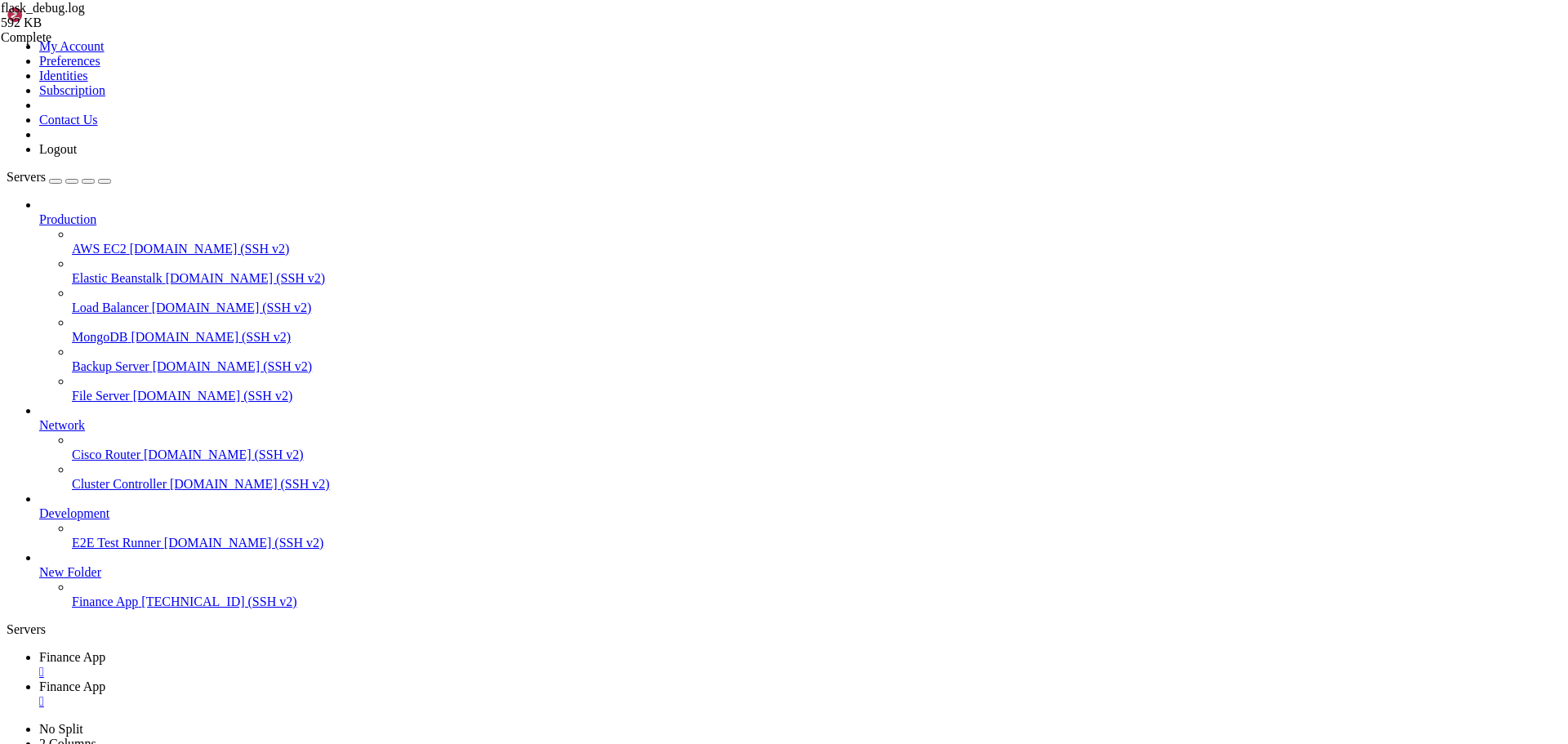
click at [434, 694] on div "" at bounding box center [800, 702] width 1522 height 15
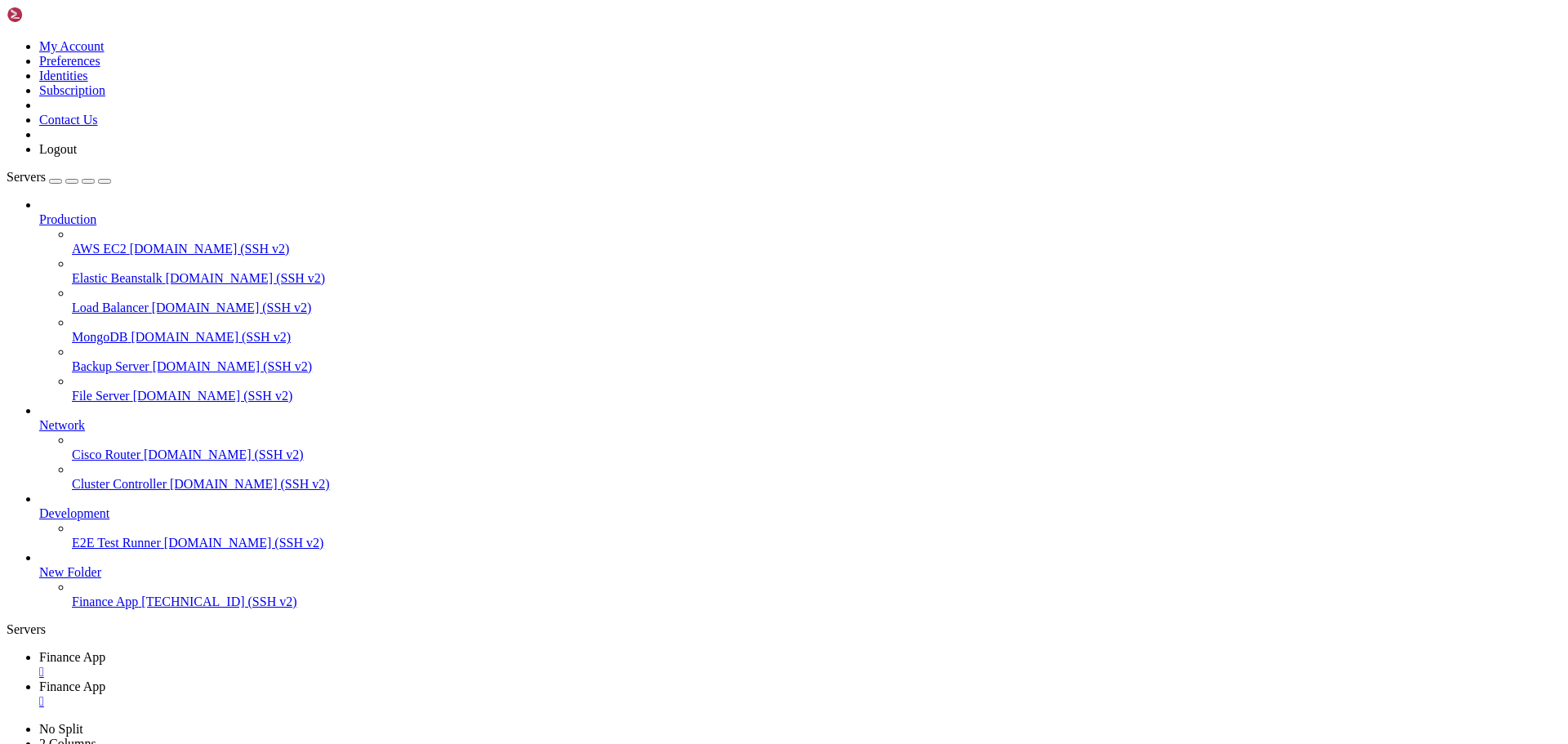
type input "/home/ubuntu/financeapp"
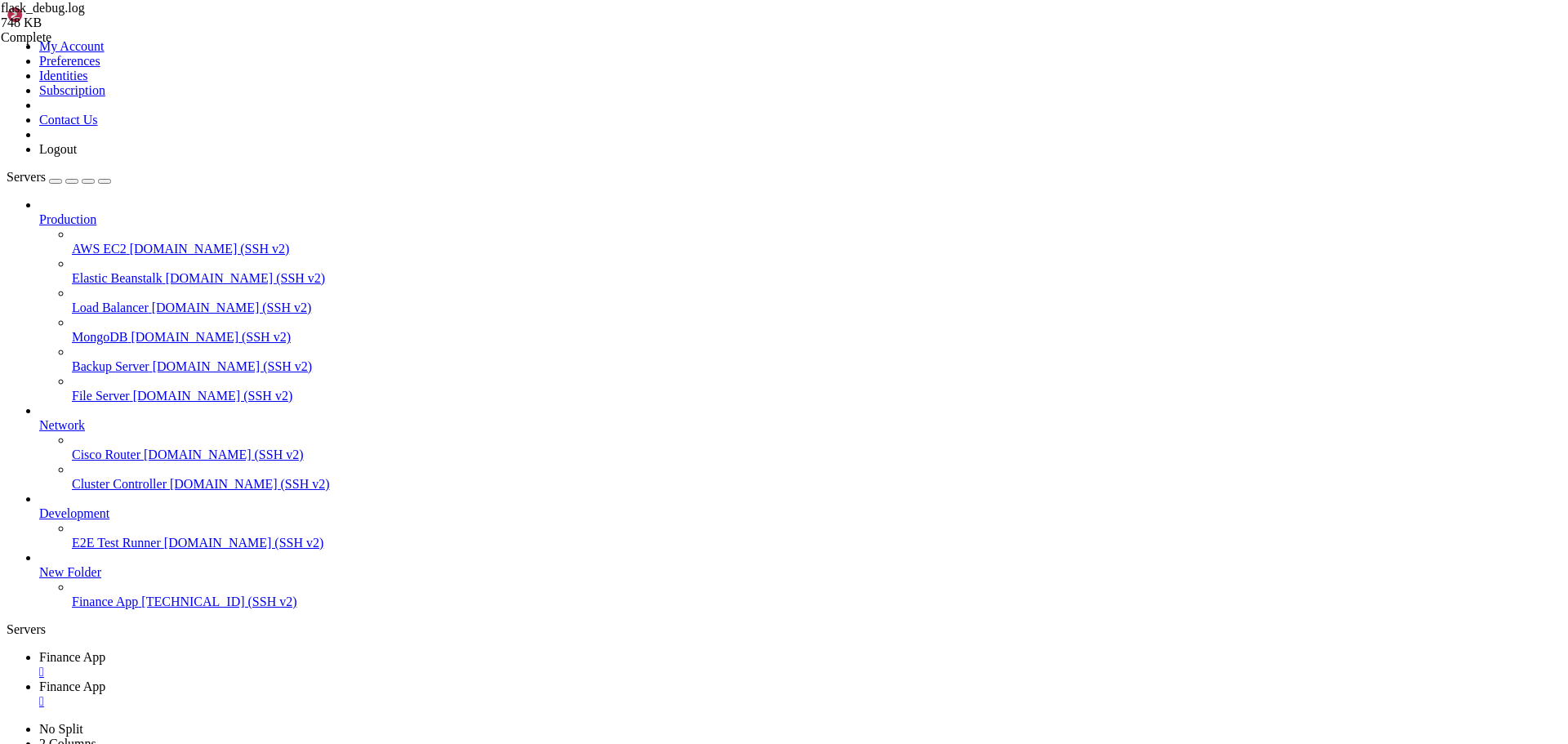
scroll to position [26135, 0]
click at [105, 650] on span "Finance App" at bounding box center [72, 657] width 67 height 14
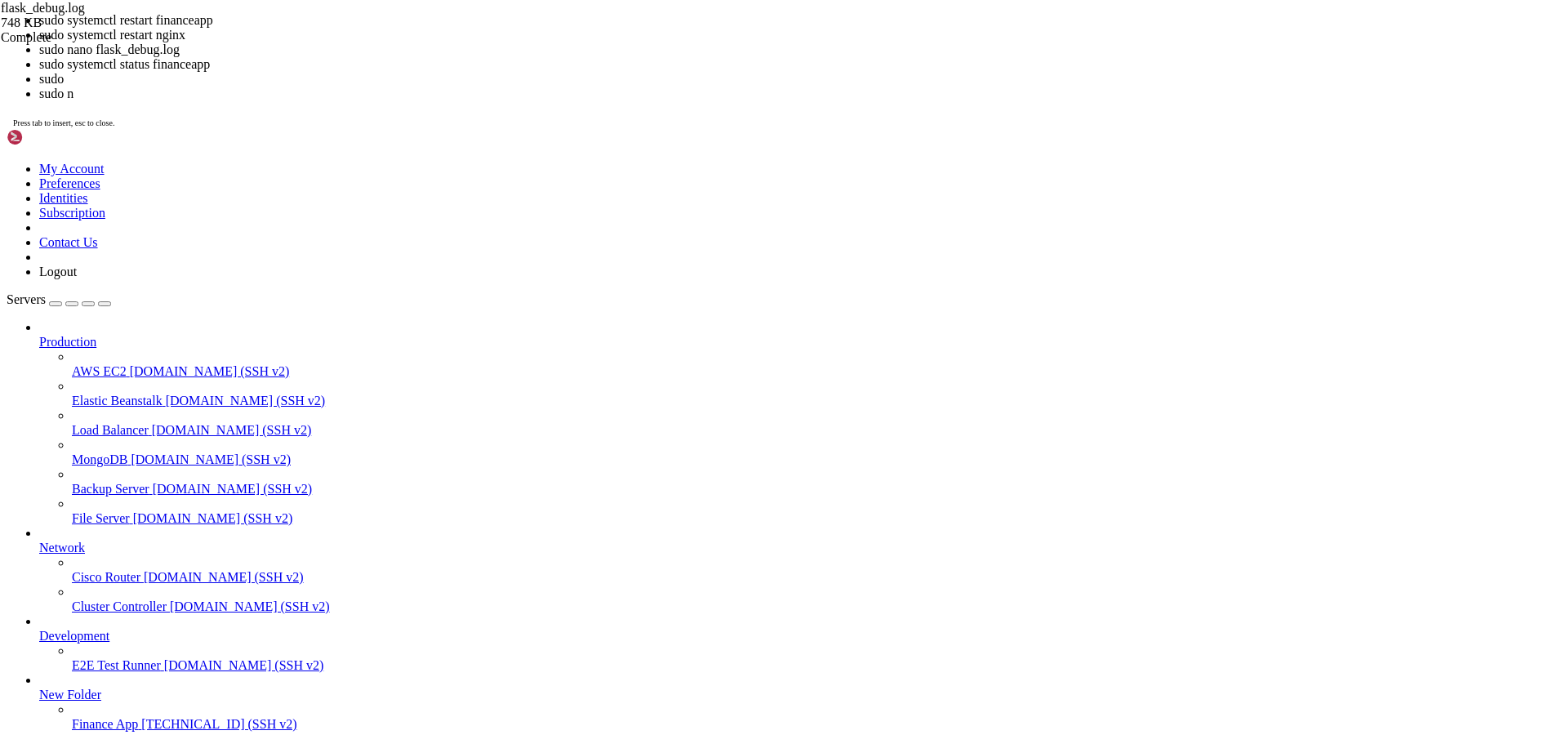
scroll to position [5361, 0]
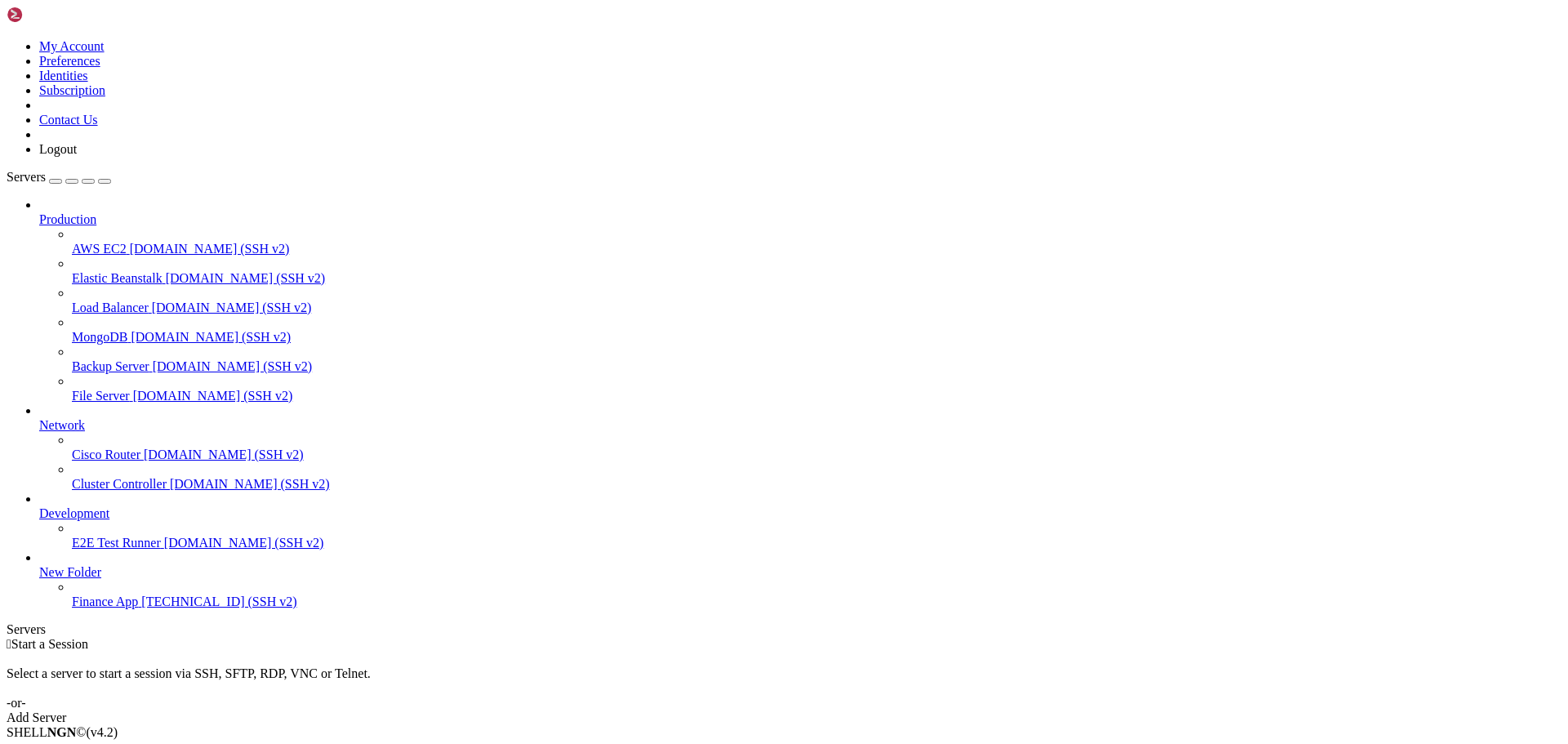
click at [142, 609] on span "[TECHNICAL_ID] (SSH v2)" at bounding box center [219, 601] width 155 height 14
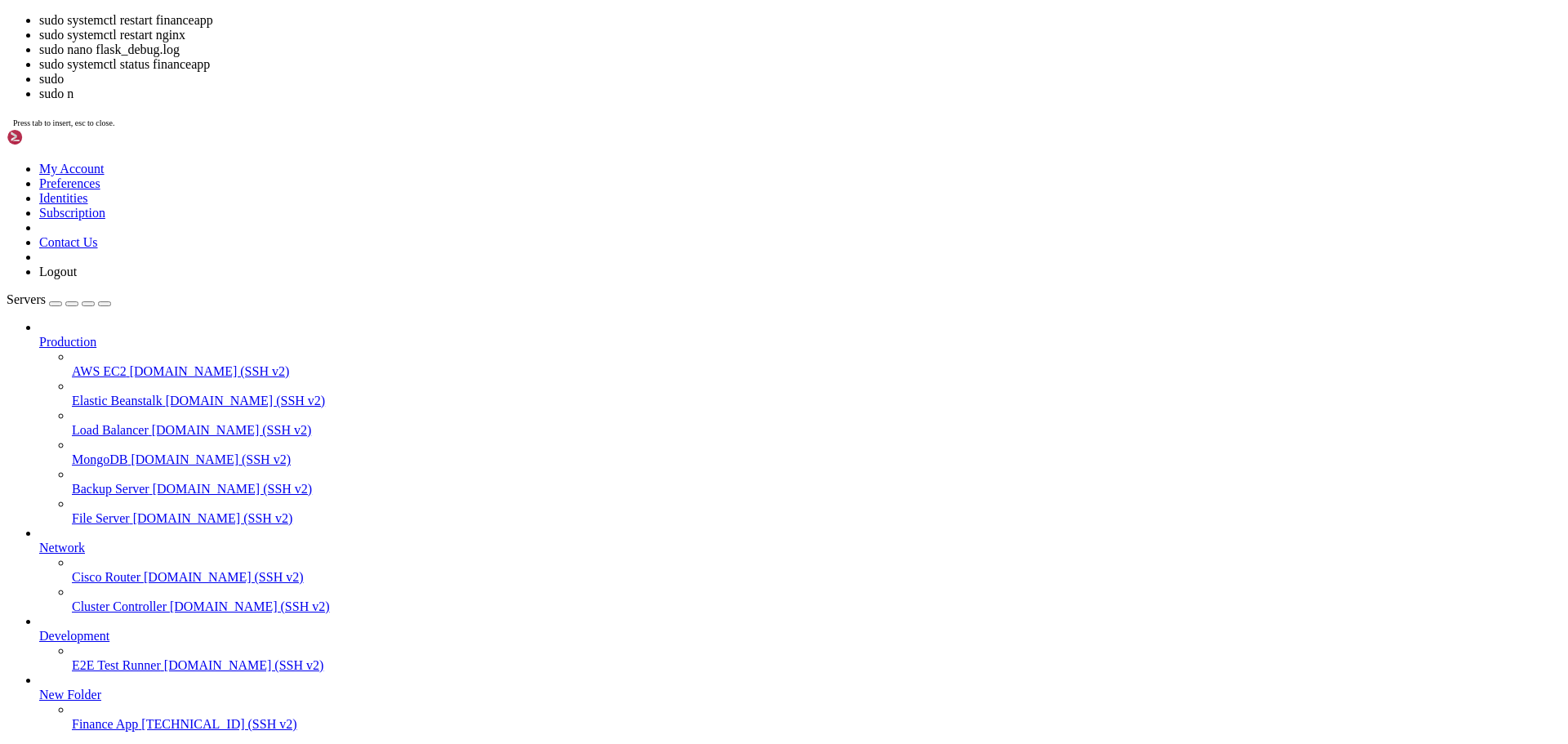
scroll to position [14, 0]
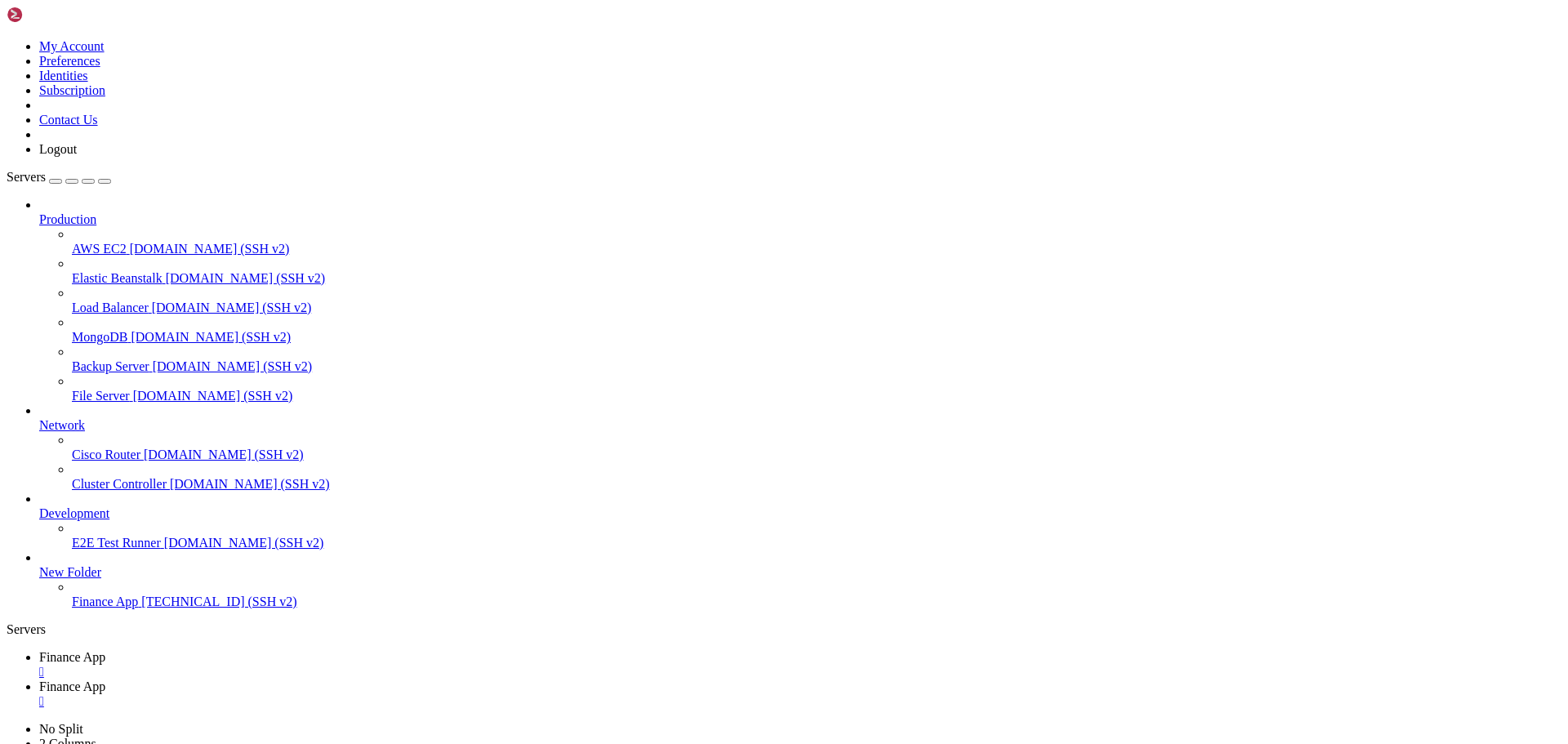
type input "/home/ubuntu/financeapp"
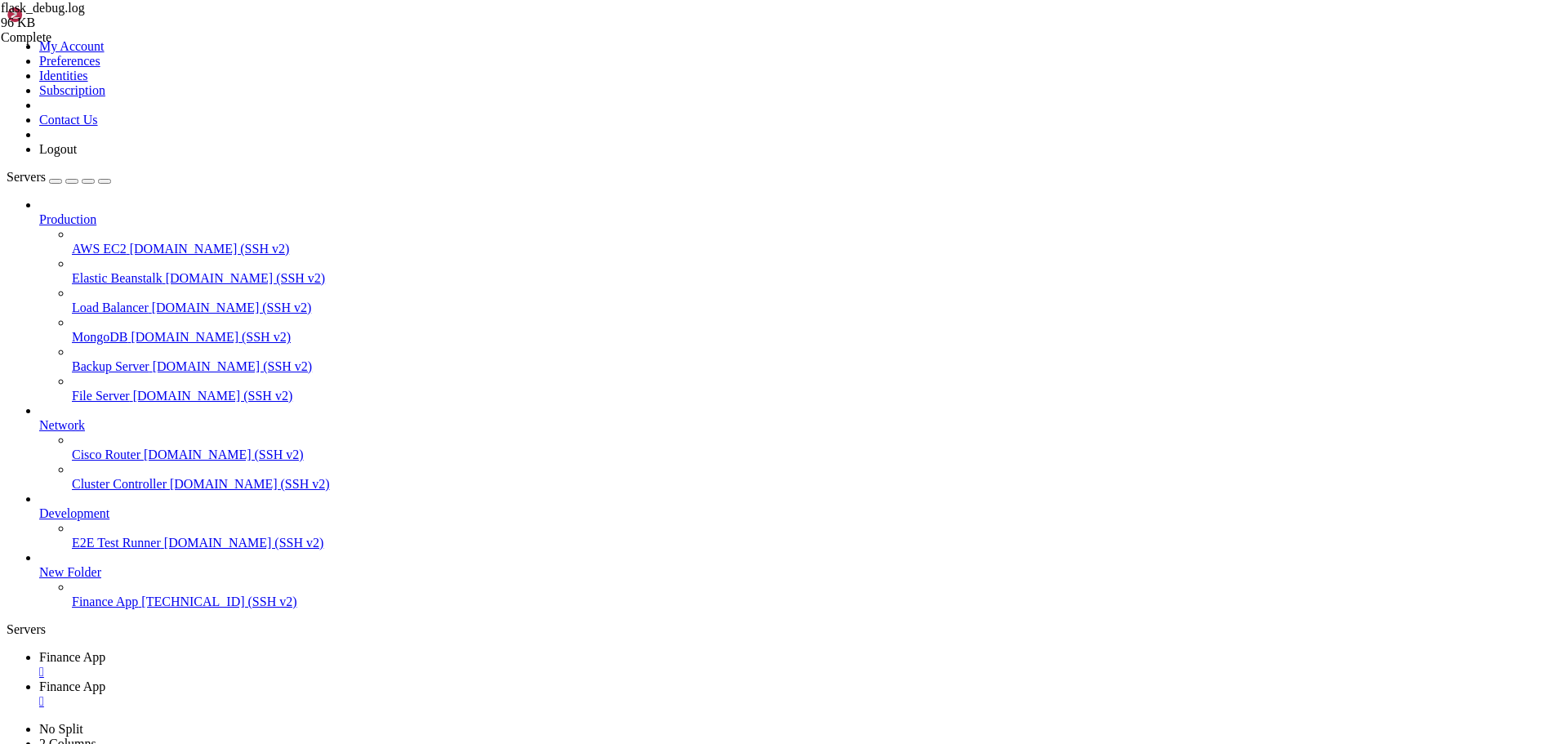
scroll to position [16060, 0]
click at [105, 650] on span "Finance App" at bounding box center [72, 657] width 67 height 14
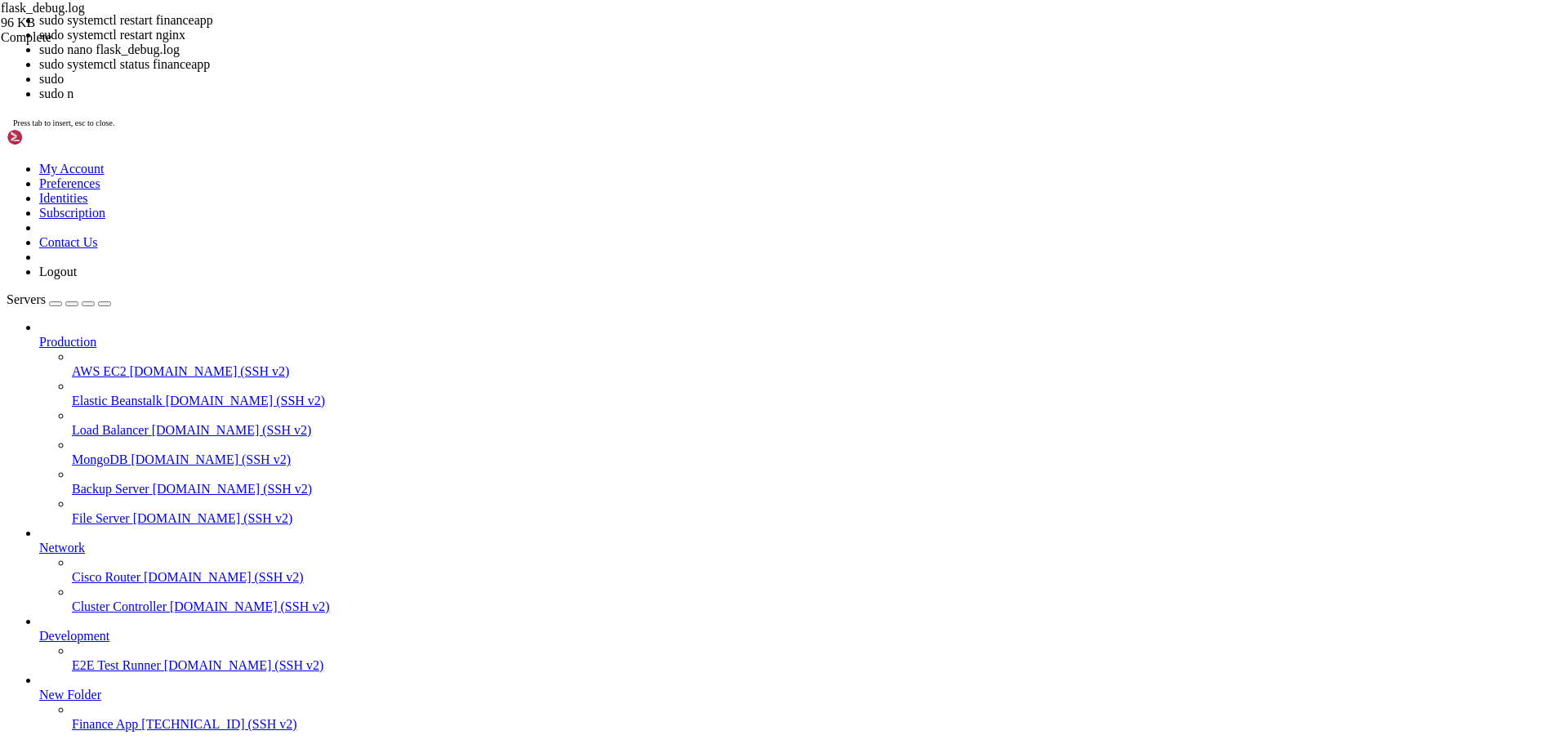
scroll to position [222, 0]
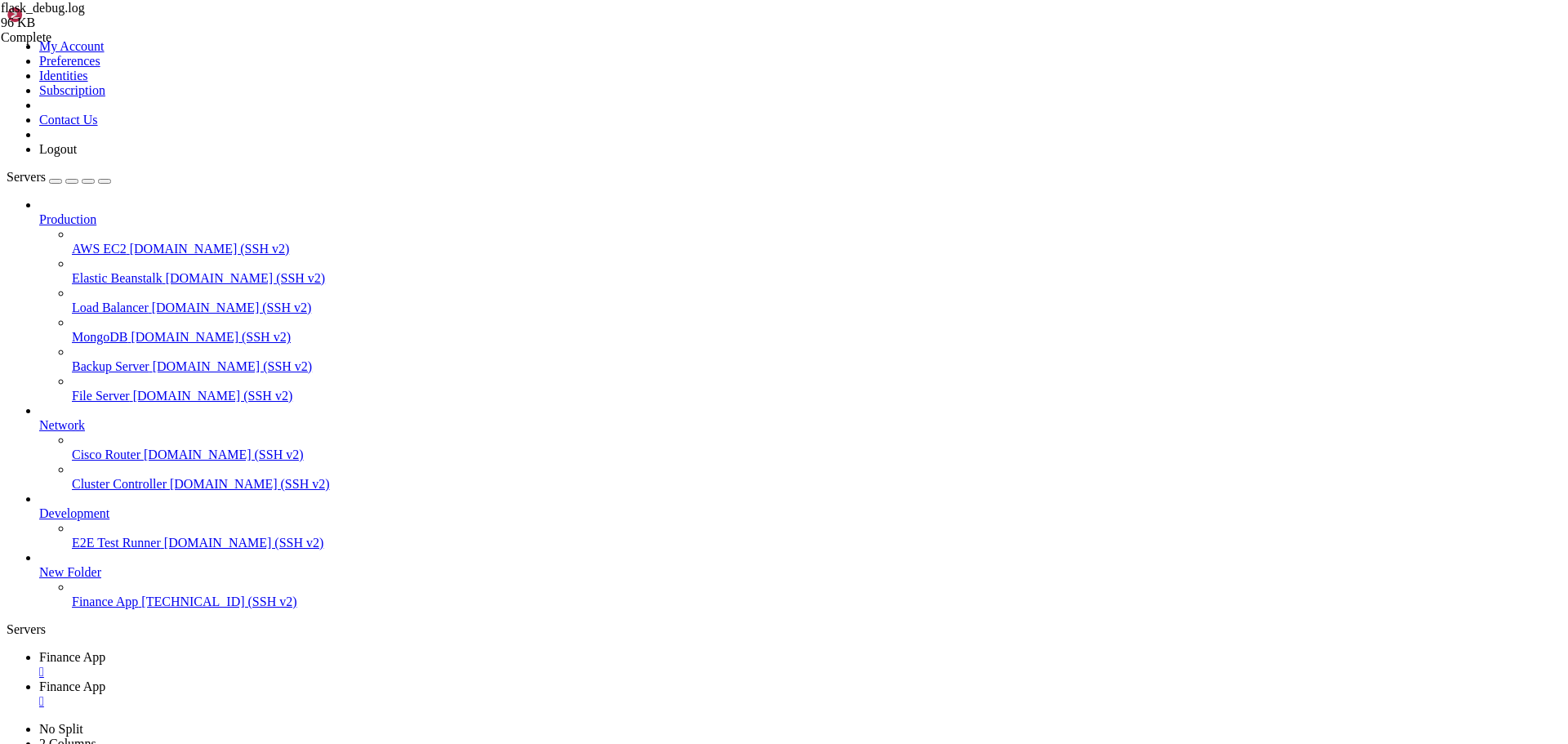
click at [105, 679] on span "Finance App" at bounding box center [72, 686] width 67 height 14
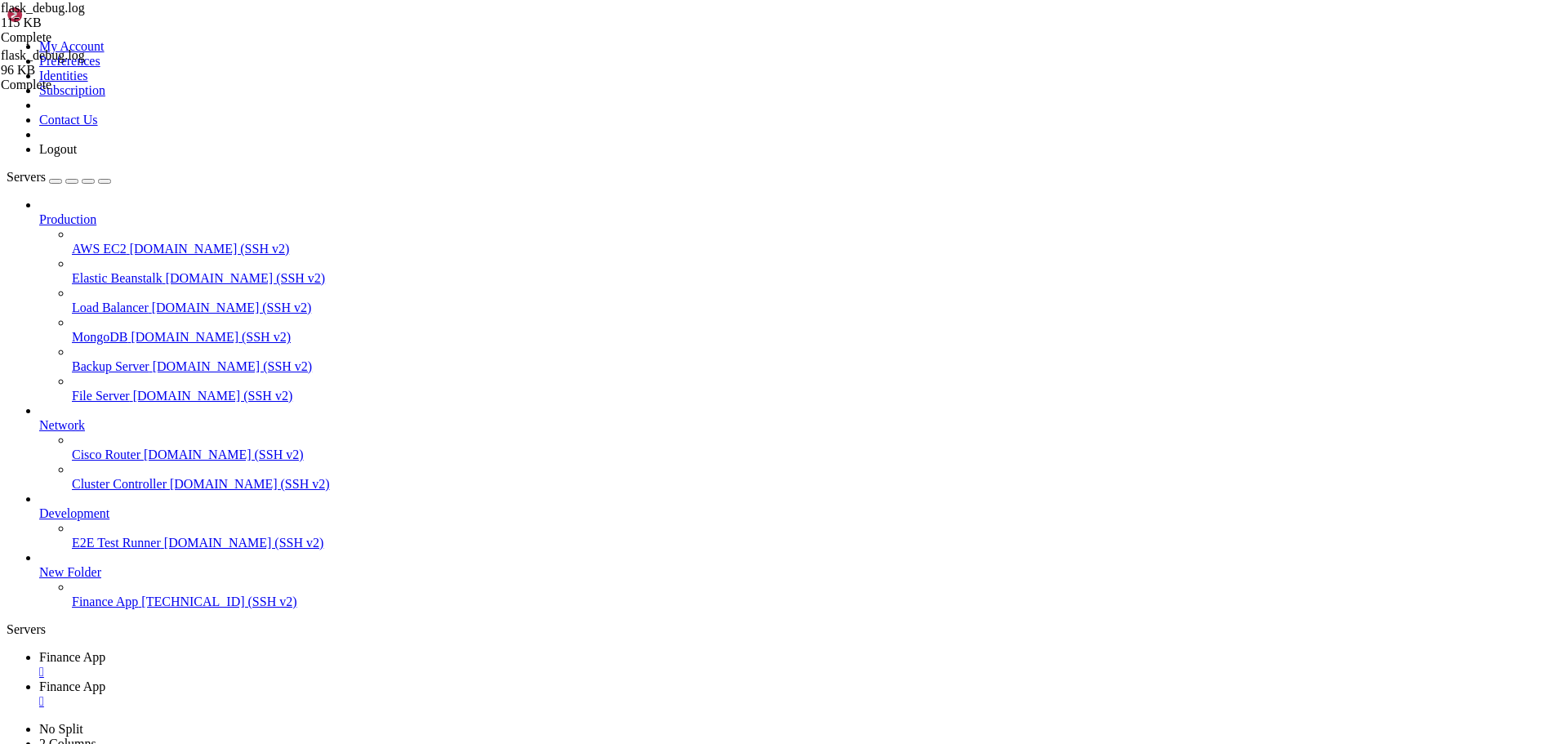
scroll to position [294, 0]
type textarea "DEBUG:main:None"
drag, startPoint x: 258, startPoint y: 22, endPoint x: 193, endPoint y: 44, distance: 68.6
click at [105, 650] on span "Finance App" at bounding box center [72, 657] width 67 height 14
